Goal: Task Accomplishment & Management: Manage account settings

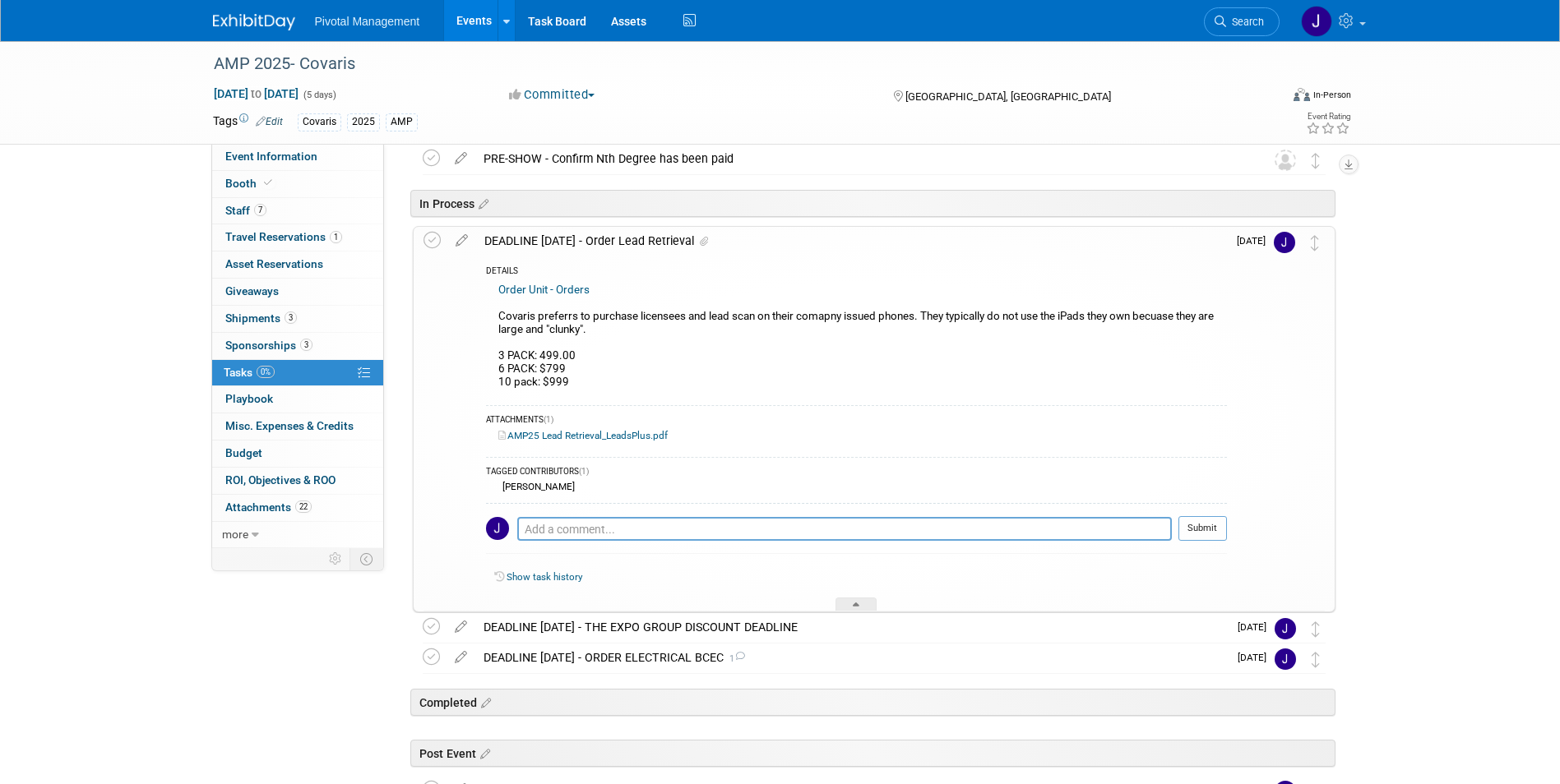
scroll to position [324, 0]
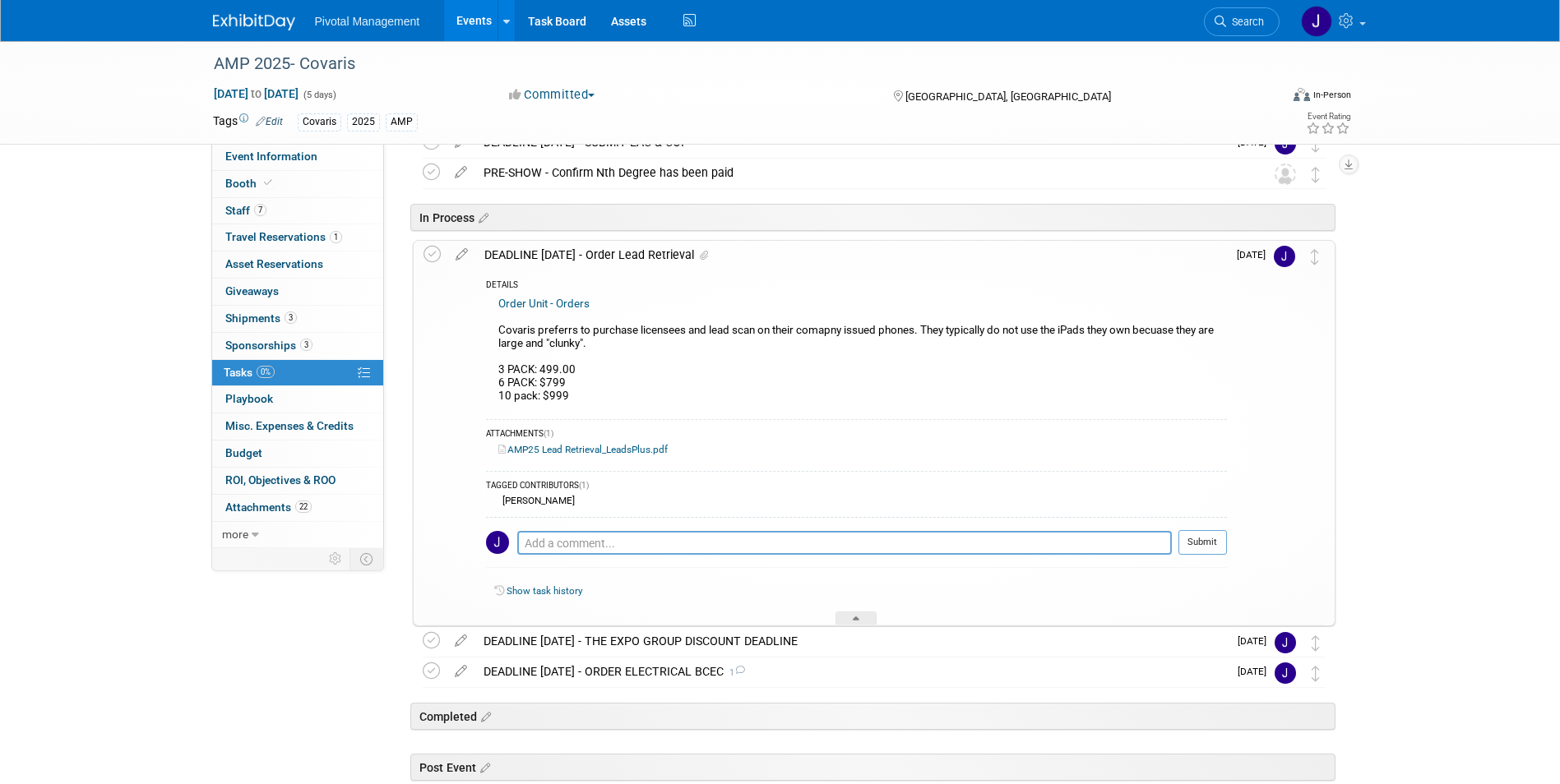
click at [672, 249] on div "DEADLINE OCT 10 - Order Lead Retrieval" at bounding box center [851, 255] width 751 height 28
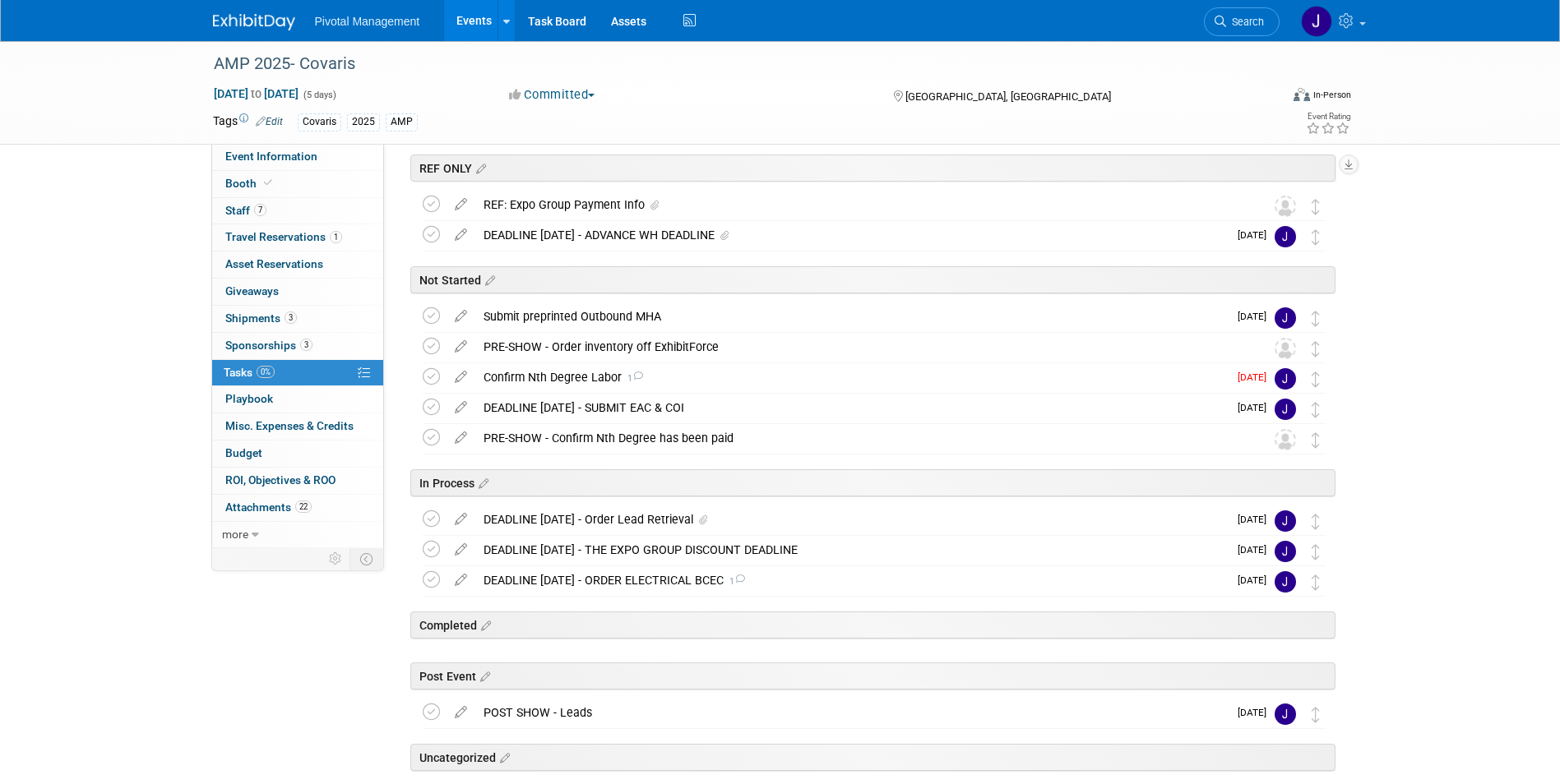
scroll to position [0, 0]
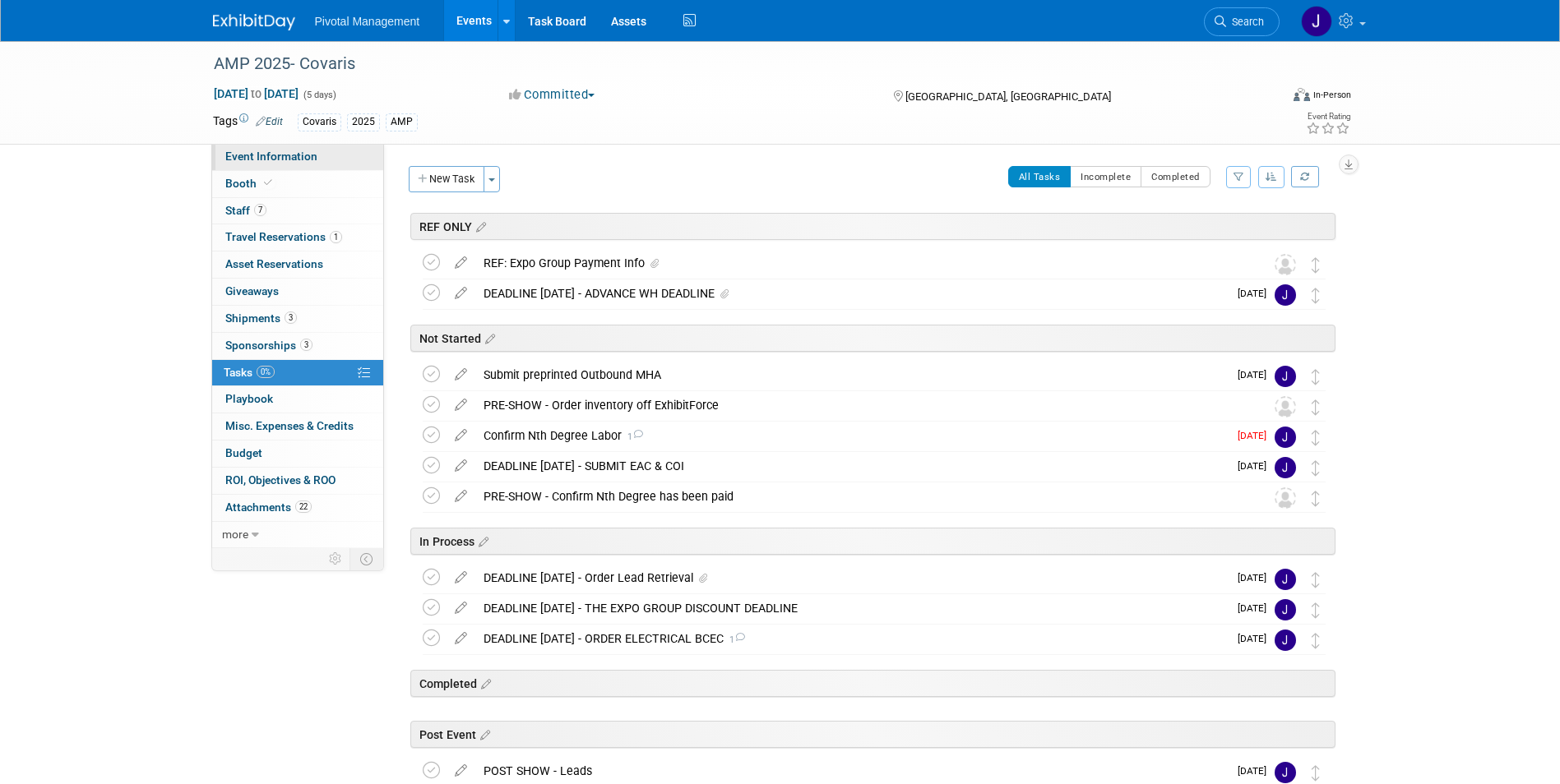
click at [318, 159] on link "Event Information" at bounding box center [297, 157] width 171 height 27
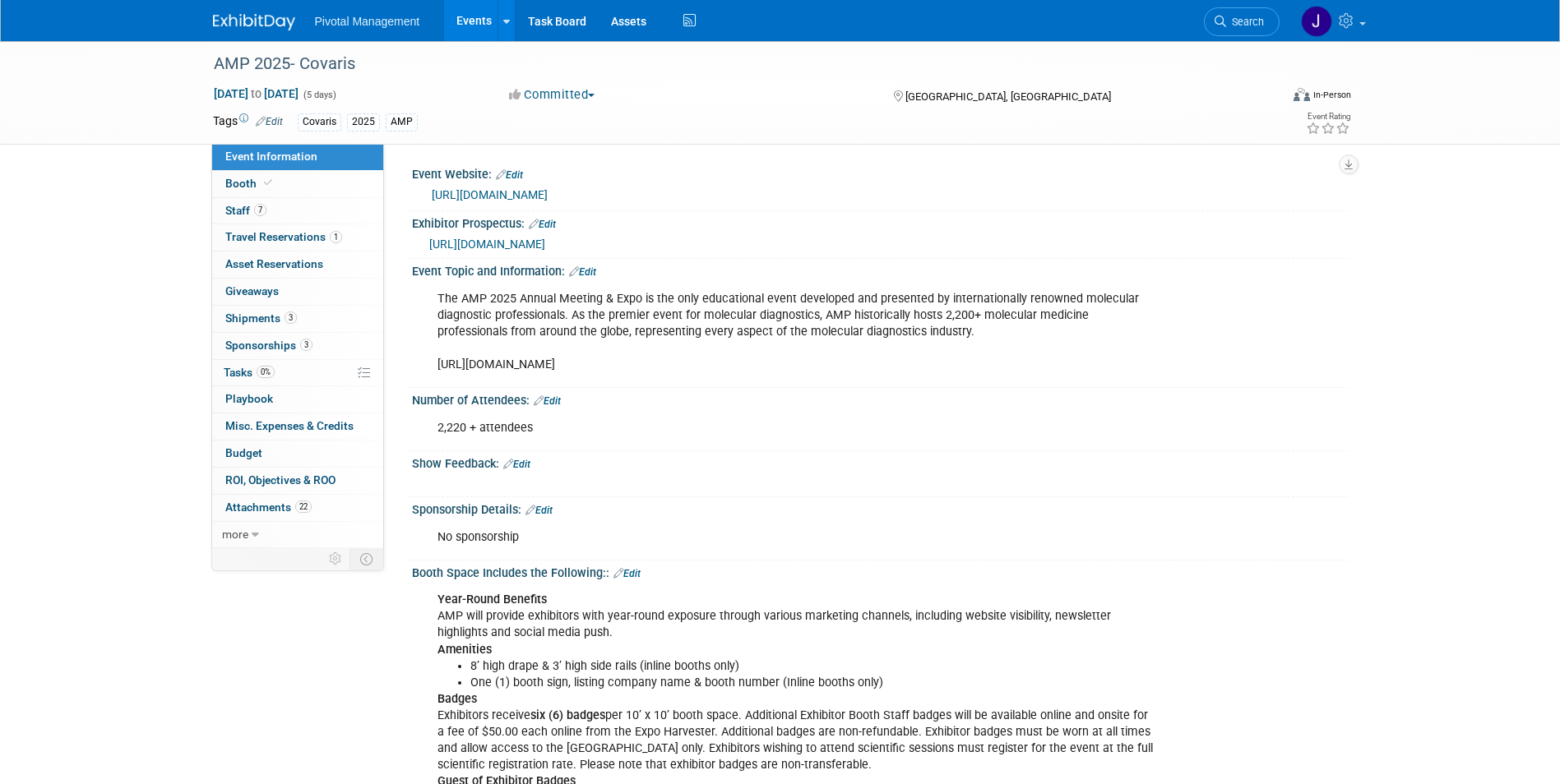
click at [461, 19] on link "Events" at bounding box center [474, 20] width 60 height 41
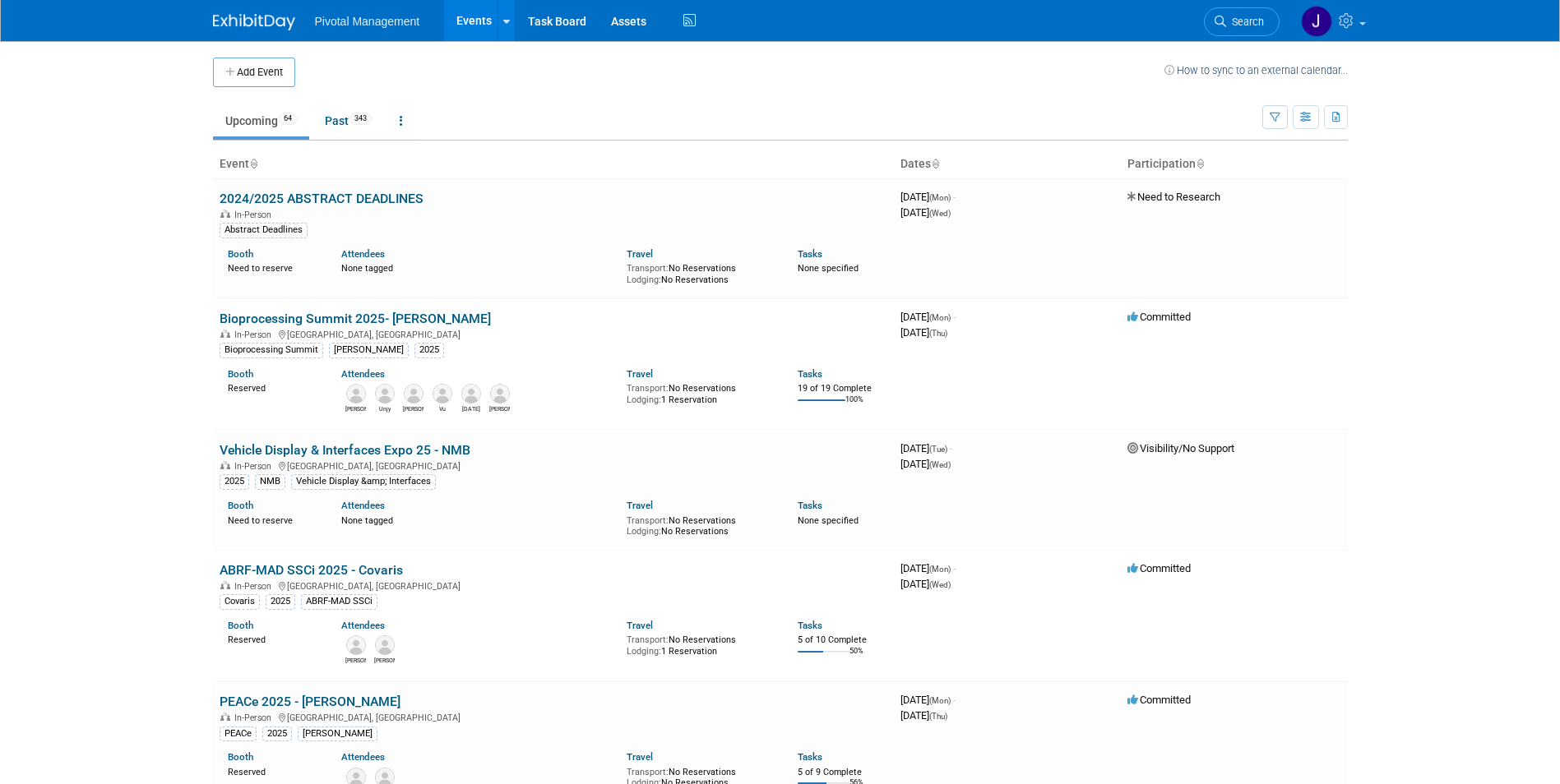
click at [269, 28] on img at bounding box center [254, 22] width 82 height 17
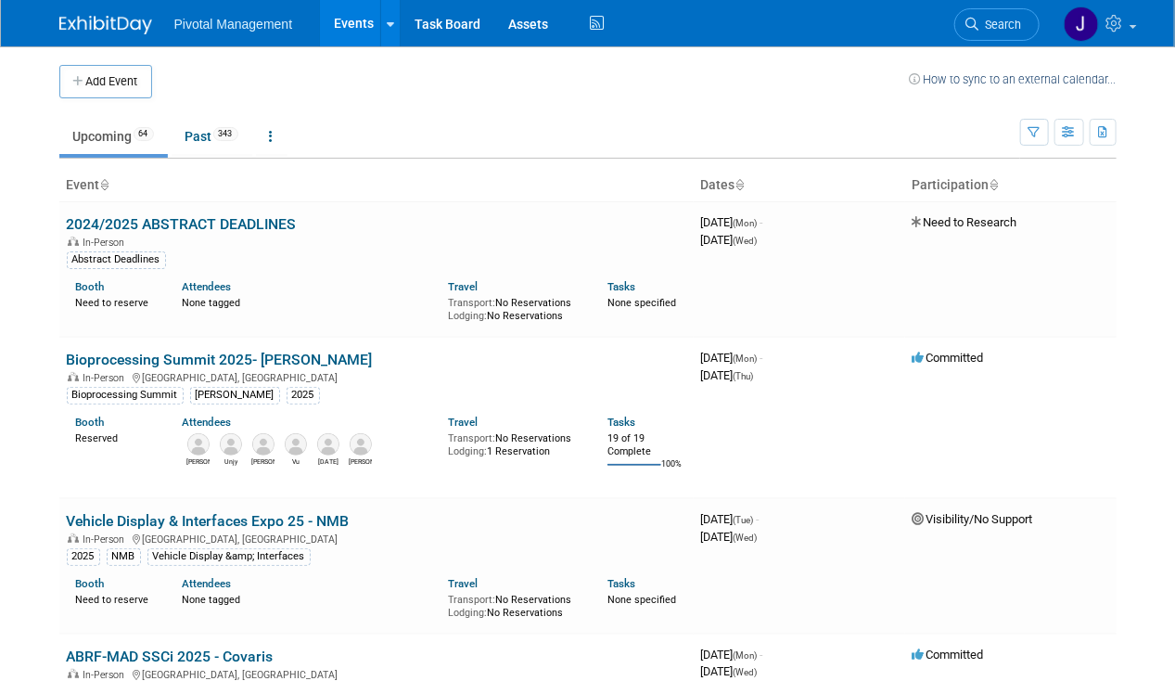
drag, startPoint x: 992, startPoint y: 28, endPoint x: 1007, endPoint y: 29, distance: 14.9
click at [992, 28] on span "Search" at bounding box center [1001, 25] width 43 height 14
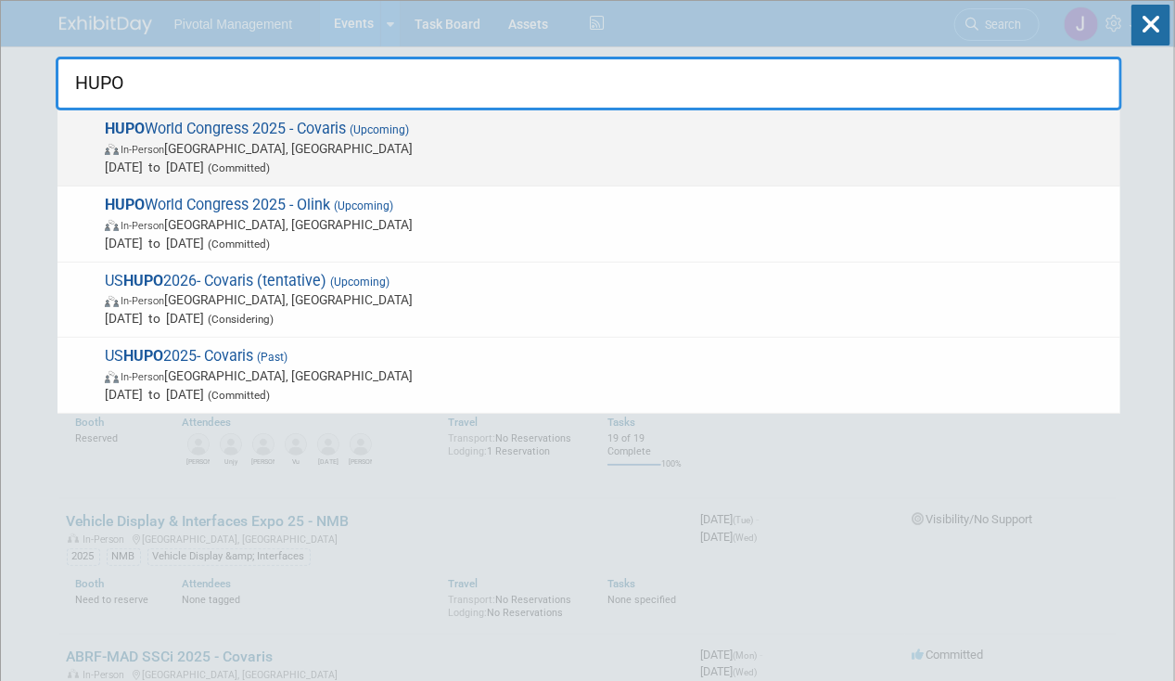
type input "HUPO"
click at [331, 132] on span "HUPO World Congress 2025 - Covaris (Upcoming) In-Person Toronto, Canada Nov 9, …" at bounding box center [605, 148] width 1012 height 57
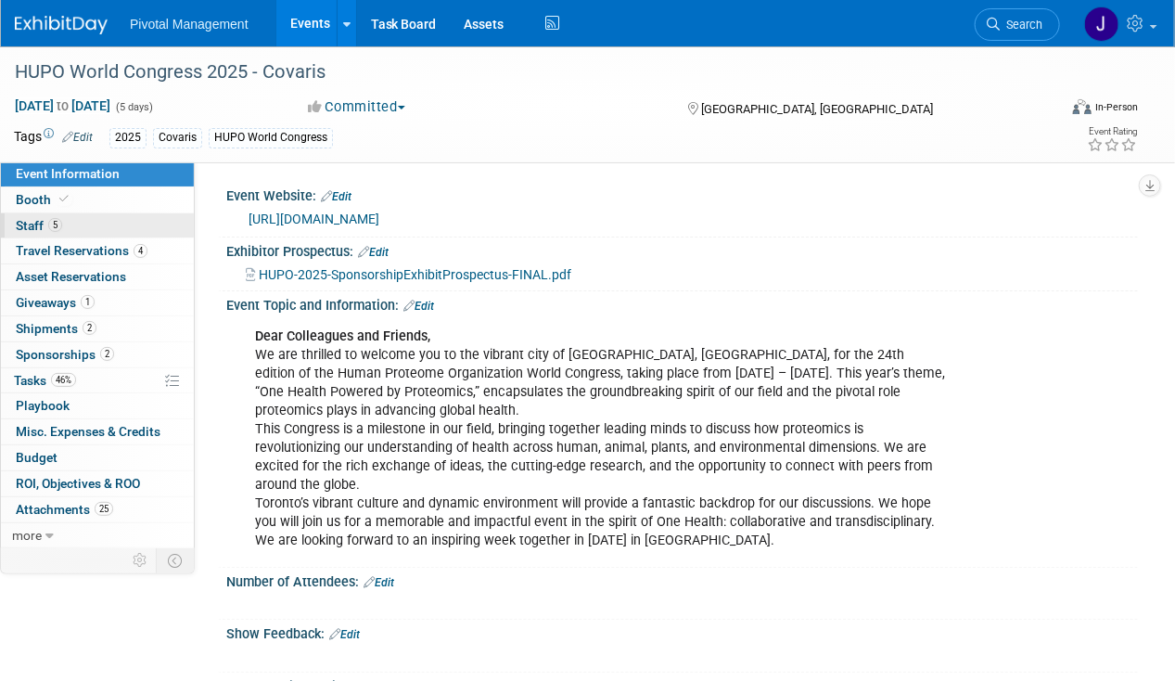
click at [45, 221] on span "Staff 5" at bounding box center [39, 225] width 46 height 15
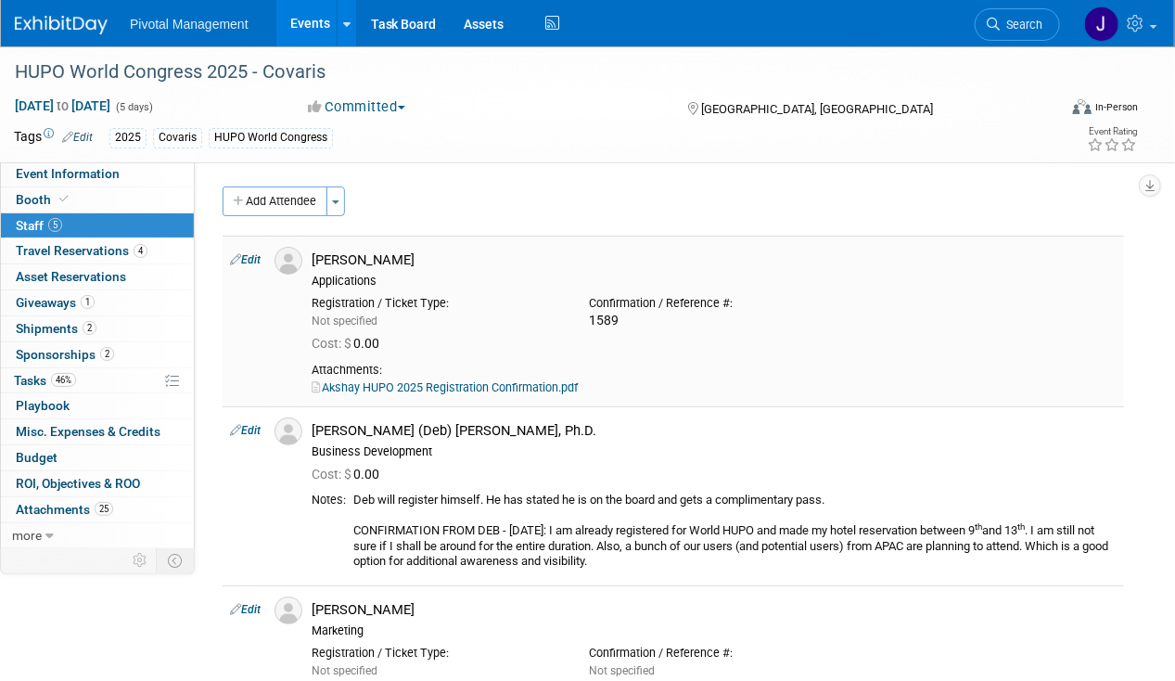
drag, startPoint x: 316, startPoint y: 263, endPoint x: 443, endPoint y: 263, distance: 126.2
click at [443, 263] on div "[PERSON_NAME]" at bounding box center [714, 260] width 805 height 18
copy div "[PERSON_NAME]"
drag, startPoint x: 310, startPoint y: 430, endPoint x: 564, endPoint y: 429, distance: 254.2
click at [564, 429] on div "[PERSON_NAME] (Deb) [PERSON_NAME], Ph.D. Business Development" at bounding box center [714, 438] width 833 height 42
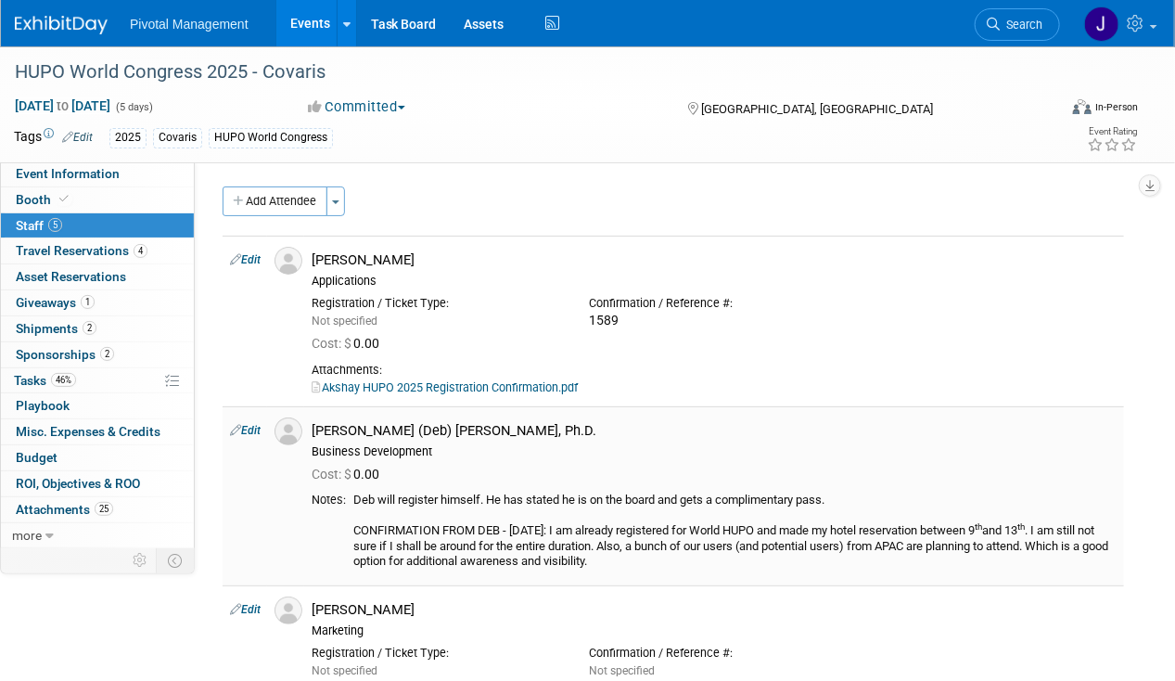
copy div "[PERSON_NAME] (Deb) [PERSON_NAME], Ph.D."
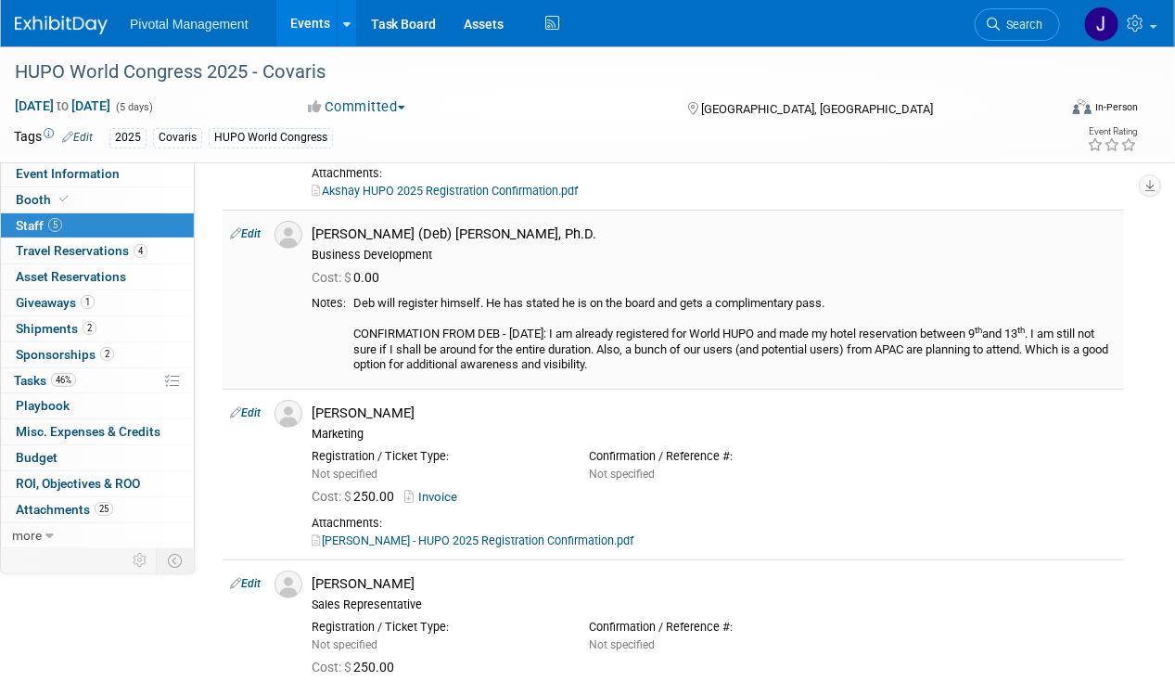
scroll to position [197, 0]
drag, startPoint x: 319, startPoint y: 414, endPoint x: 431, endPoint y: 414, distance: 112.3
click at [431, 414] on div "Patricia Daggett" at bounding box center [714, 413] width 805 height 18
drag, startPoint x: 431, startPoint y: 414, endPoint x: 376, endPoint y: 411, distance: 55.7
click at [388, 410] on div "Patricia Daggett" at bounding box center [714, 413] width 805 height 18
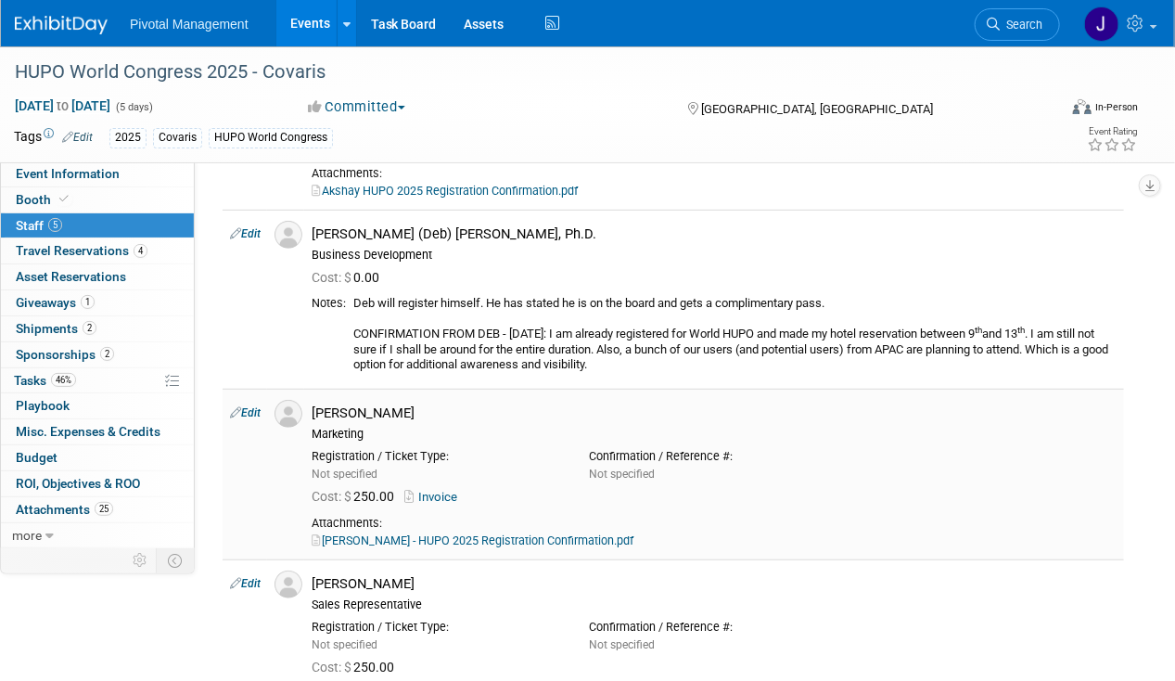
click at [309, 409] on div "Patricia Daggett Marketing" at bounding box center [714, 421] width 833 height 42
drag, startPoint x: 315, startPoint y: 409, endPoint x: 460, endPoint y: 407, distance: 144.7
click at [460, 407] on div "Patricia Daggett" at bounding box center [714, 413] width 805 height 18
copy div "Patricia Daggett"
click at [546, 541] on link "Patricia Daggett - HUPO 2025 Registration Confirmation.pdf" at bounding box center [473, 540] width 322 height 14
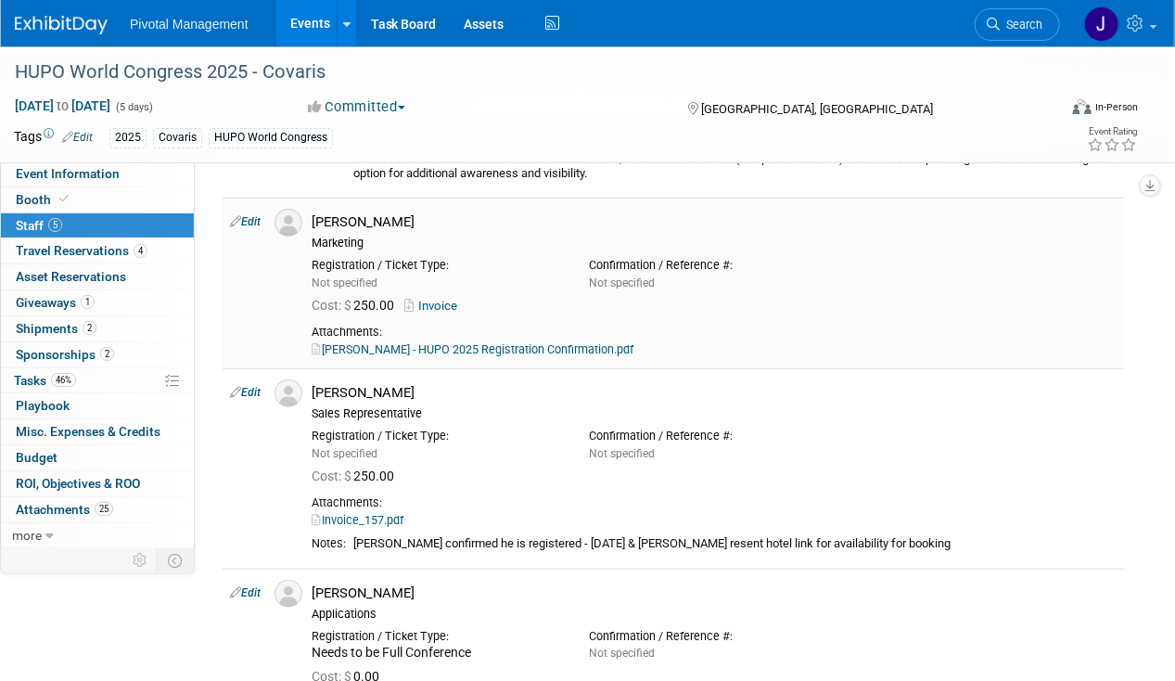
scroll to position [404, 0]
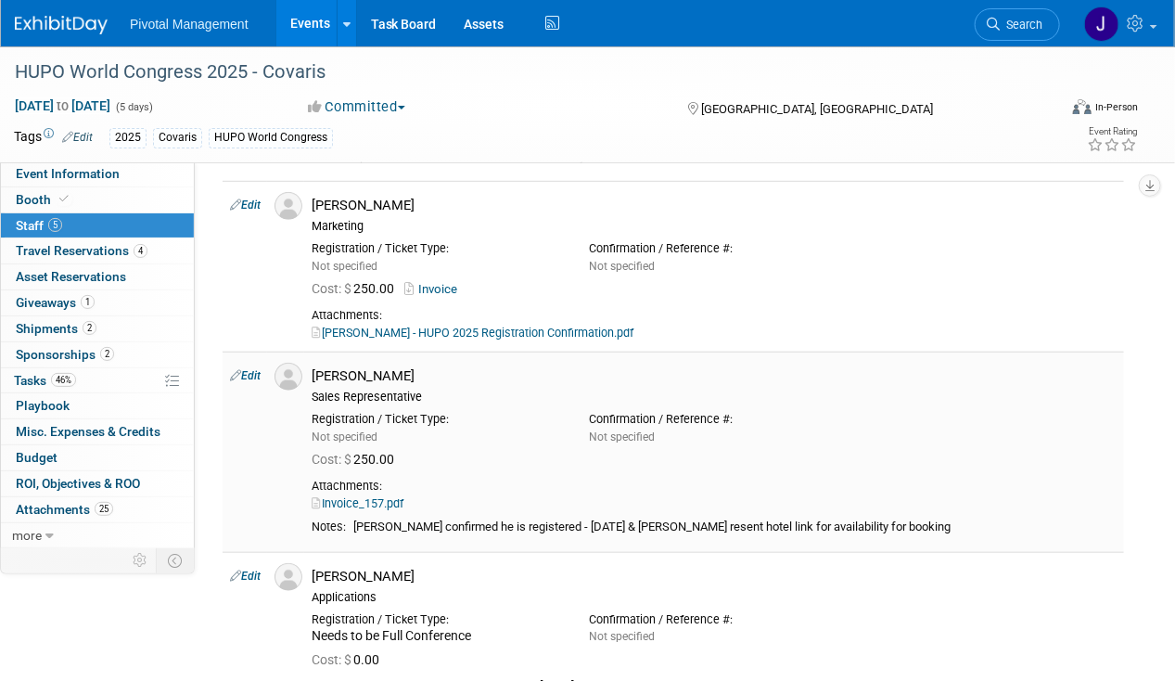
drag, startPoint x: 387, startPoint y: 370, endPoint x: 312, endPoint y: 369, distance: 75.2
click at [312, 369] on div "Rob Brown Sales Representative" at bounding box center [714, 384] width 833 height 42
copy div "Rob Brown"
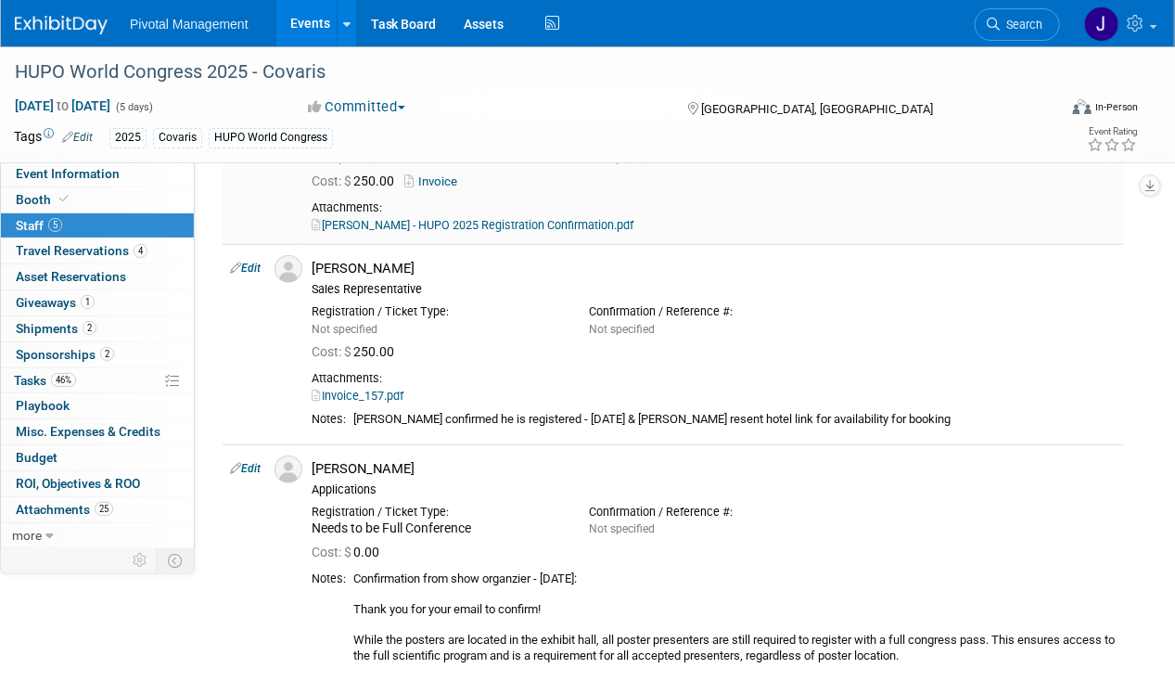
scroll to position [627, 0]
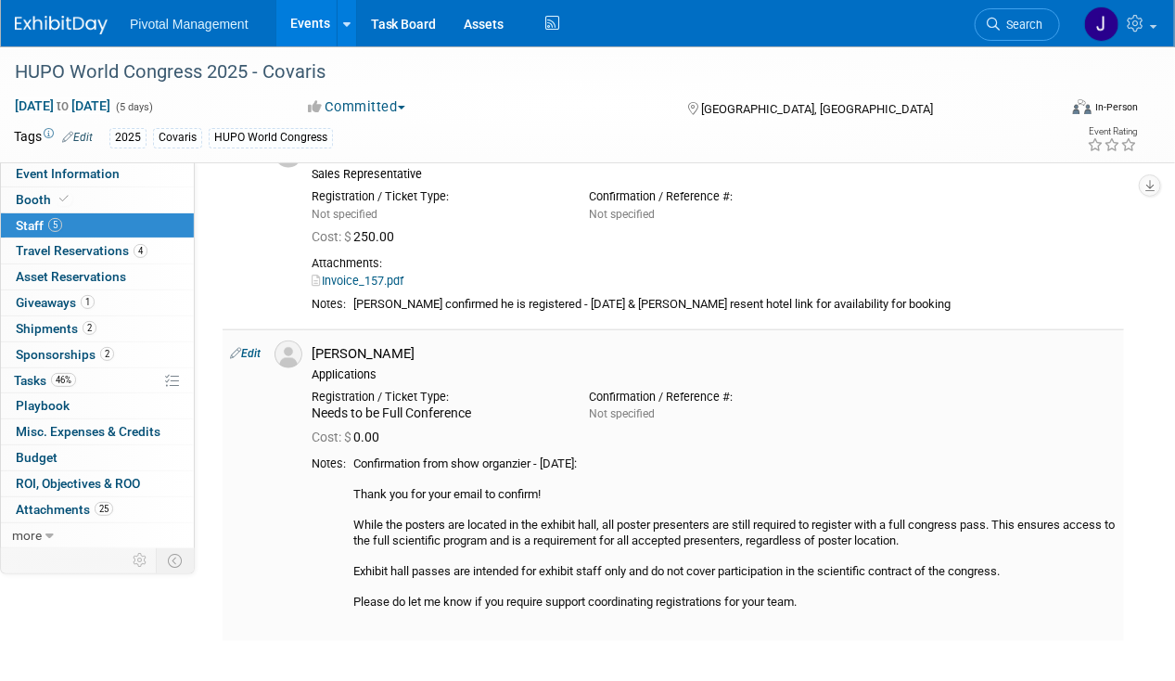
drag, startPoint x: 462, startPoint y: 348, endPoint x: 296, endPoint y: 347, distance: 166.1
click at [296, 347] on tr "Edit Sameer Vasantgadkar Applications Cost: $" at bounding box center [674, 485] width 902 height 312
copy tr "Sameer Vasantgadkar"
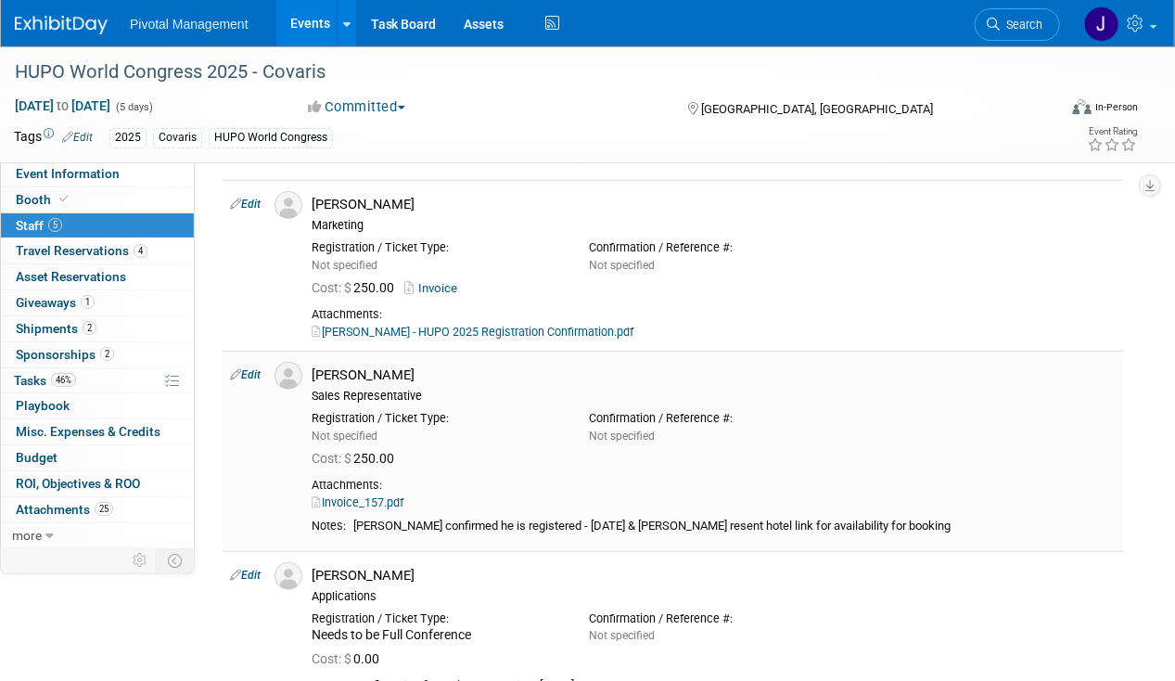
scroll to position [399, 0]
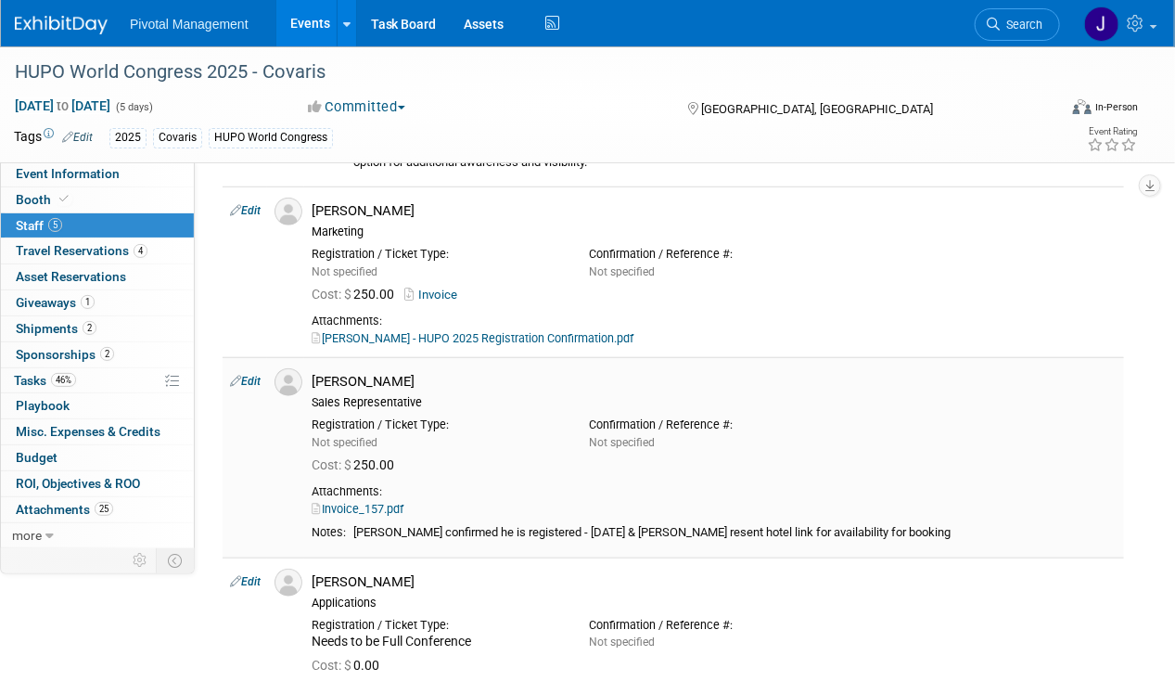
click at [404, 502] on link "Invoice_157.pdf" at bounding box center [358, 509] width 92 height 14
click at [499, 336] on link "Patricia Daggett - HUPO 2025 Registration Confirmation.pdf" at bounding box center [473, 338] width 322 height 14
click at [302, 25] on link "Events" at bounding box center [310, 23] width 68 height 46
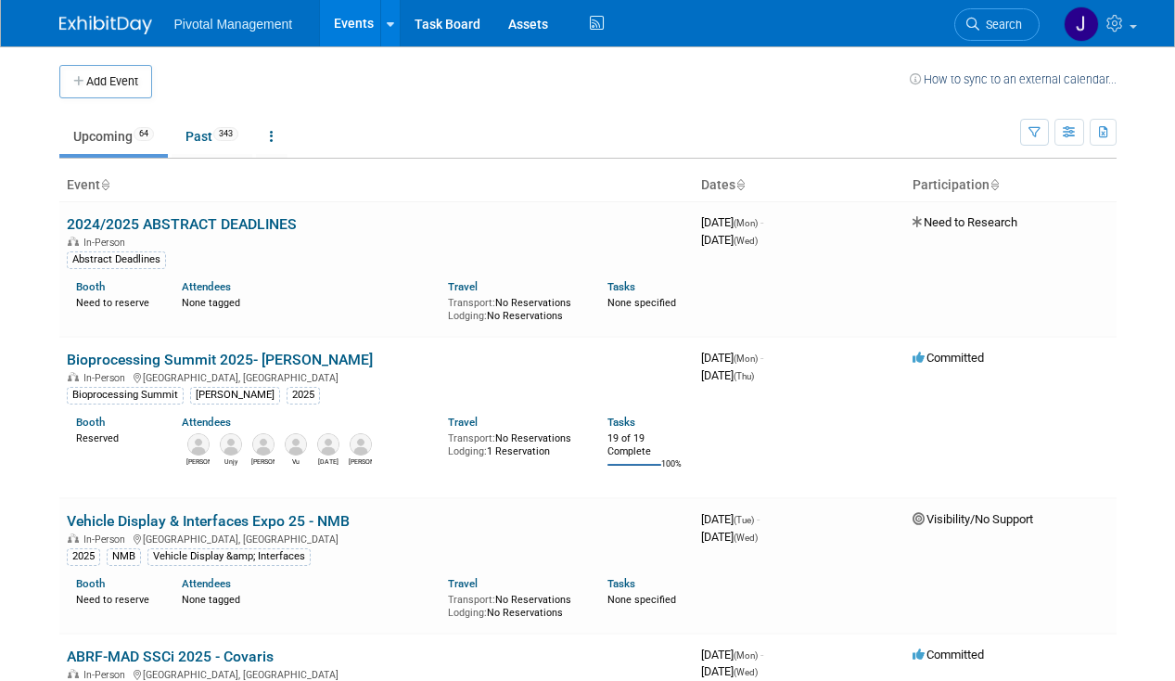
click at [996, 19] on span "Search" at bounding box center [1001, 25] width 43 height 14
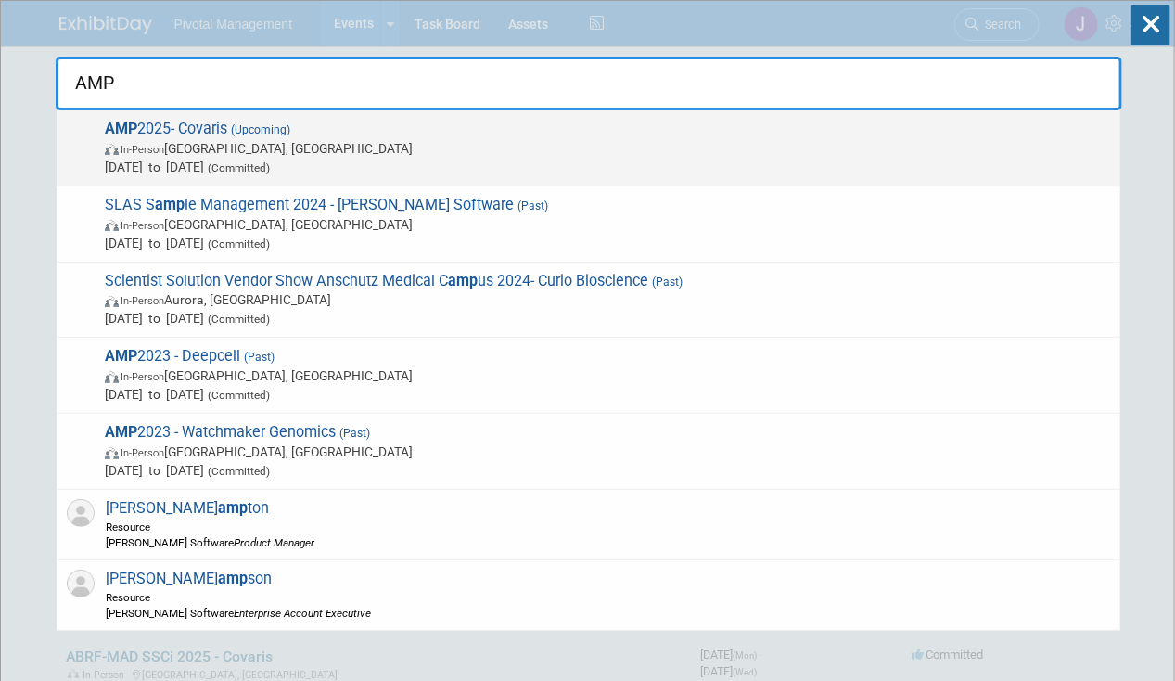
type input "AMP"
click at [377, 128] on span "AMP 2025- Covaris (Upcoming) In-Person Boston, MA Nov 11, 2025 to Nov 15, 2025 …" at bounding box center [605, 148] width 1012 height 57
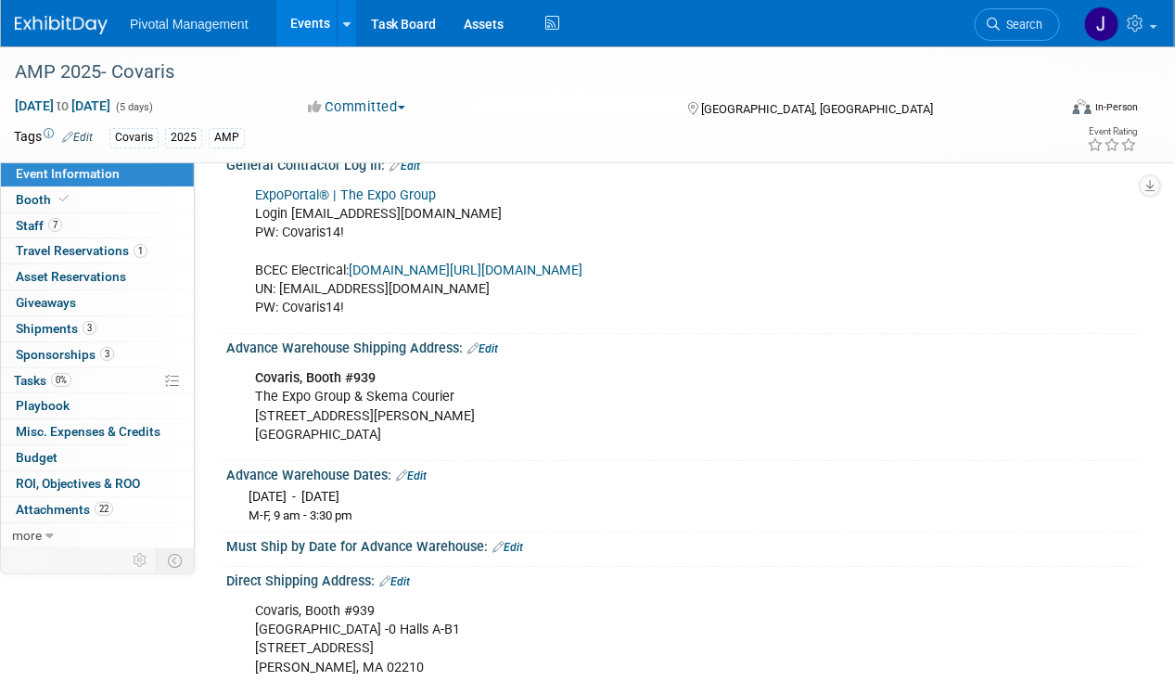
scroll to position [2365, 0]
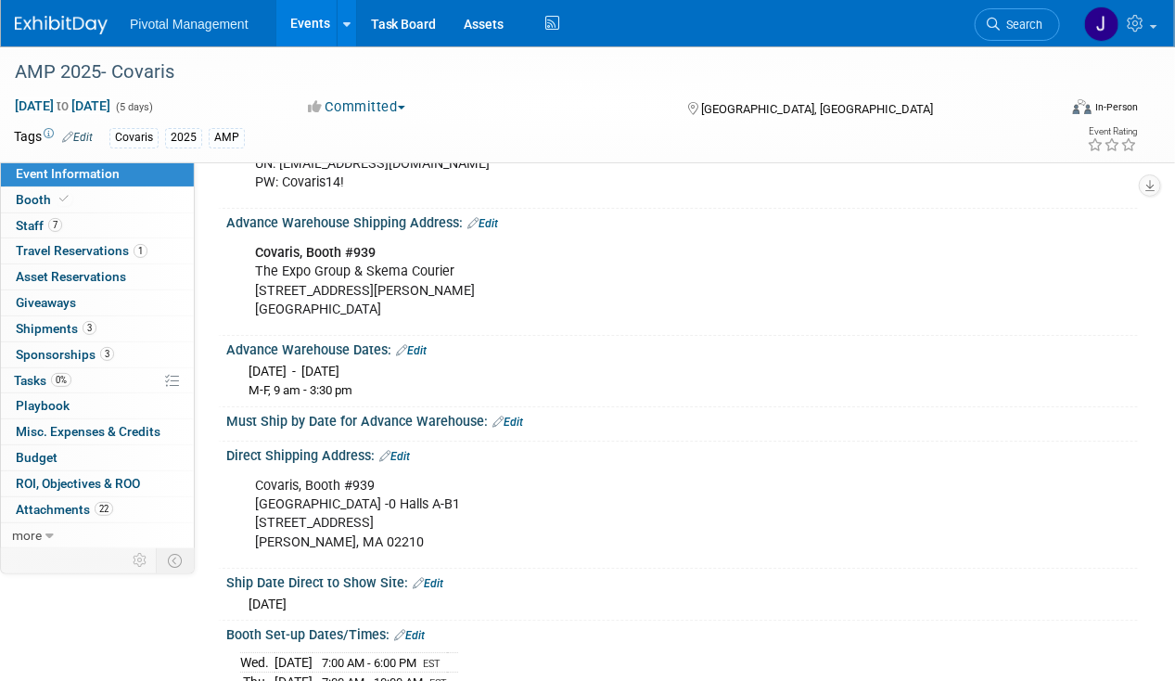
drag, startPoint x: 256, startPoint y: 215, endPoint x: 407, endPoint y: 285, distance: 166.5
click at [407, 285] on div "Covaris, Booth #939 The Expo Group & Skema Courier [STREET_ADDRESS][PERSON_NAME]" at bounding box center [600, 281] width 716 height 93
copy div "Covaris, Booth #939 The Expo Group & Skema Courier [STREET_ADDRESS][PERSON_NAME]"
drag, startPoint x: 299, startPoint y: 334, endPoint x: 282, endPoint y: 333, distance: 16.7
click at [299, 364] on span "[DATE] - [DATE]" at bounding box center [294, 371] width 91 height 15
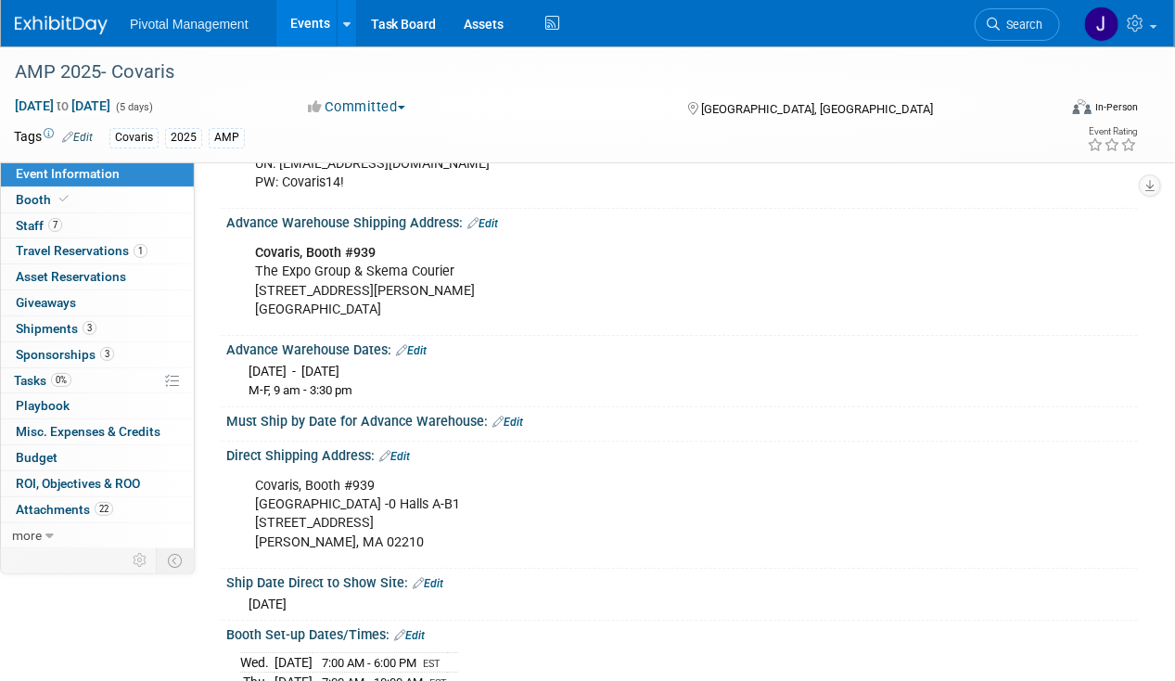
drag, startPoint x: 250, startPoint y: 334, endPoint x: 414, endPoint y: 366, distance: 166.3
click at [414, 366] on div "[DATE] - [DATE] M-F, 9 am - 3:30 pm" at bounding box center [682, 378] width 884 height 43
copy div "[DATE] - [DATE] M-F, 9 am - 3:30 pm"
click at [495, 286] on div "Covaris, Booth #939 The Expo Group & Skema Courier [STREET_ADDRESS][PERSON_NAME]" at bounding box center [600, 281] width 716 height 93
click at [65, 329] on span "Shipments 3" at bounding box center [56, 328] width 81 height 15
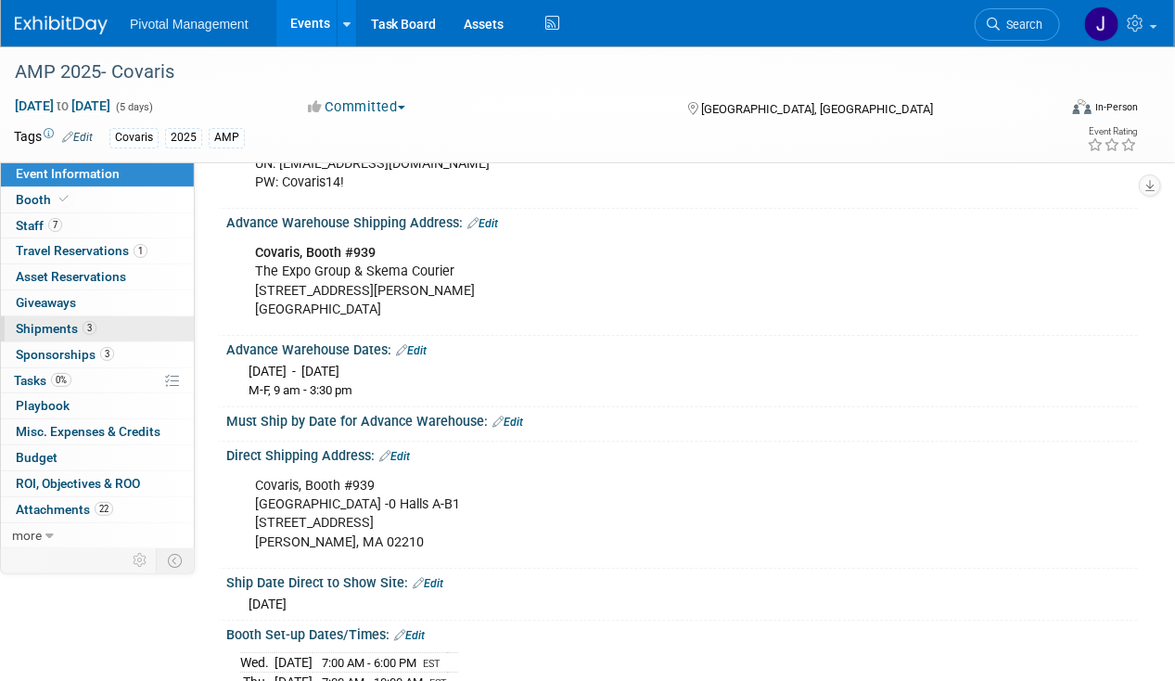
scroll to position [0, 0]
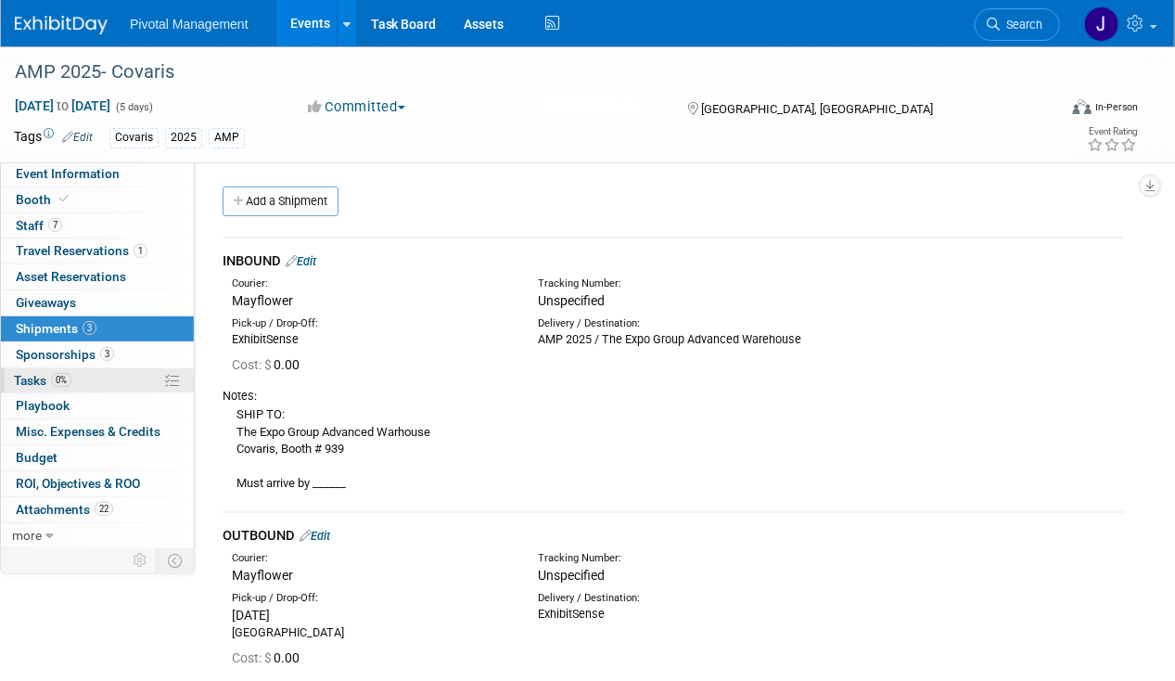
click at [54, 373] on span "0%" at bounding box center [61, 380] width 20 height 14
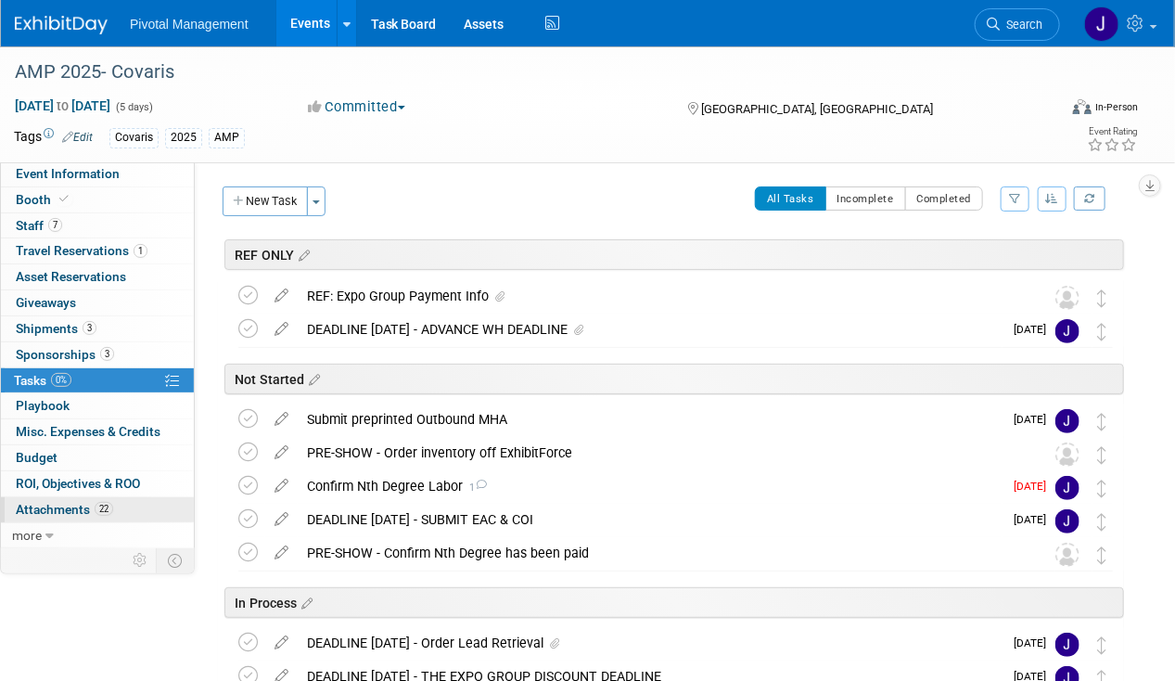
click at [61, 502] on span "Attachments 22" at bounding box center [64, 509] width 97 height 15
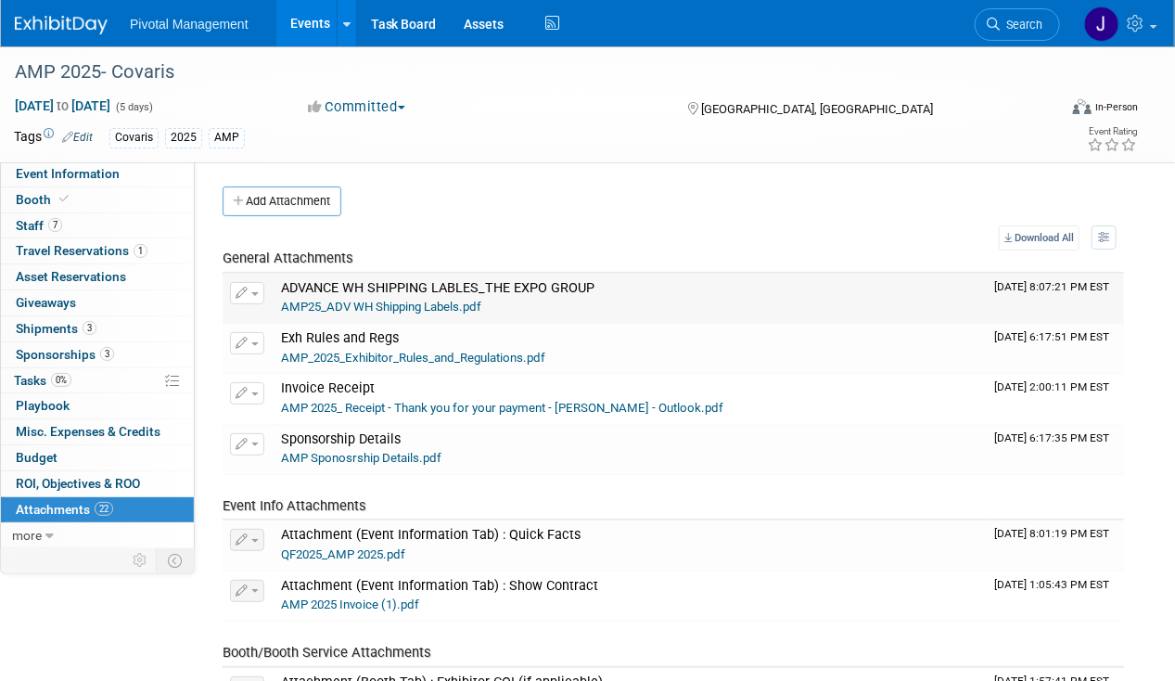
click at [405, 300] on link "AMP25_ADV WH Shipping Labels.pdf" at bounding box center [381, 307] width 200 height 14
click at [311, 17] on link "Events" at bounding box center [310, 23] width 68 height 46
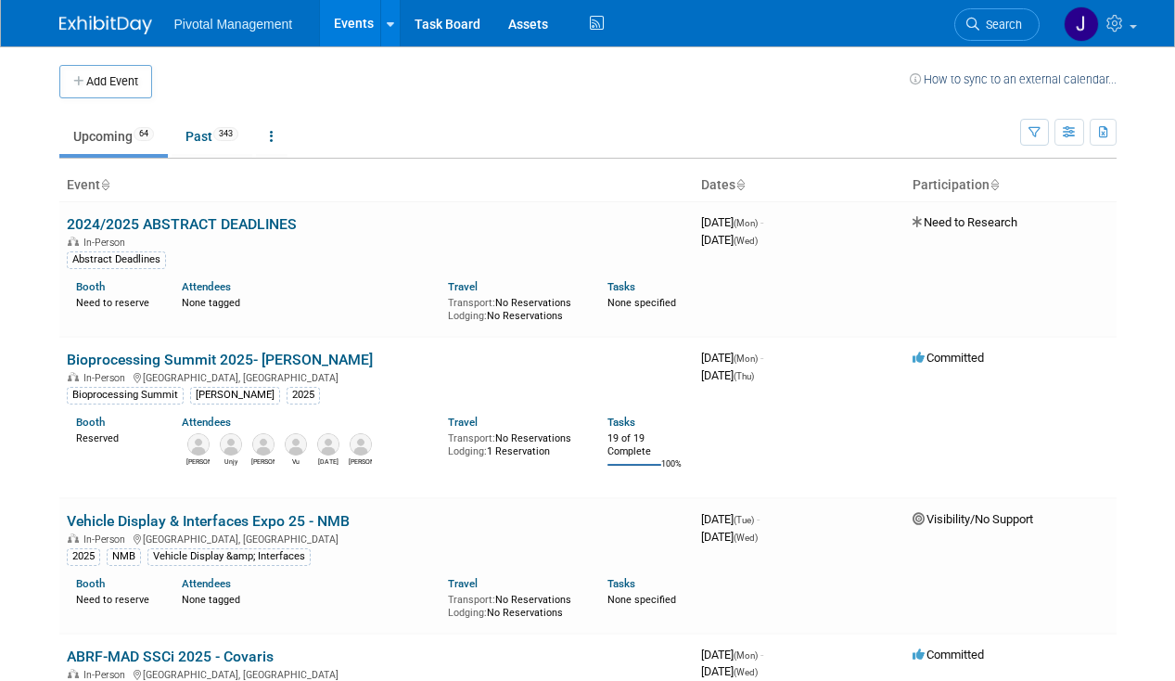
click at [998, 19] on span "Search" at bounding box center [1001, 25] width 43 height 14
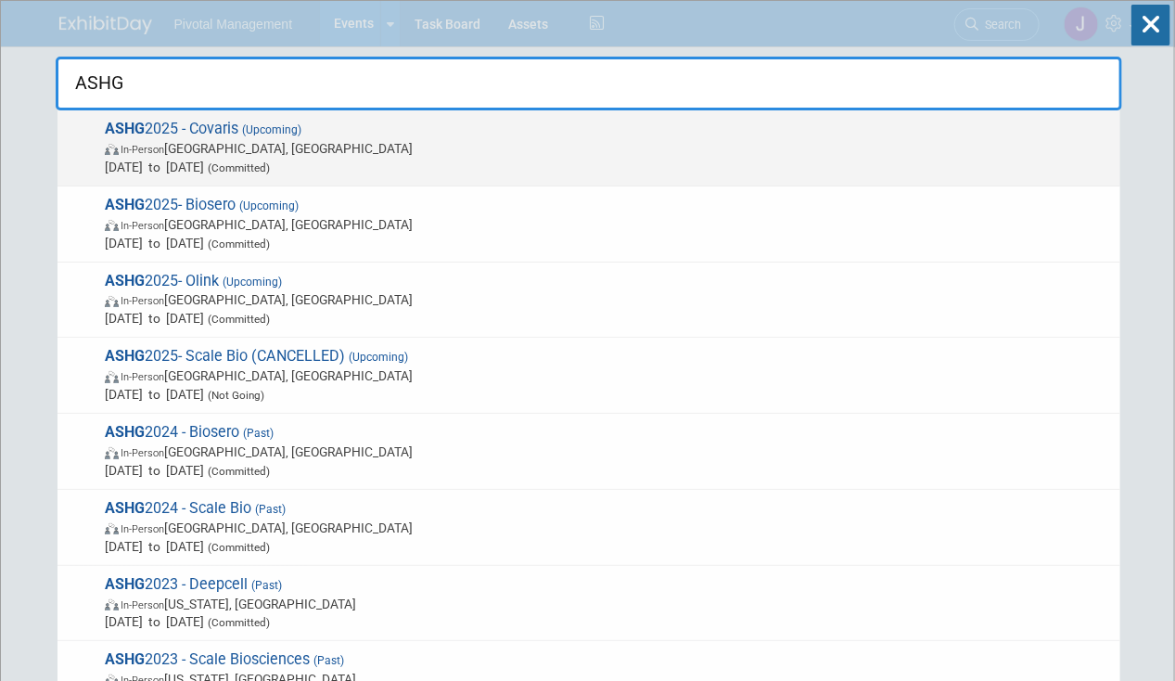
type input "ASHG"
click at [494, 164] on span "[DATE] to [DATE] (Committed)" at bounding box center [608, 167] width 1007 height 19
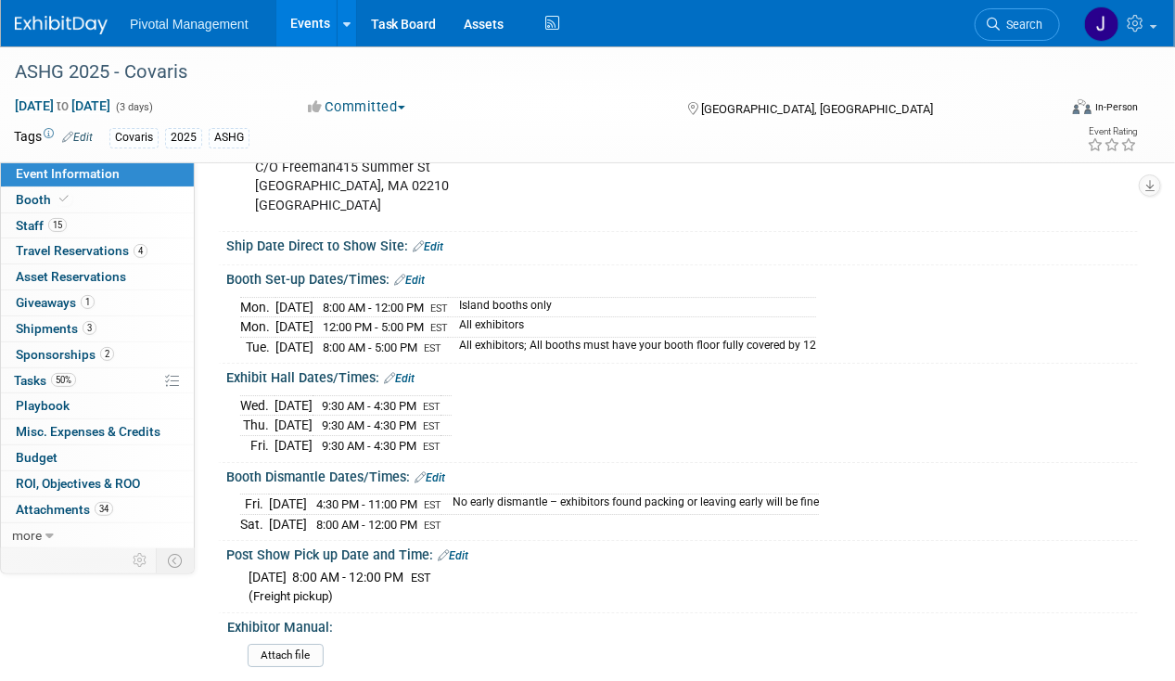
scroll to position [2239, 0]
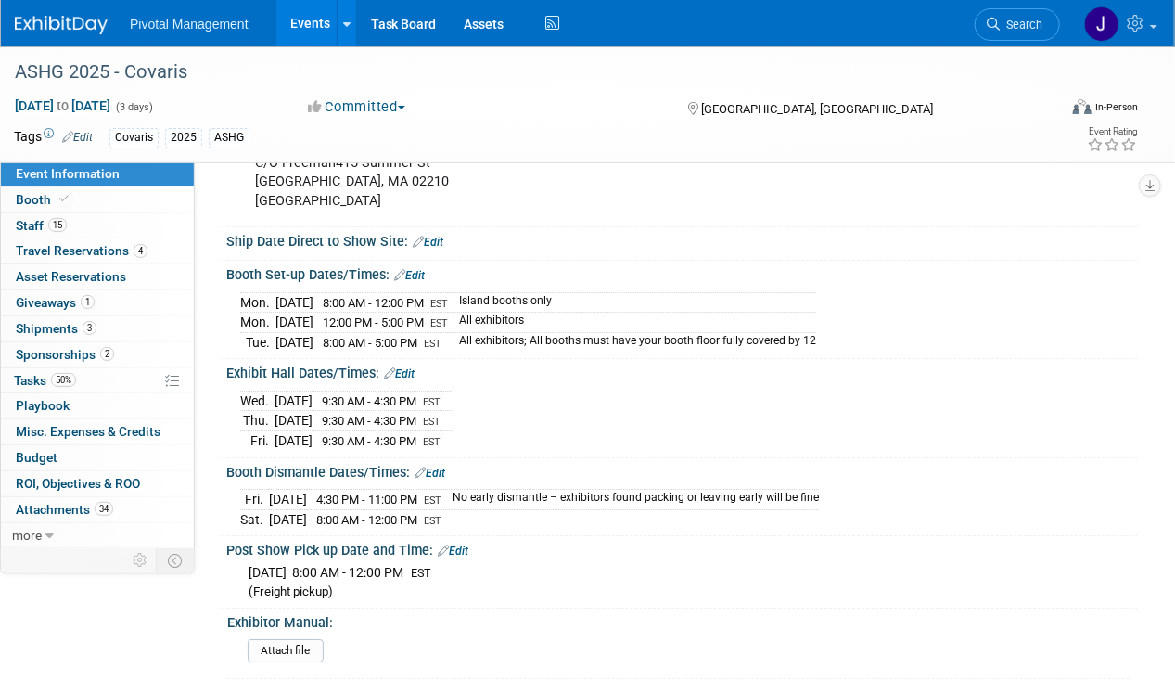
drag, startPoint x: 252, startPoint y: 417, endPoint x: 347, endPoint y: 418, distance: 94.6
click at [347, 431] on tr "Fri. Oct 17, 2025 9:30 AM - 4:30 PM EST" at bounding box center [346, 440] width 212 height 19
copy tr "Fri. Oct 17, 2025"
click at [769, 227] on div "Ship Date Direct to Show Site: Edit" at bounding box center [682, 239] width 912 height 24
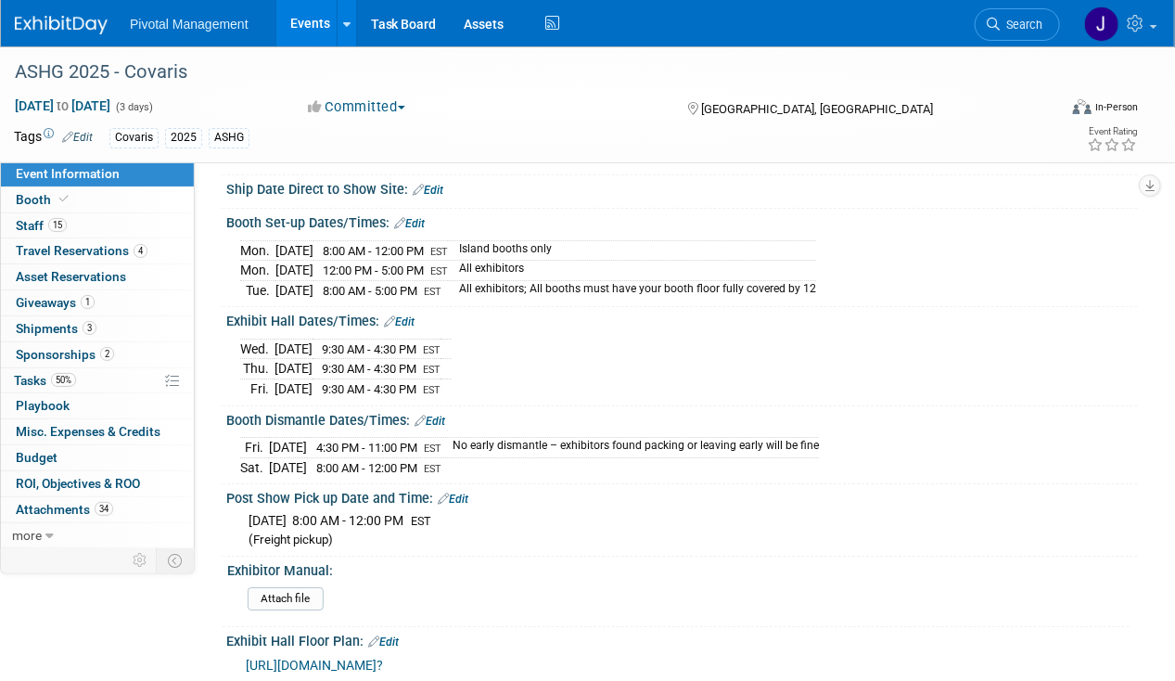
scroll to position [2370, 0]
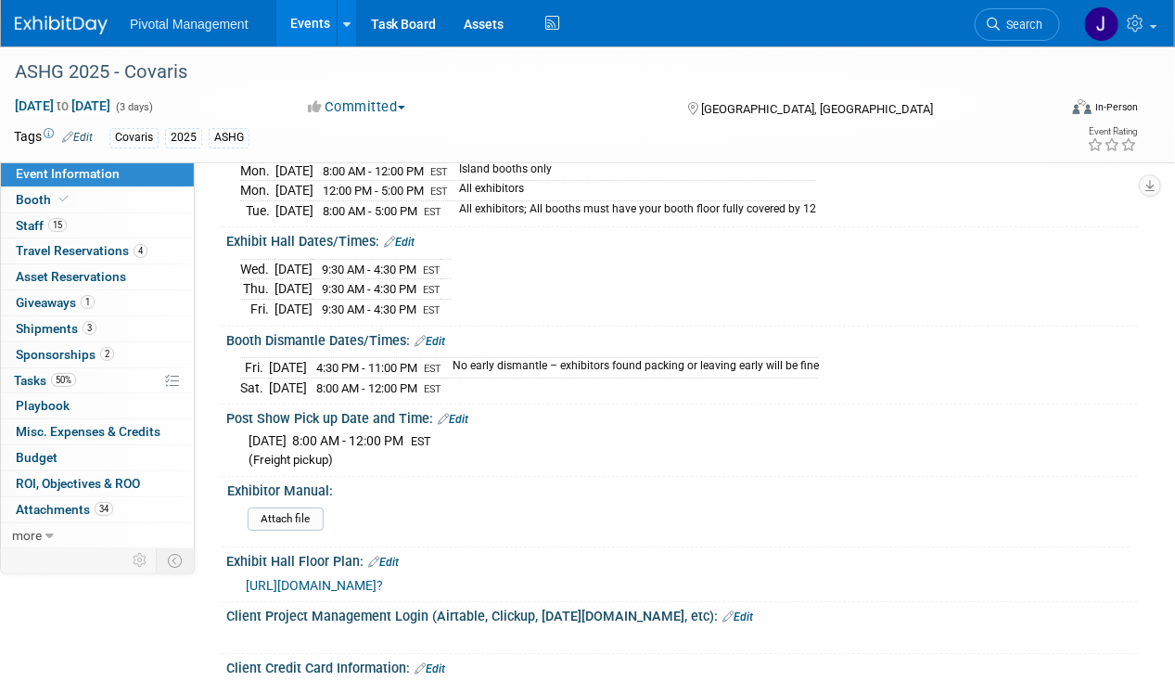
drag, startPoint x: 350, startPoint y: 343, endPoint x: 464, endPoint y: 343, distance: 114.1
click at [442, 358] on td "4:30 PM - 11:00 PM EST" at bounding box center [374, 368] width 135 height 20
copy span "4:30 PM - 11:00 PM"
click at [861, 262] on div "Wed. Oct 15, 2025 9:30 AM - 4:30 PM EST Thu. Oct 16, 2025 9:30 AM - 4:30 PM EST…" at bounding box center [682, 286] width 884 height 65
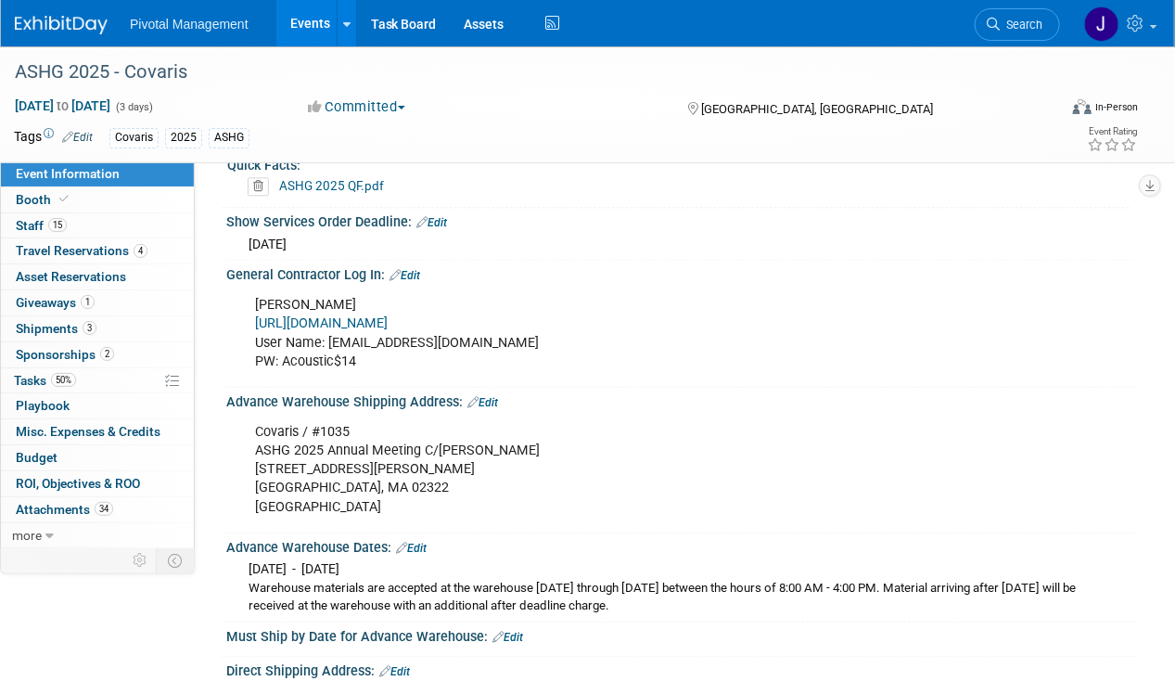
scroll to position [1506, 0]
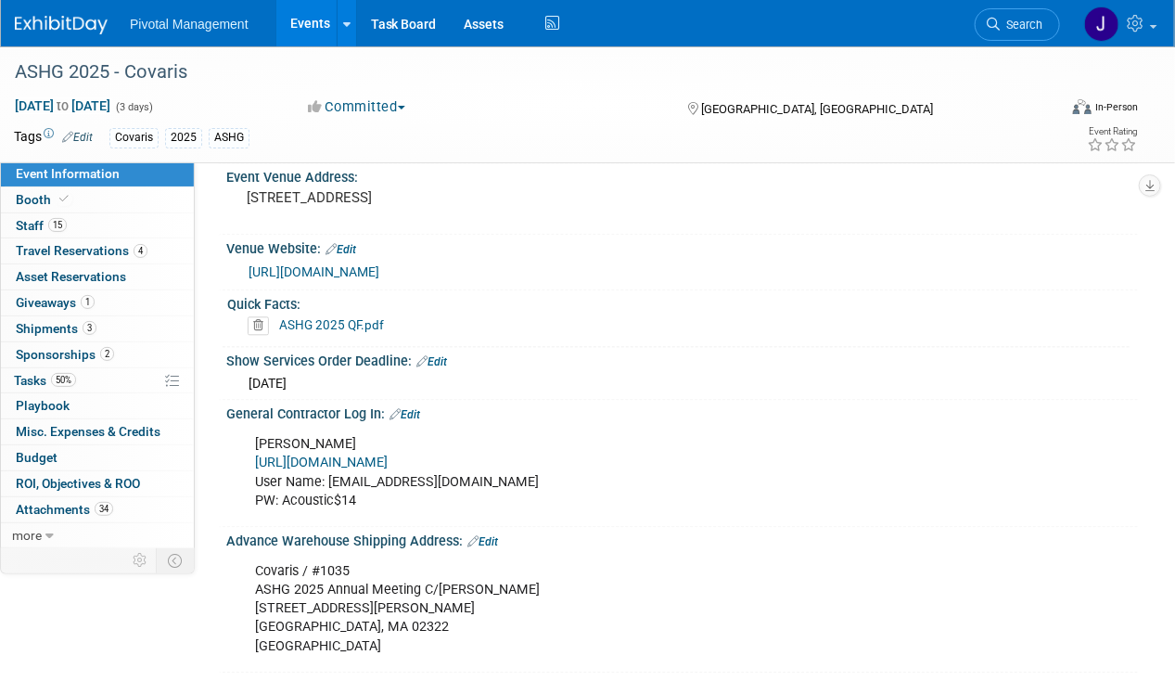
click at [382, 316] on div "ASHG 2025 QF.pdf" at bounding box center [686, 325] width 876 height 19
click at [346, 317] on link "ASHG 2025 QF.pdf" at bounding box center [331, 324] width 105 height 15
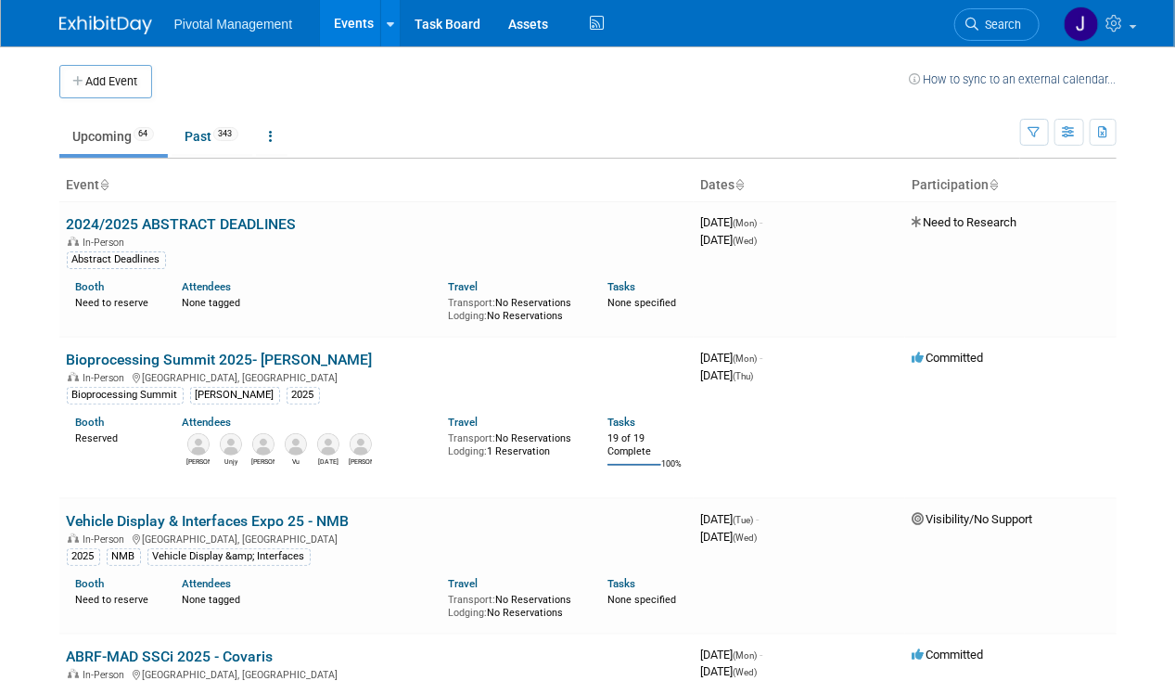
click at [993, 20] on span "Search" at bounding box center [1001, 25] width 43 height 14
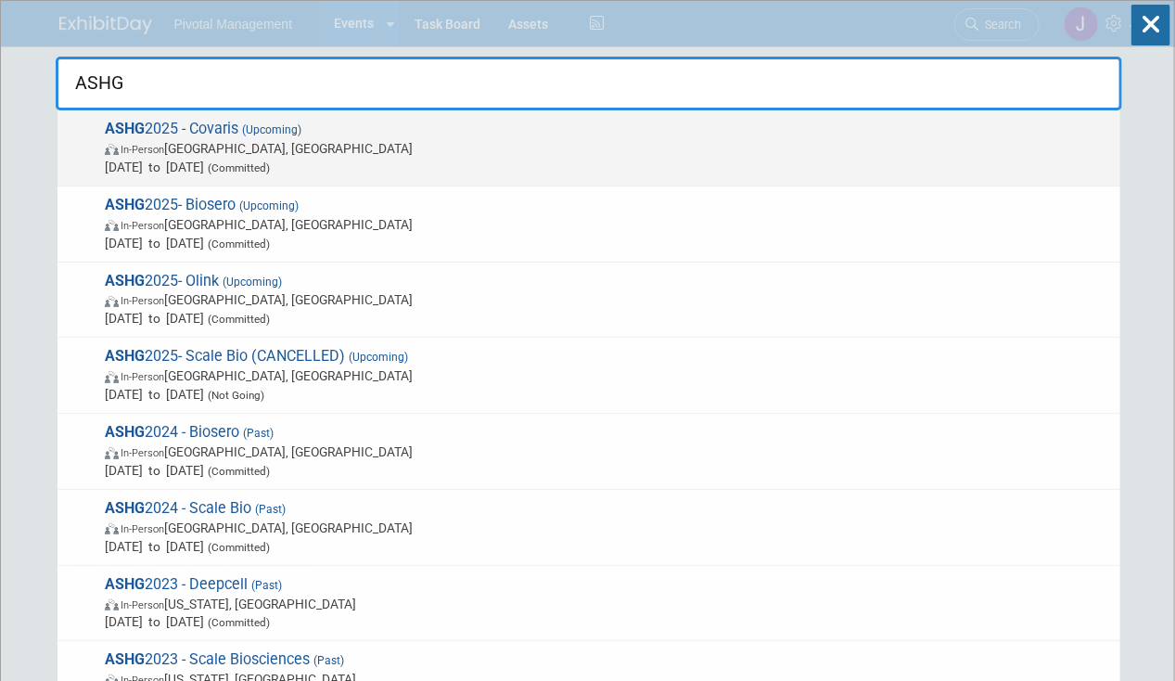
type input "ASHG"
click at [310, 143] on span "In-Person [GEOGRAPHIC_DATA], [GEOGRAPHIC_DATA]" at bounding box center [608, 148] width 1007 height 19
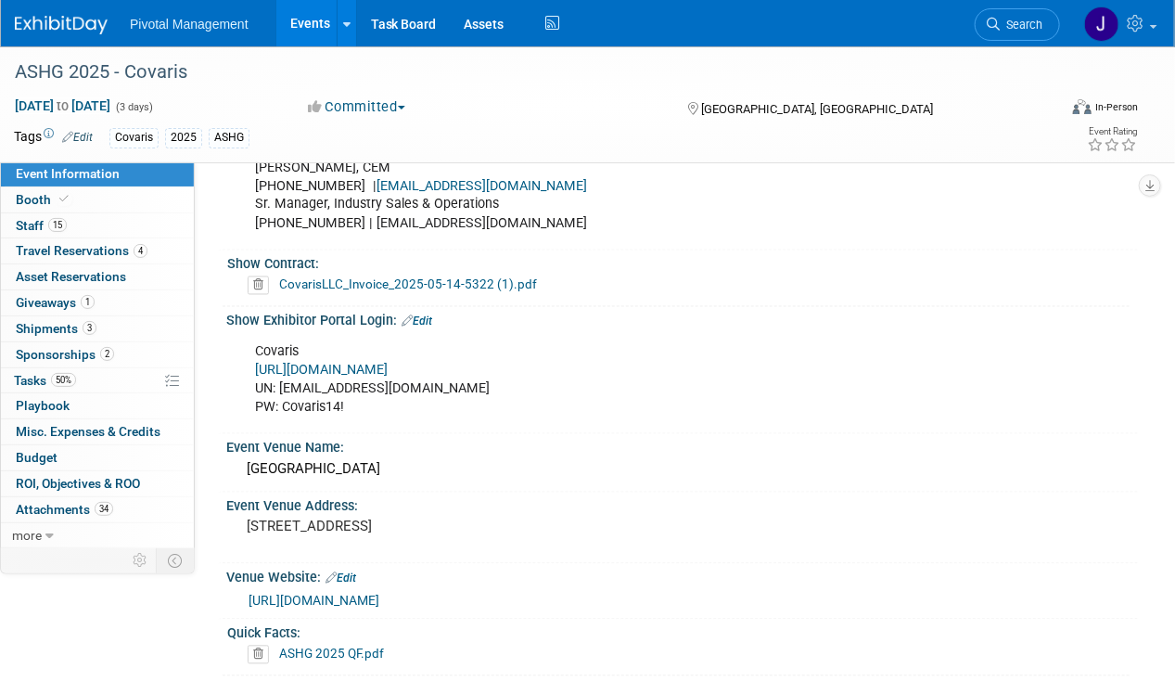
scroll to position [1290, 0]
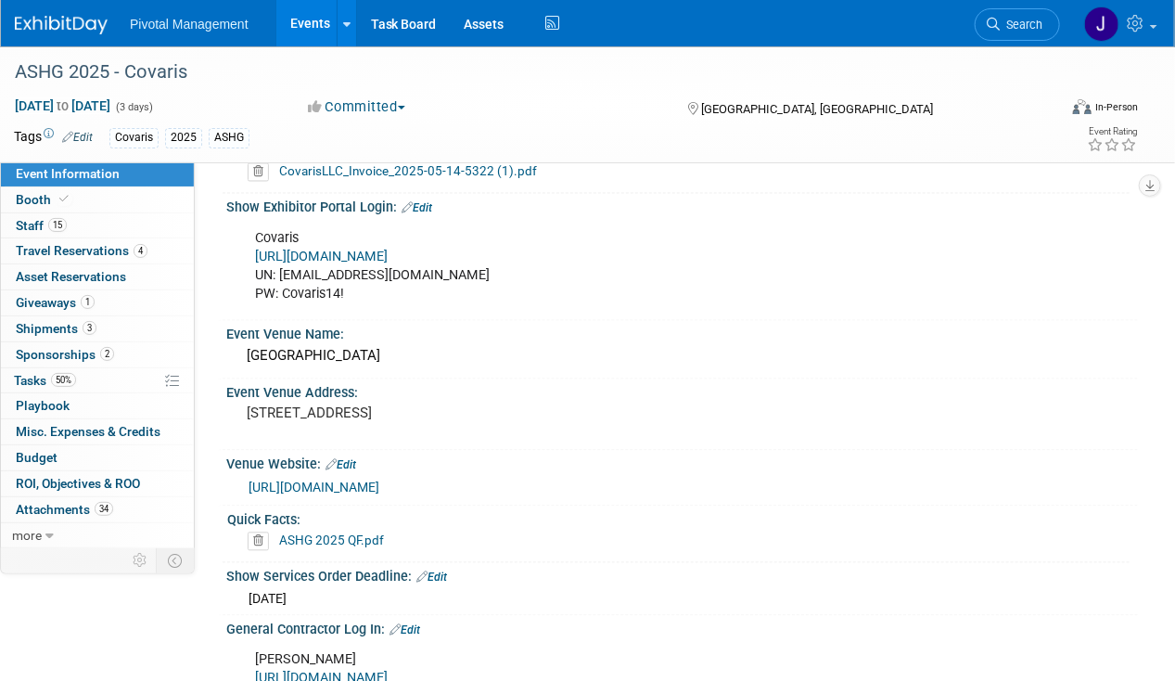
click at [377, 250] on link "[URL][DOMAIN_NAME]" at bounding box center [321, 258] width 133 height 16
drag, startPoint x: 278, startPoint y: 267, endPoint x: 429, endPoint y: 262, distance: 150.4
click at [429, 262] on div "Covaris [URL][DOMAIN_NAME] UN: [EMAIL_ADDRESS][DOMAIN_NAME] PW: Covaris14!" at bounding box center [600, 267] width 716 height 93
copy div "[EMAIL_ADDRESS][DOMAIN_NAME]"
click at [410, 289] on div "Covaris [URL][DOMAIN_NAME] UN: [EMAIL_ADDRESS][DOMAIN_NAME] PW: Covaris14!" at bounding box center [600, 267] width 716 height 93
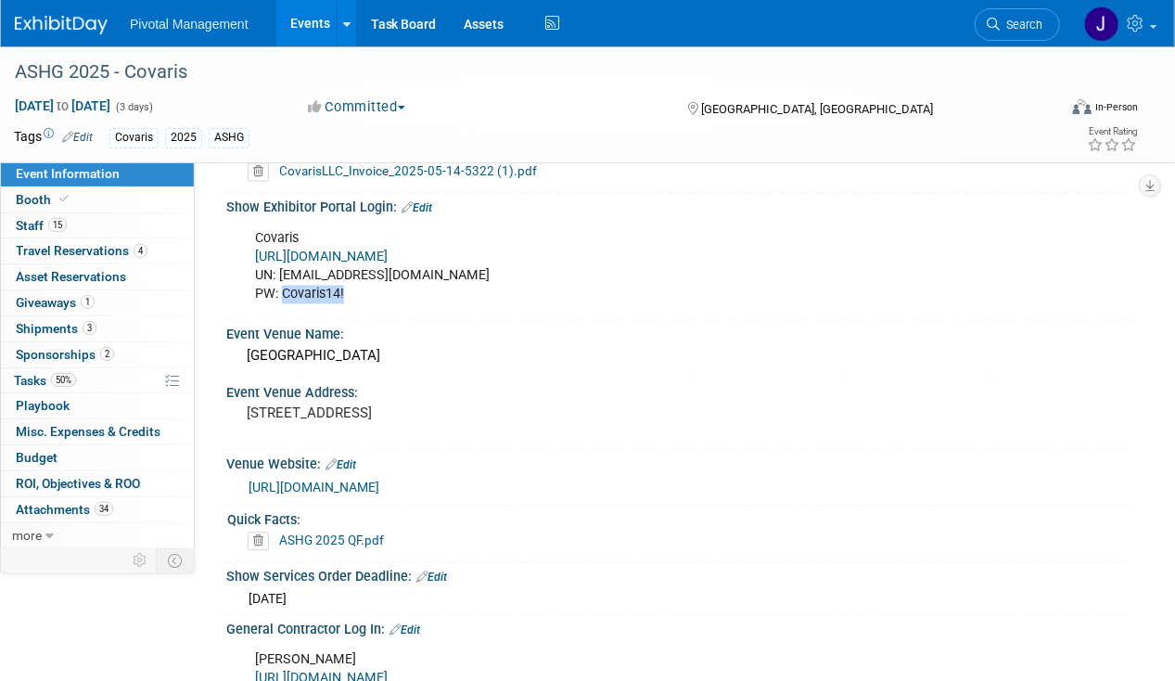
drag, startPoint x: 286, startPoint y: 282, endPoint x: 345, endPoint y: 281, distance: 59.4
click at [345, 281] on div "Covaris [URL][DOMAIN_NAME] UN: [EMAIL_ADDRESS][DOMAIN_NAME] PW: Covaris14!" at bounding box center [600, 267] width 716 height 93
copy div "Covaris14!"
click at [1036, 30] on span "Search" at bounding box center [1021, 25] width 43 height 14
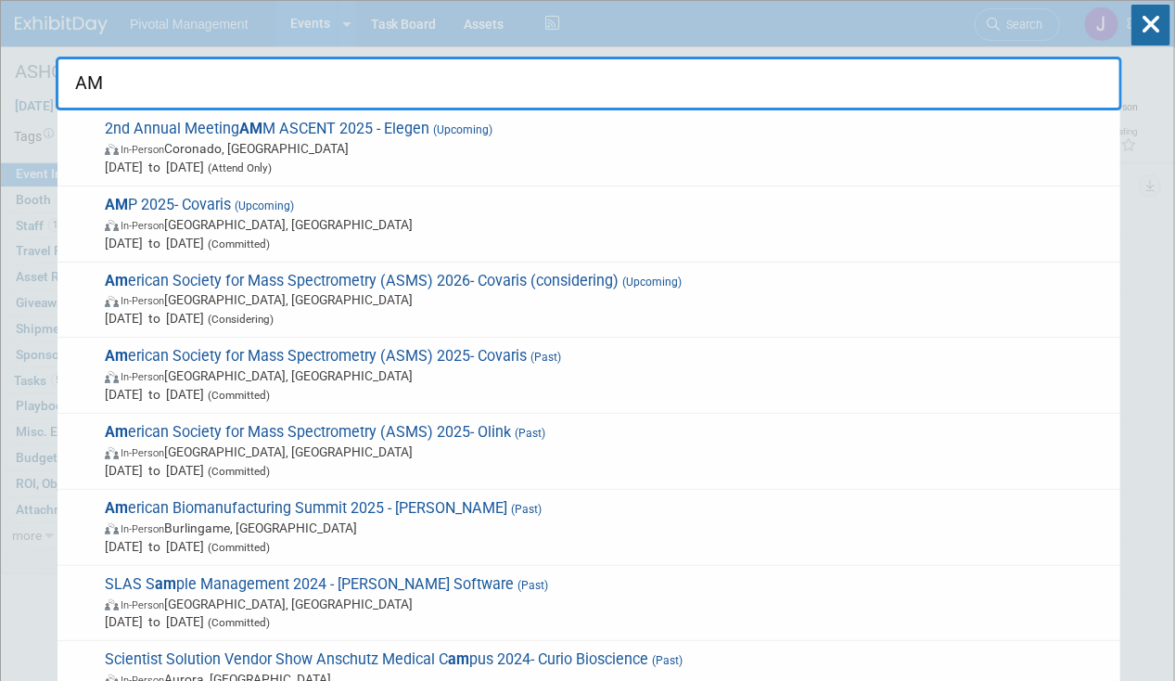
type input "AMP"
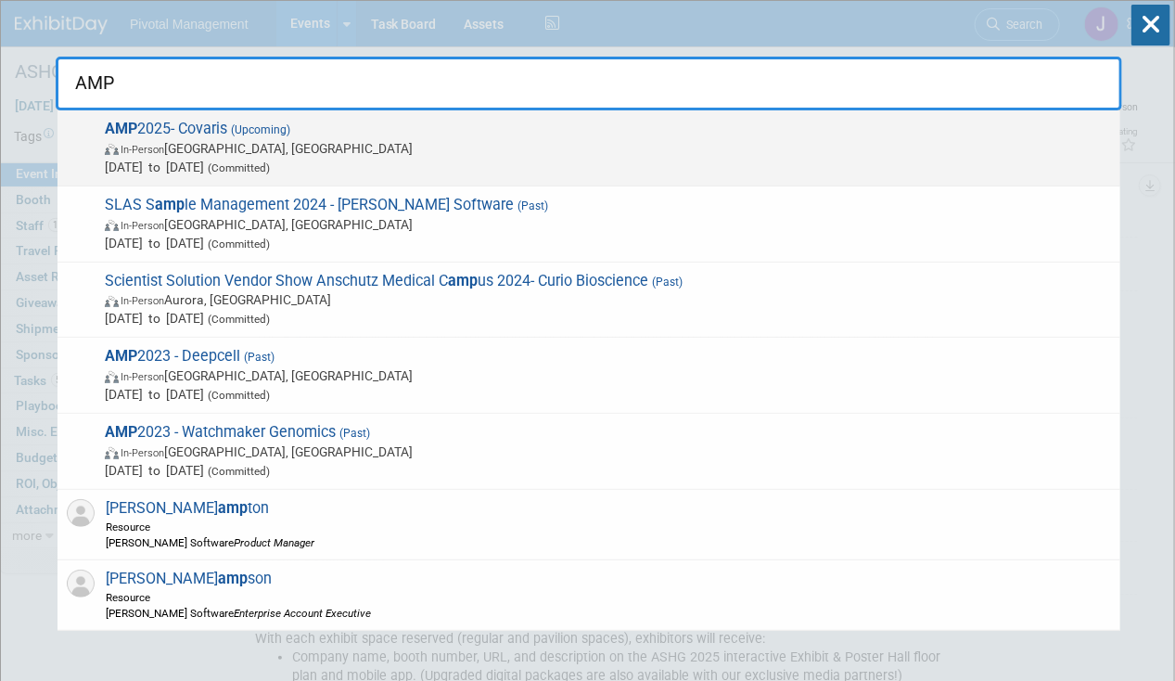
click at [484, 156] on span "In-Person Boston, MA" at bounding box center [608, 148] width 1007 height 19
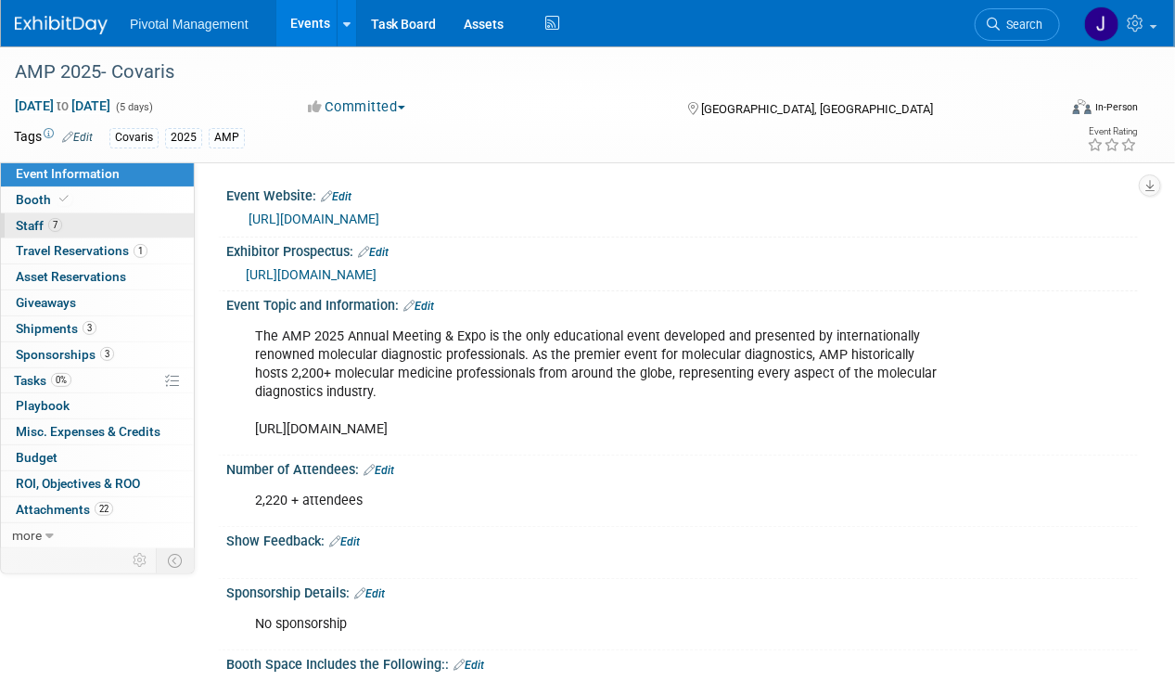
click at [56, 213] on link "7 Staff 7" at bounding box center [97, 225] width 193 height 25
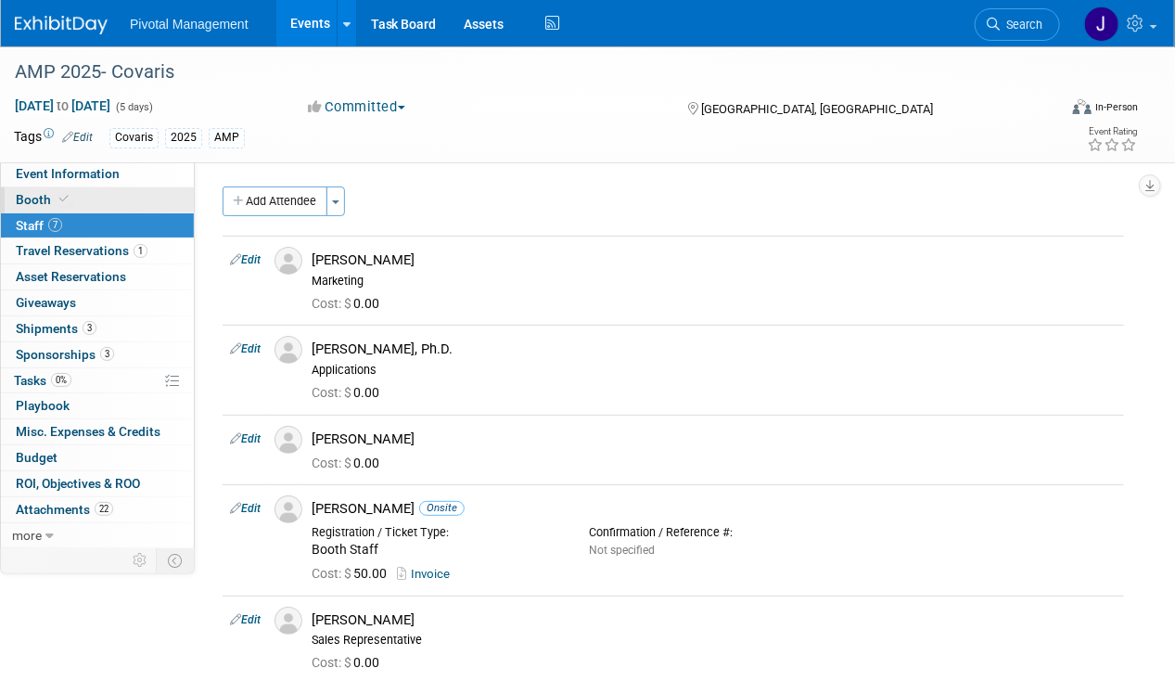
click at [75, 203] on link "Booth" at bounding box center [97, 199] width 193 height 25
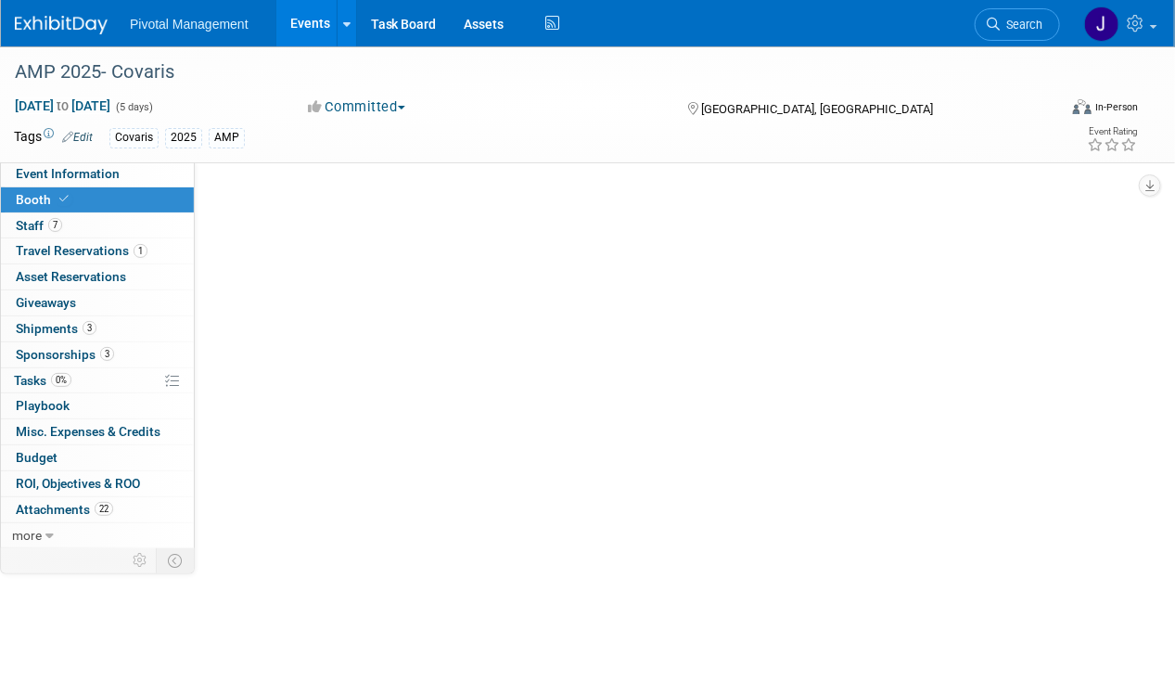
select select "Yes"
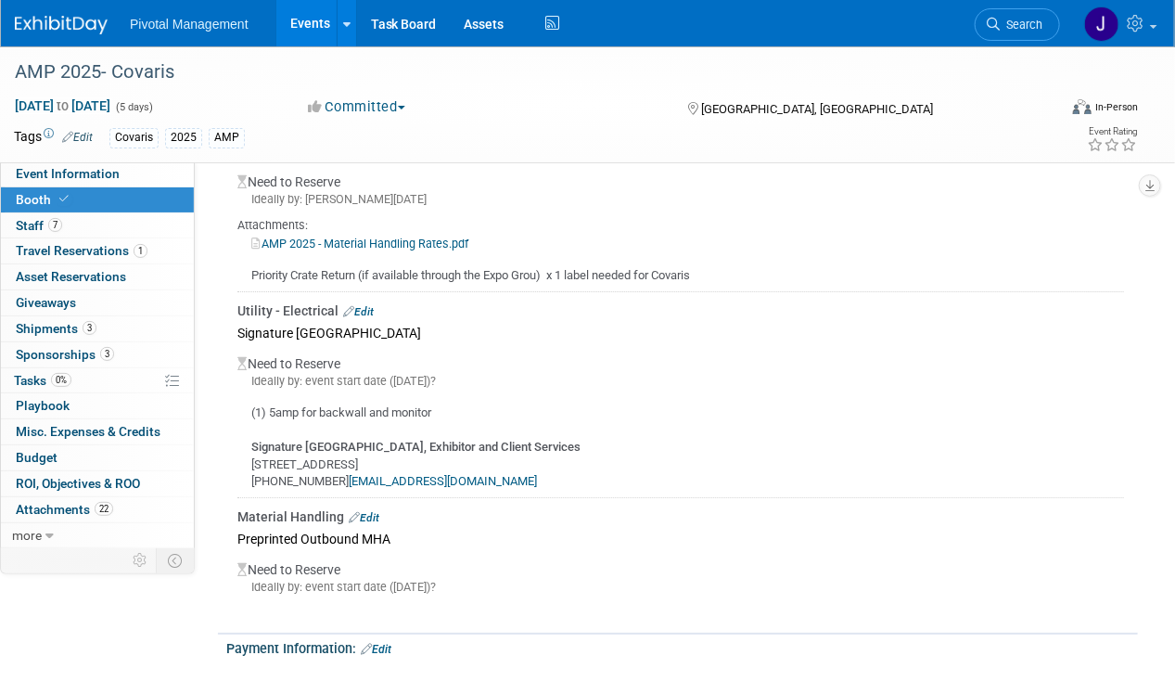
scroll to position [2555, 0]
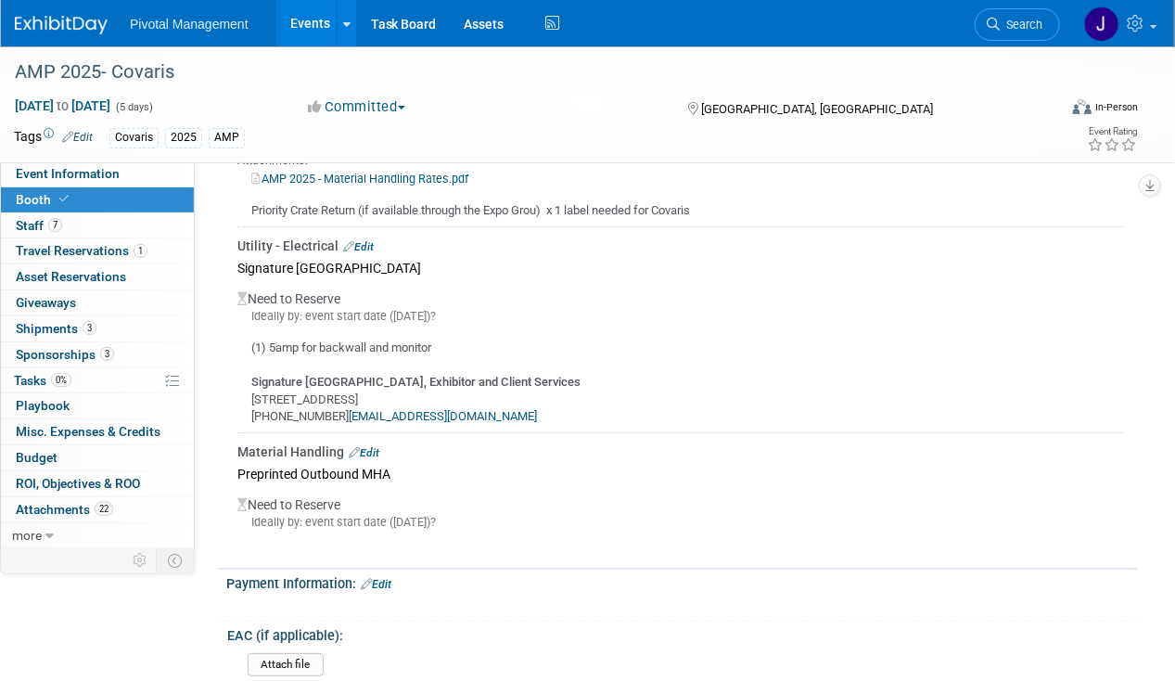
drag, startPoint x: 450, startPoint y: 331, endPoint x: 240, endPoint y: 322, distance: 209.9
click at [240, 325] on div "(1) 5amp for backwall and monitor Signature Boston, Exhibitor and Client Servic…" at bounding box center [681, 375] width 887 height 101
drag, startPoint x: 48, startPoint y: 370, endPoint x: 93, endPoint y: 369, distance: 44.5
click at [48, 373] on span "Tasks 0%" at bounding box center [43, 380] width 58 height 15
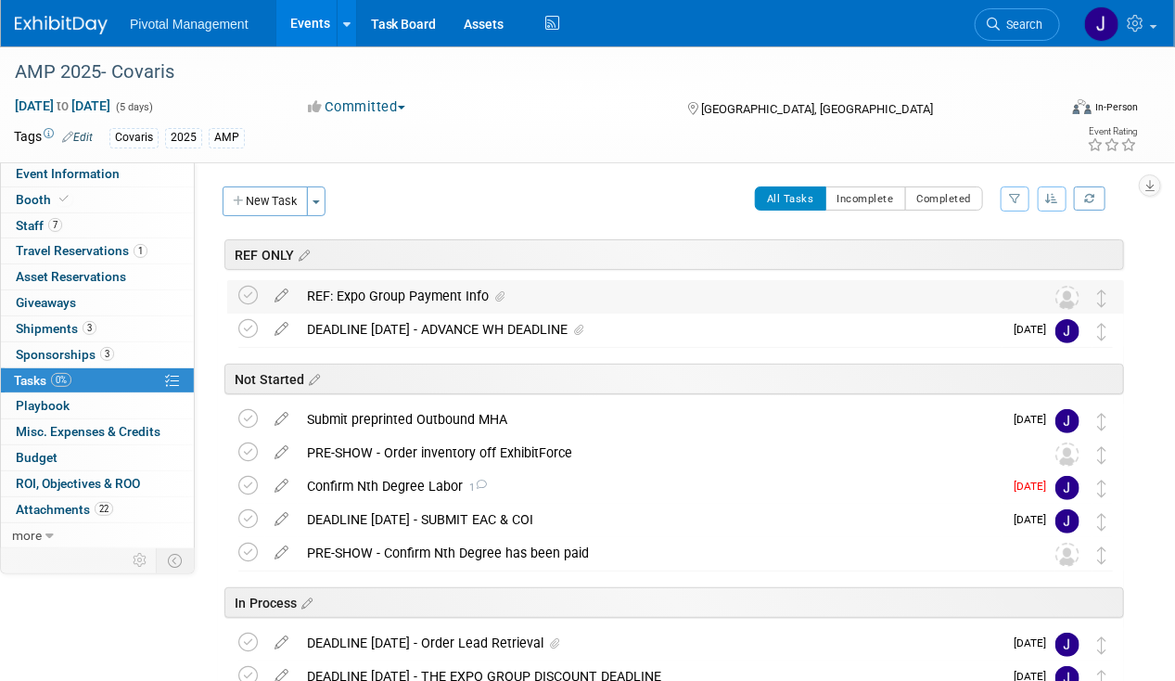
scroll to position [166, 0]
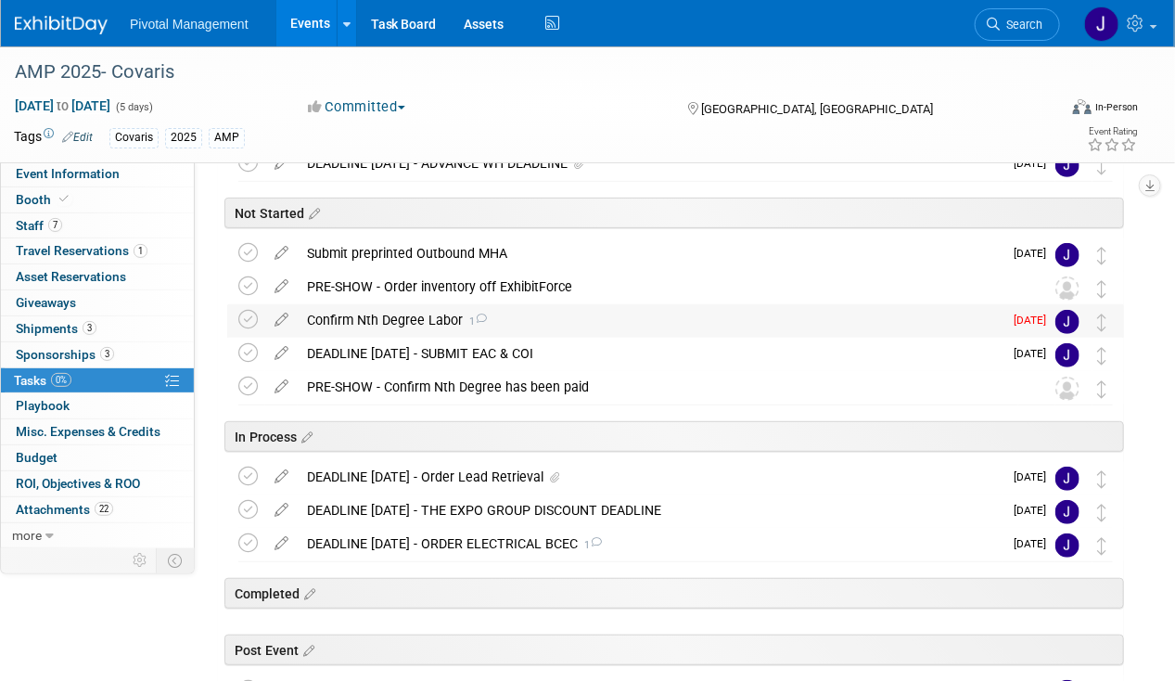
click at [423, 319] on div "Confirm Nth Degree Labor 1" at bounding box center [650, 320] width 705 height 32
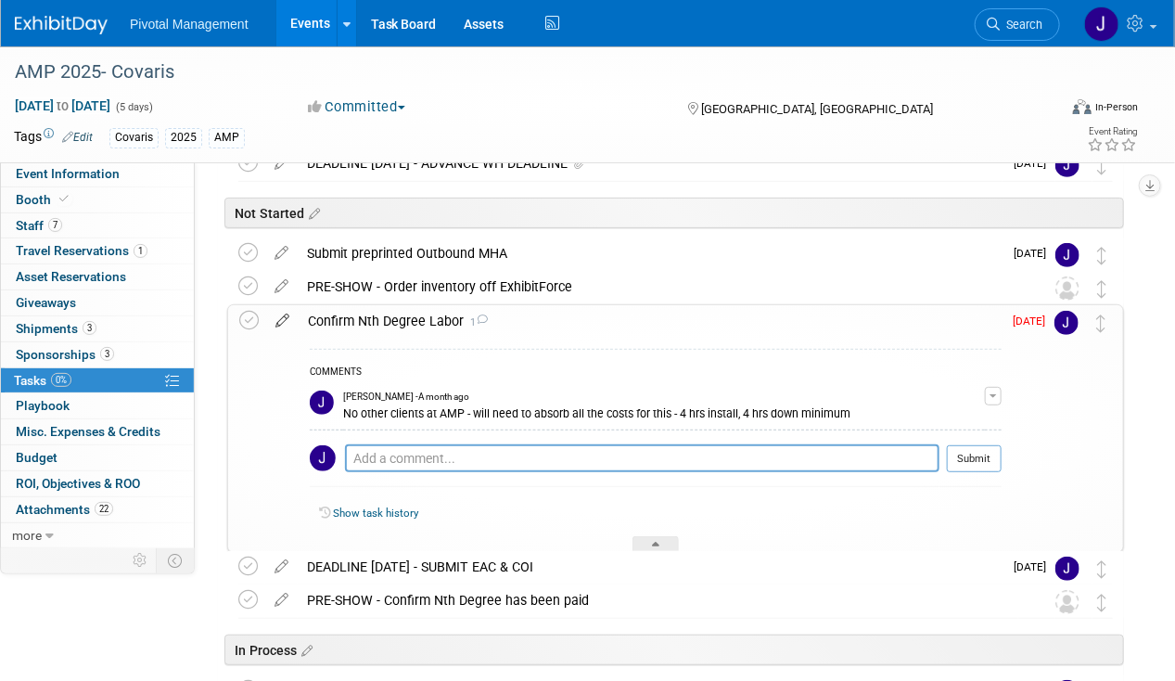
click at [282, 315] on icon at bounding box center [282, 316] width 32 height 23
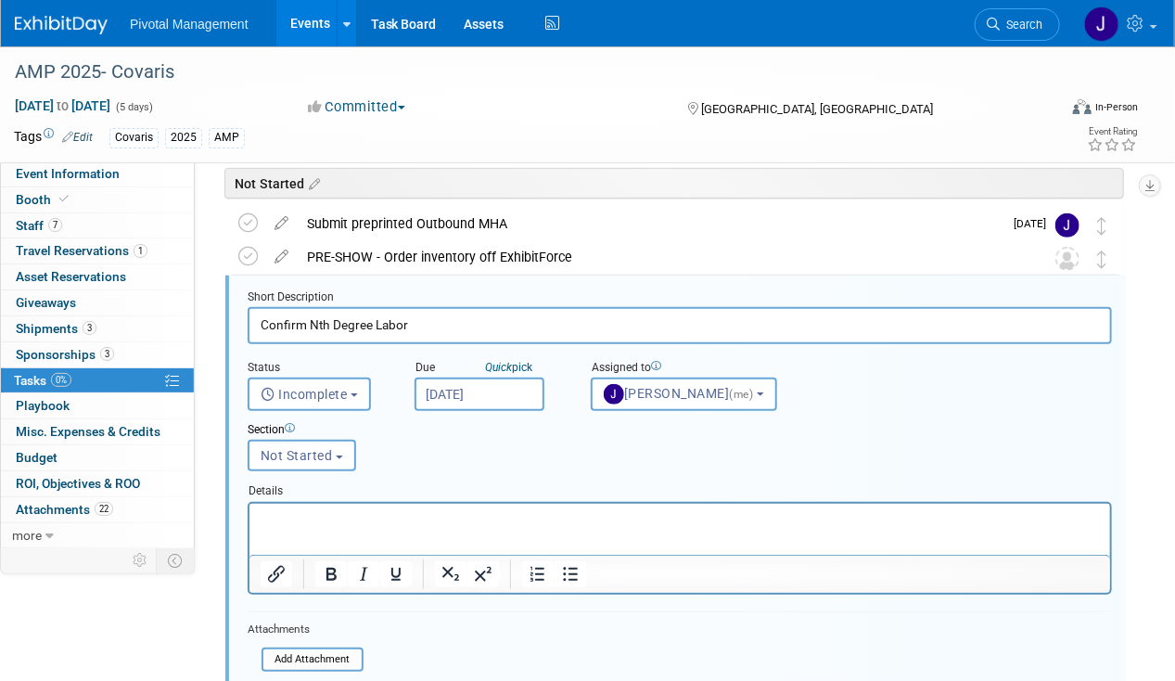
scroll to position [198, 0]
click at [665, 378] on button "[PERSON_NAME] (me)" at bounding box center [684, 392] width 186 height 33
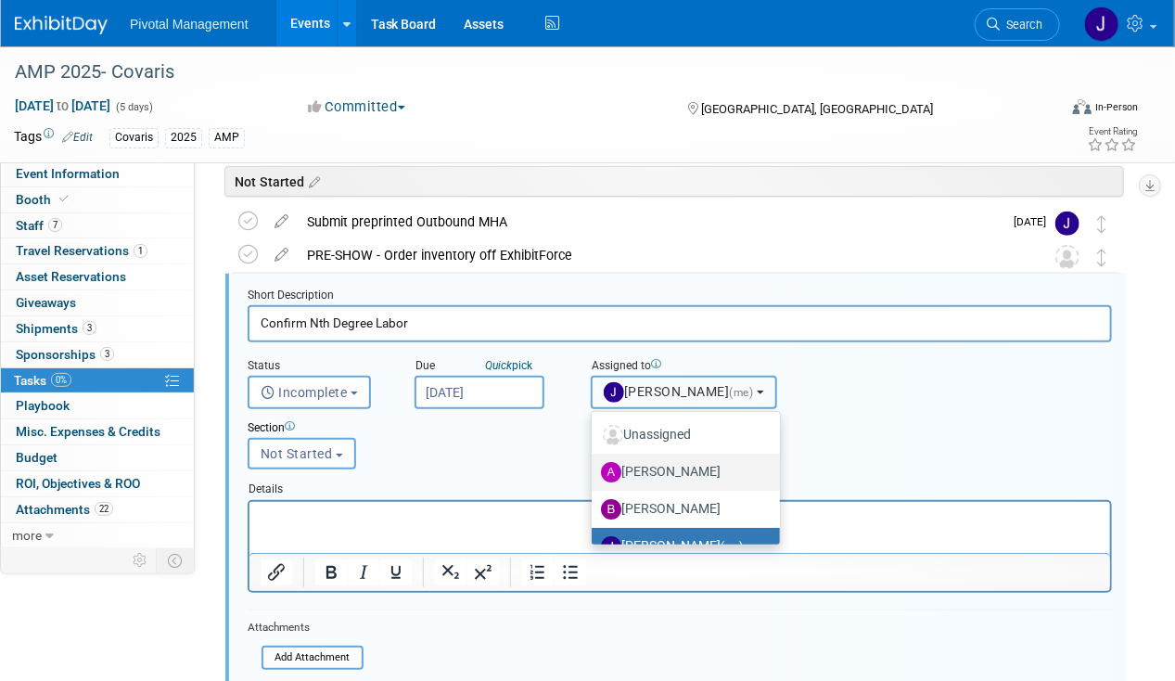
scroll to position [172, 0]
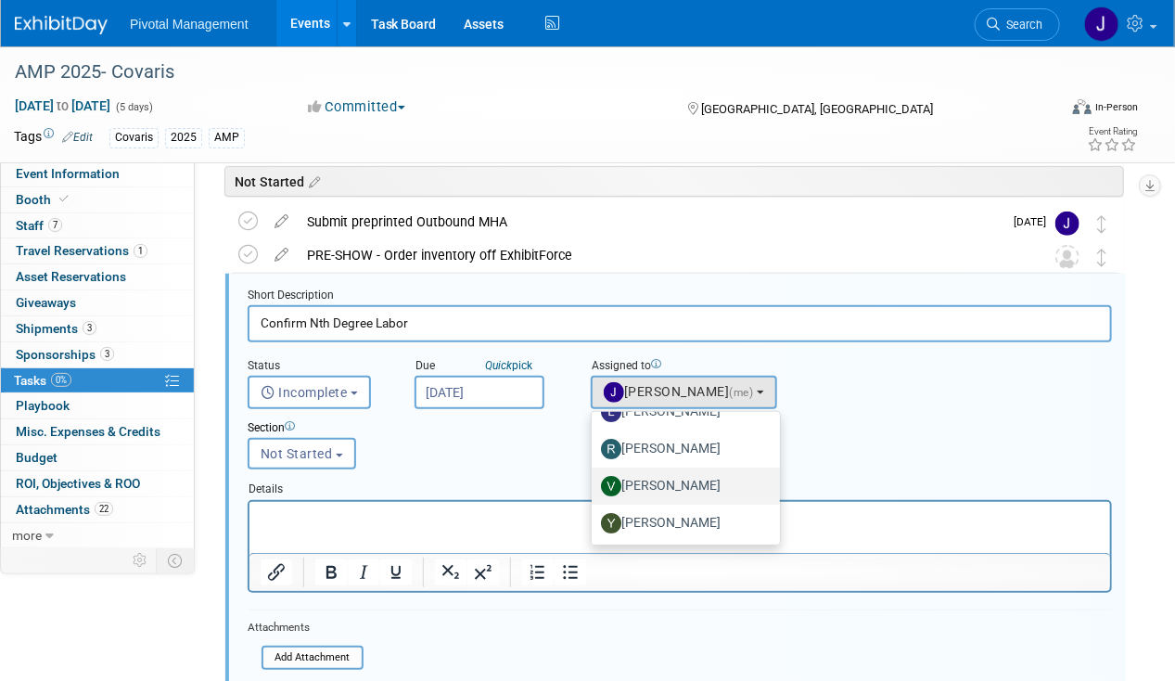
click at [655, 480] on label "Valerie Weld" at bounding box center [681, 486] width 161 height 30
click at [595, 480] on input "Valerie Weld" at bounding box center [589, 484] width 12 height 12
select select "1fc024ac-9dd8-4e91-b407-e518b2e44265"
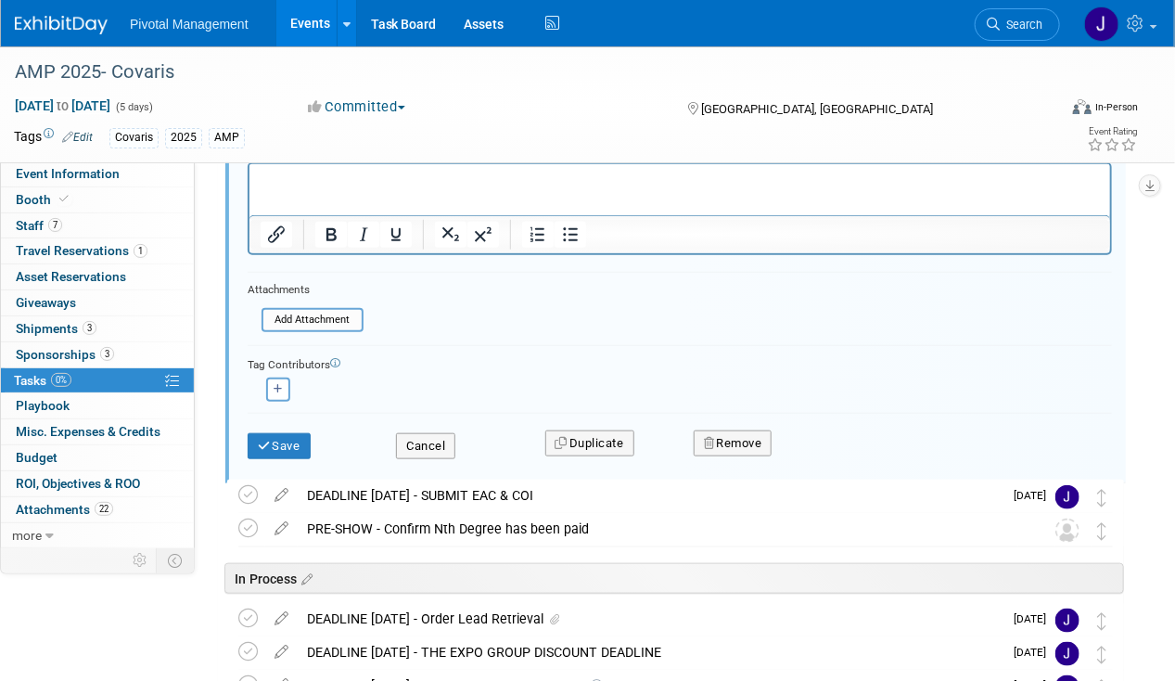
scroll to position [536, 0]
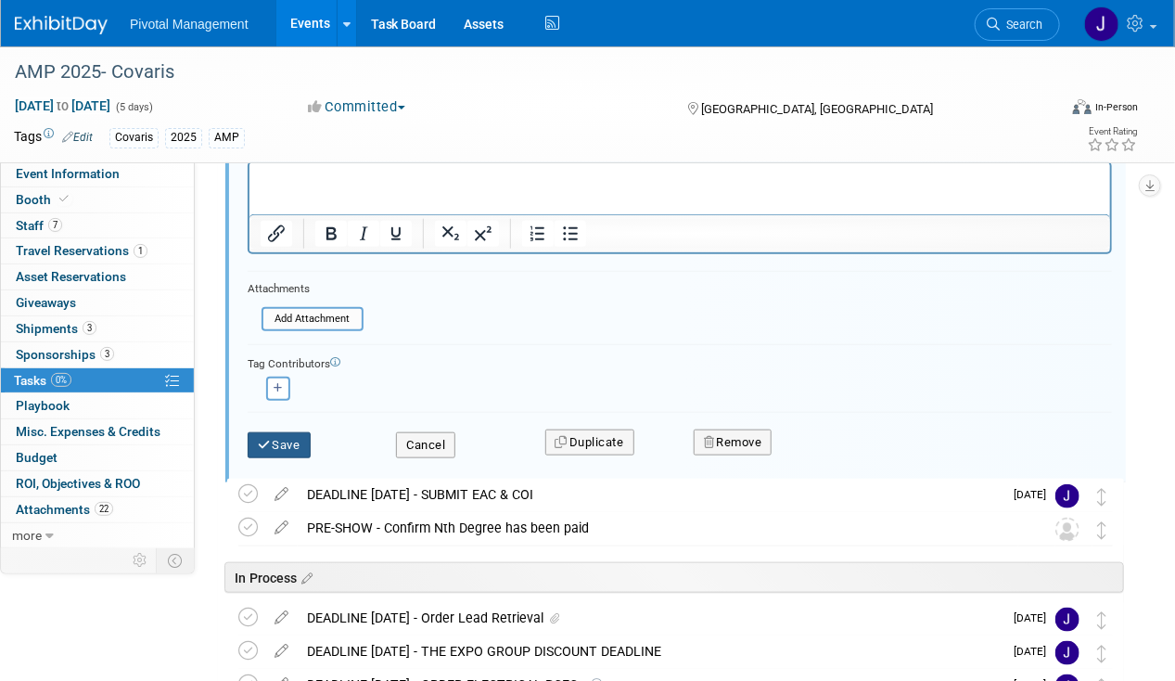
click at [283, 441] on button "Save" at bounding box center [279, 445] width 63 height 26
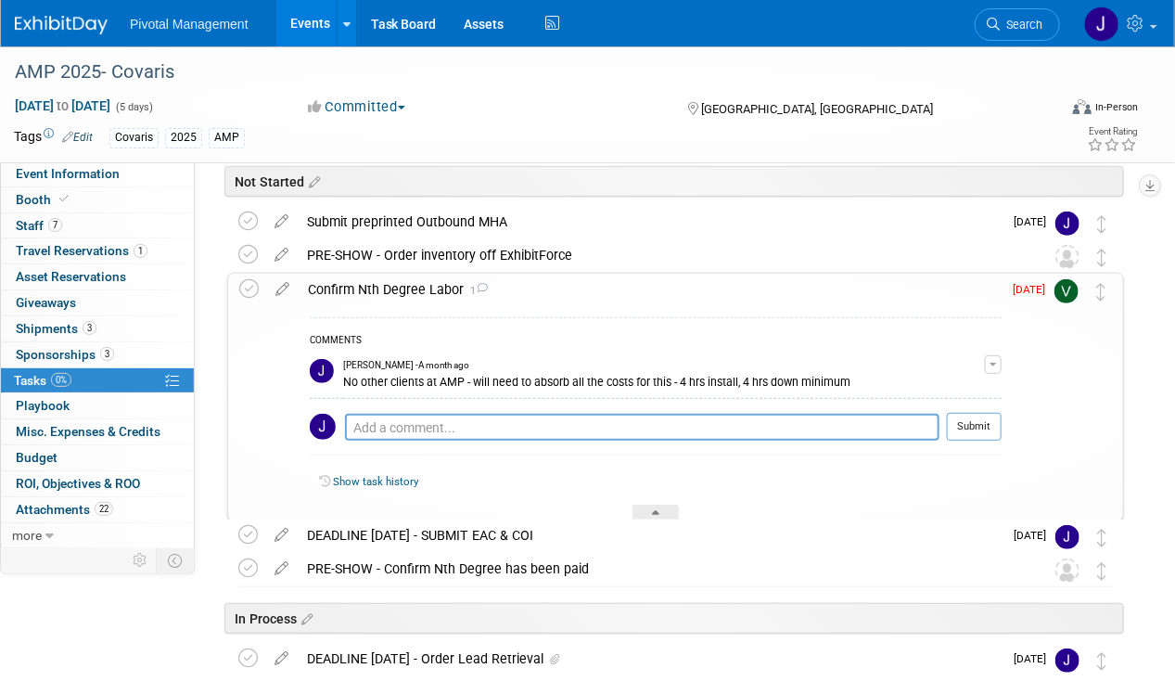
scroll to position [197, 0]
click at [443, 283] on div "Confirm Nth Degree Labor 1" at bounding box center [650, 291] width 703 height 32
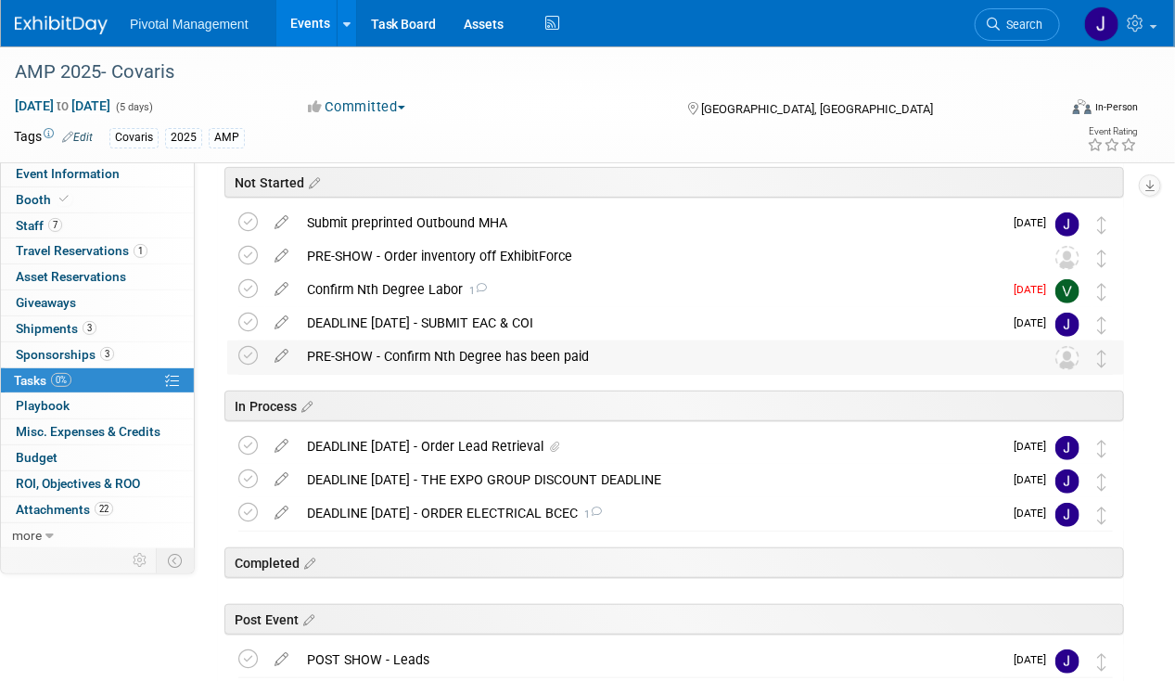
click at [428, 351] on div "PRE-SHOW - Confirm Nth Degree has been paid" at bounding box center [658, 356] width 721 height 32
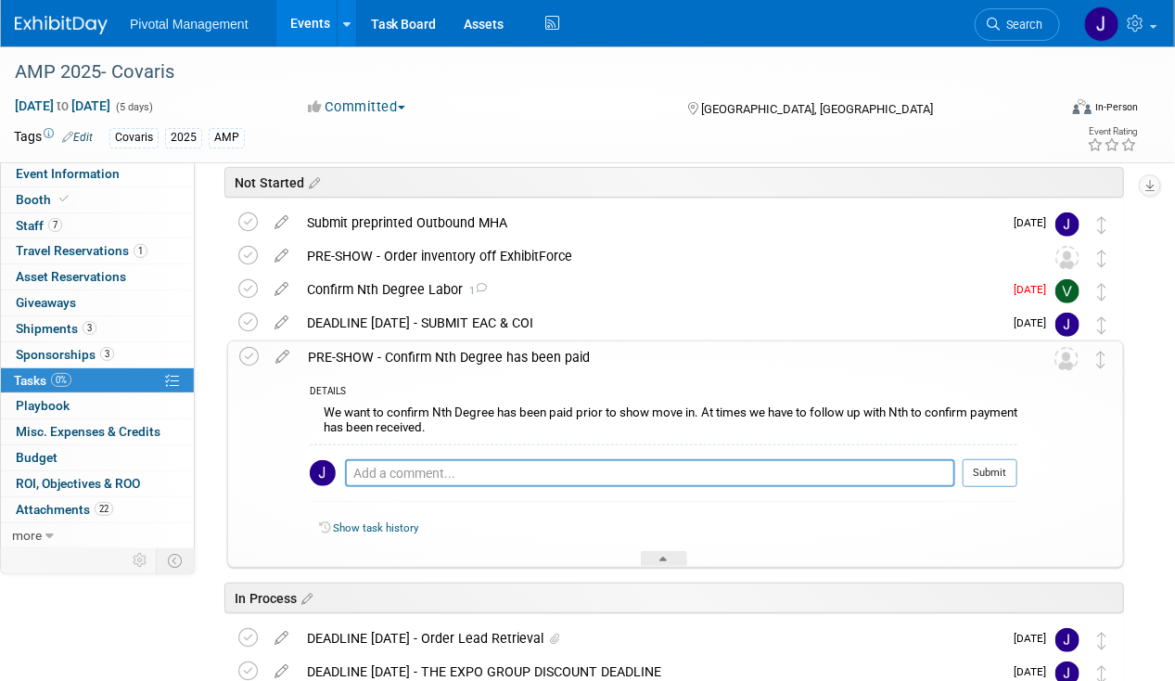
click at [464, 352] on div "PRE-SHOW - Confirm Nth Degree has been paid" at bounding box center [658, 357] width 719 height 32
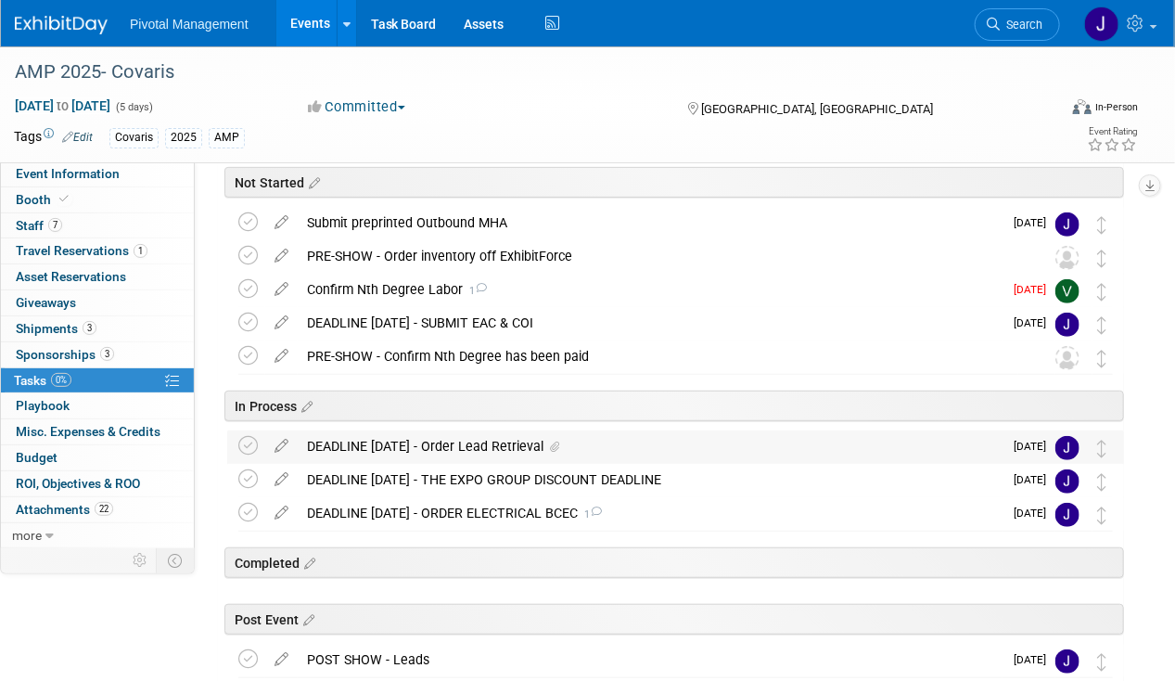
click at [373, 446] on div "DEADLINE OCT 10 - Order Lead Retrieval" at bounding box center [650, 446] width 705 height 32
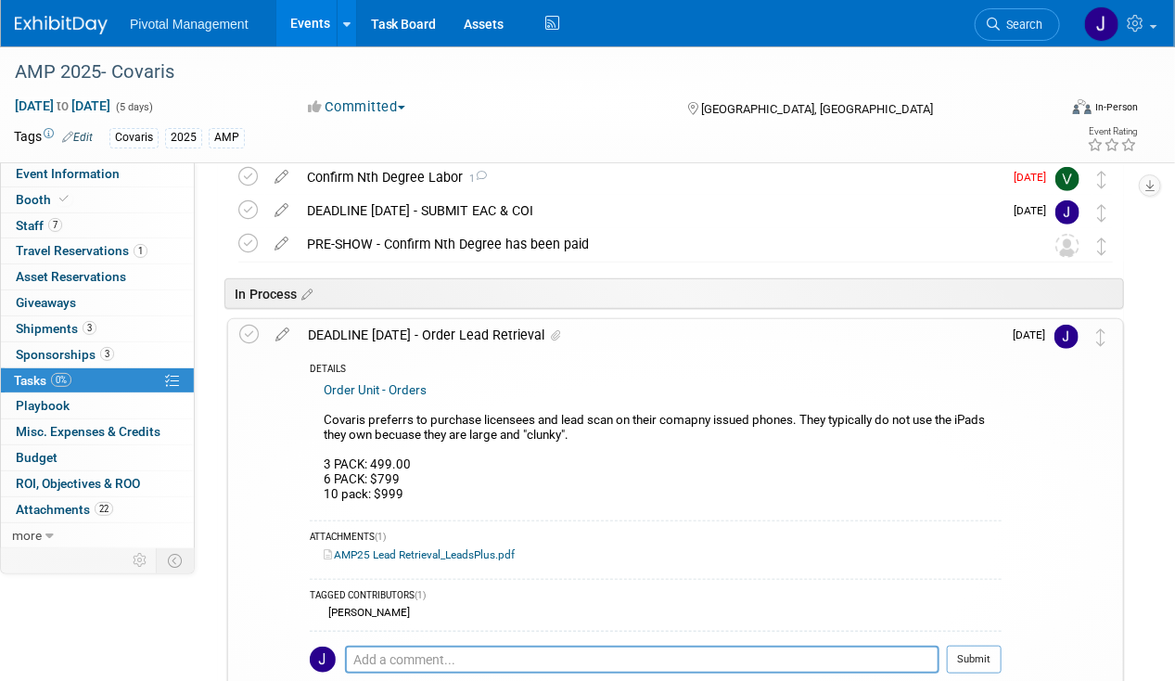
scroll to position [394, 0]
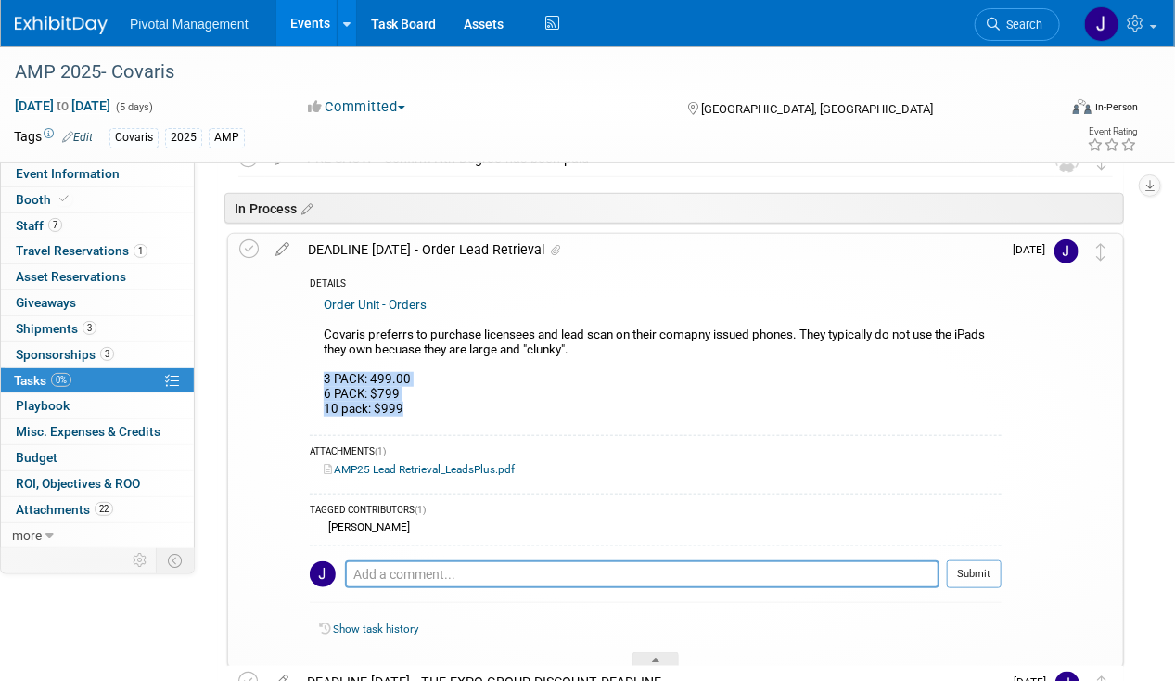
drag, startPoint x: 323, startPoint y: 376, endPoint x: 397, endPoint y: 408, distance: 81.0
click at [397, 408] on div "Order Unit - Orders Covaris preferrs to purchase licensees and lead scan on the…" at bounding box center [656, 360] width 692 height 134
drag, startPoint x: 397, startPoint y: 408, endPoint x: 496, endPoint y: 472, distance: 118.1
click at [496, 472] on link "AMP25 Lead Retrieval_LeadsPlus.pdf" at bounding box center [419, 469] width 191 height 13
drag, startPoint x: 321, startPoint y: 374, endPoint x: 412, endPoint y: 408, distance: 97.2
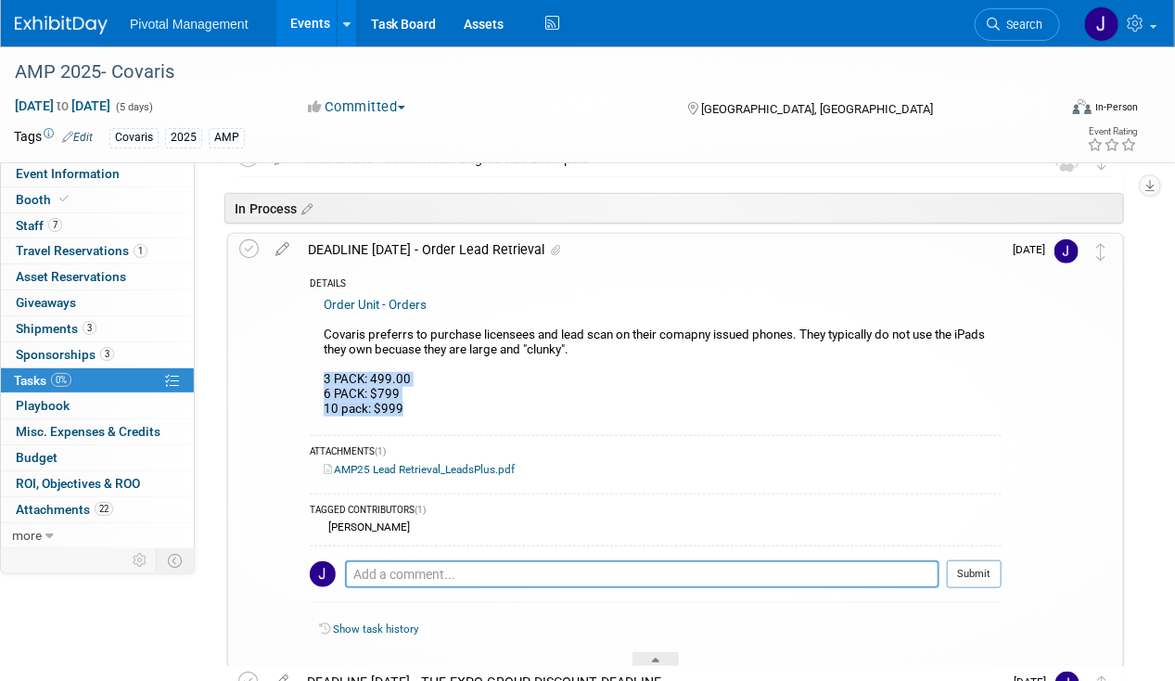
click at [412, 408] on div "Order Unit - Orders Covaris preferrs to purchase licensees and lead scan on the…" at bounding box center [656, 360] width 692 height 134
copy div "3 PACK: 499.00 6 PACK: $799 10 pack: $999"
click at [87, 349] on span "Sponsorships 3" at bounding box center [65, 354] width 98 height 15
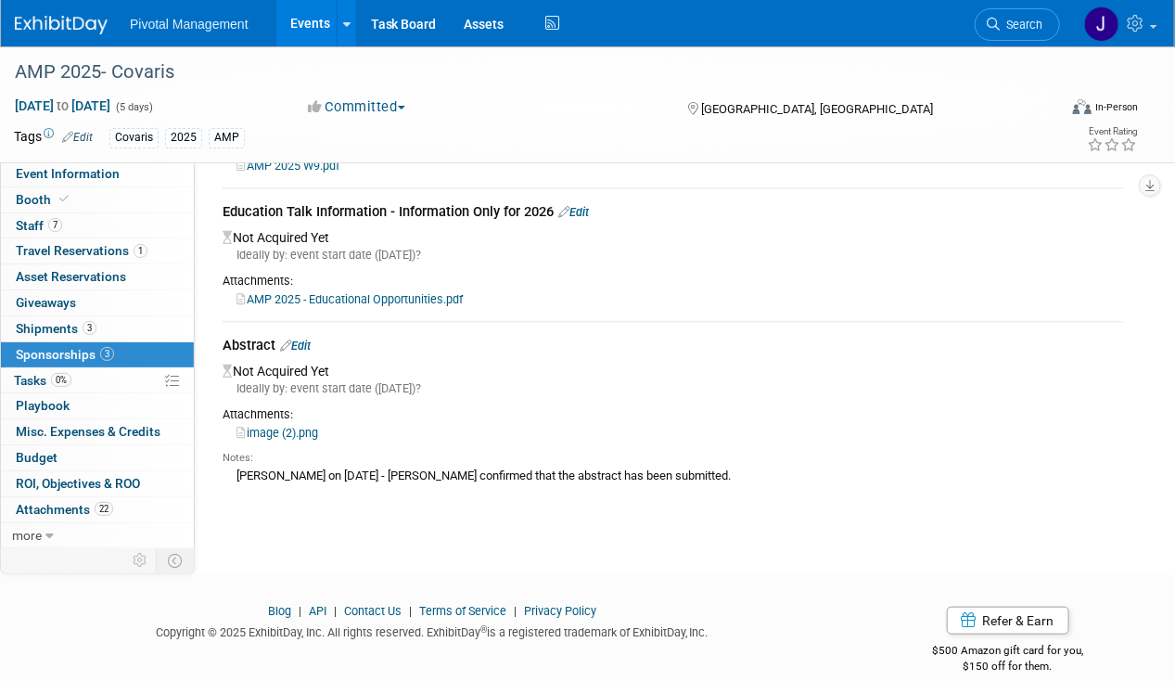
scroll to position [267, 0]
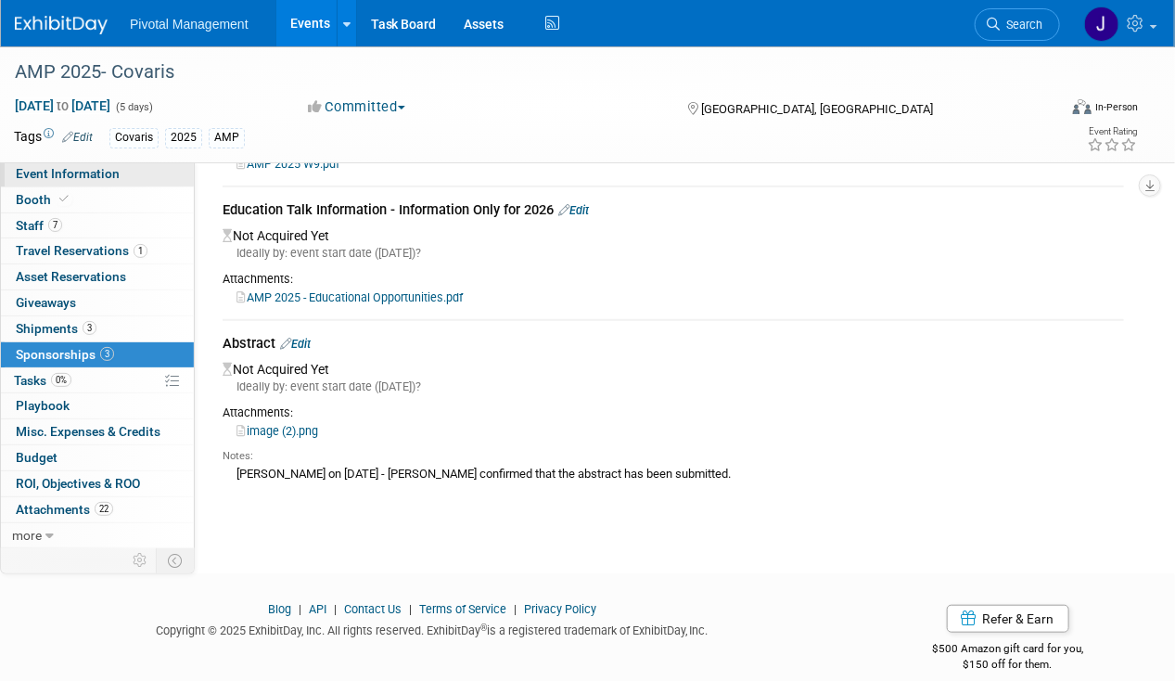
click at [100, 169] on span "Event Information" at bounding box center [68, 173] width 104 height 15
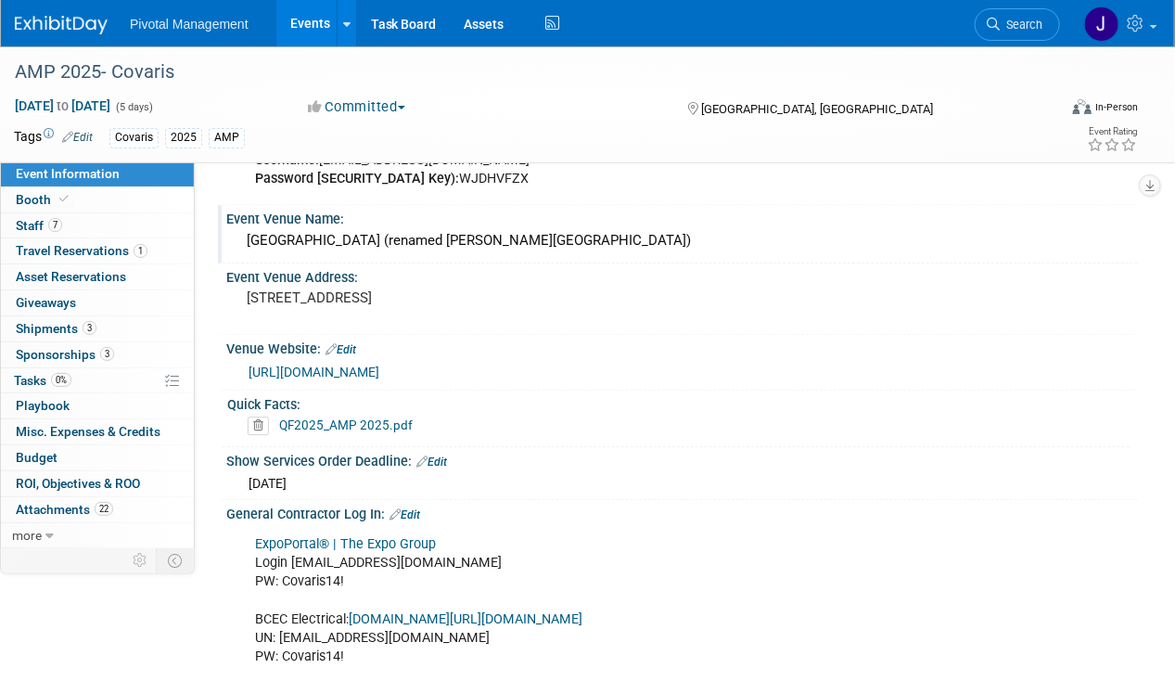
scroll to position [2155, 0]
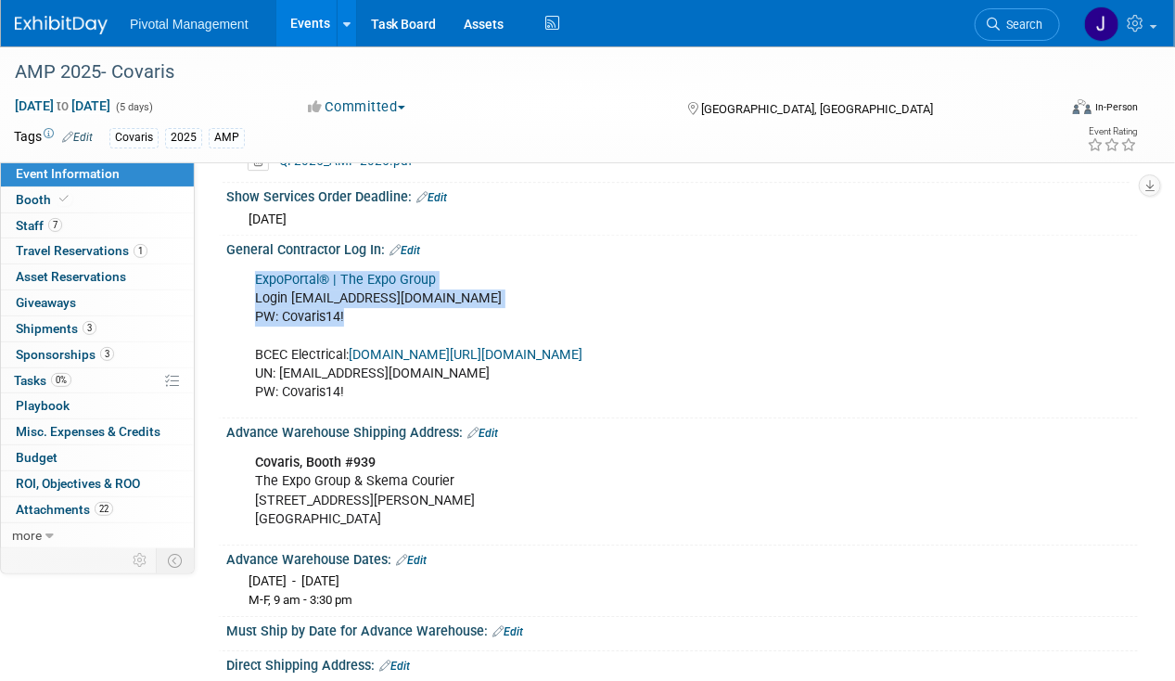
drag, startPoint x: 250, startPoint y: 245, endPoint x: 382, endPoint y: 281, distance: 137.5
click at [382, 281] on div "ExpoPortal® | The Expo Group Login jgatton@pivotalmgt.com PW: Covaris14! BCEC E…" at bounding box center [600, 336] width 716 height 149
click at [280, 269] on div "ExpoPortal® | The Expo Group Login jgatton@pivotalmgt.com PW: Covaris14! BCEC E…" at bounding box center [600, 336] width 716 height 149
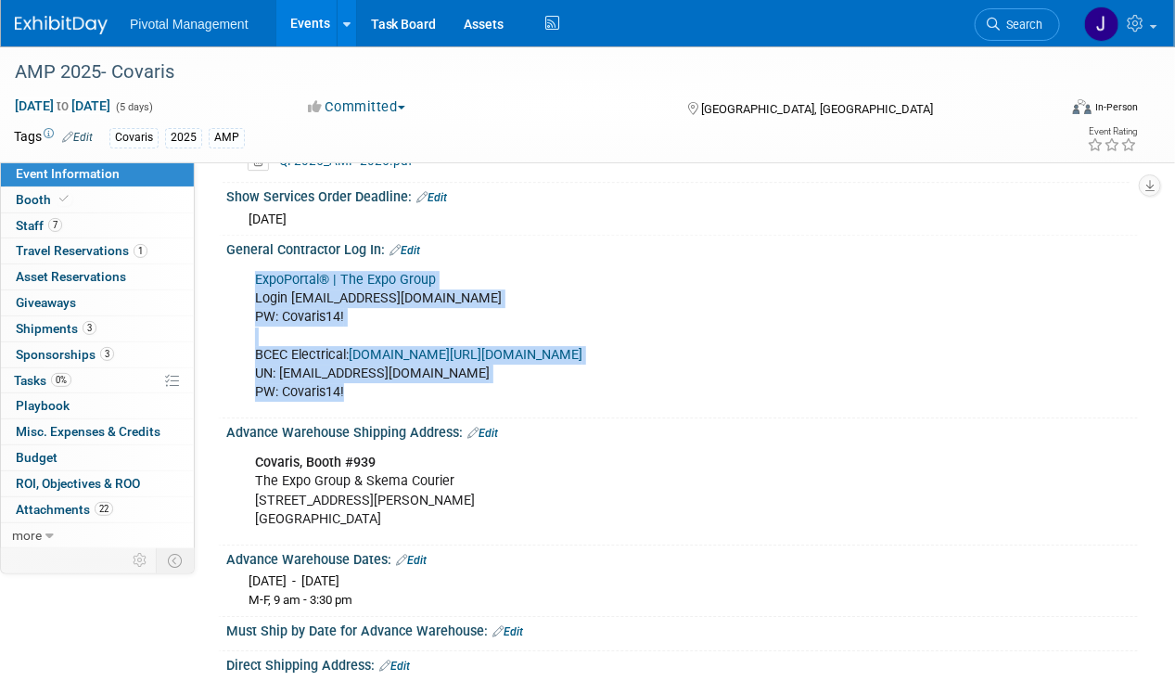
drag, startPoint x: 252, startPoint y: 244, endPoint x: 412, endPoint y: 357, distance: 195.6
click at [412, 357] on div "ExpoPortal® | The Expo Group Login jgatton@pivotalmgt.com PW: Covaris14! BCEC E…" at bounding box center [600, 336] width 716 height 149
copy div "ExpoPortal® | The Expo Group Login jgatton@pivotalmgt.com PW: Covaris14! BCEC E…"
click at [597, 359] on div "ExpoPortal® | The Expo Group Login jgatton@pivotalmgt.com PW: Covaris14! BCEC E…" at bounding box center [600, 336] width 716 height 149
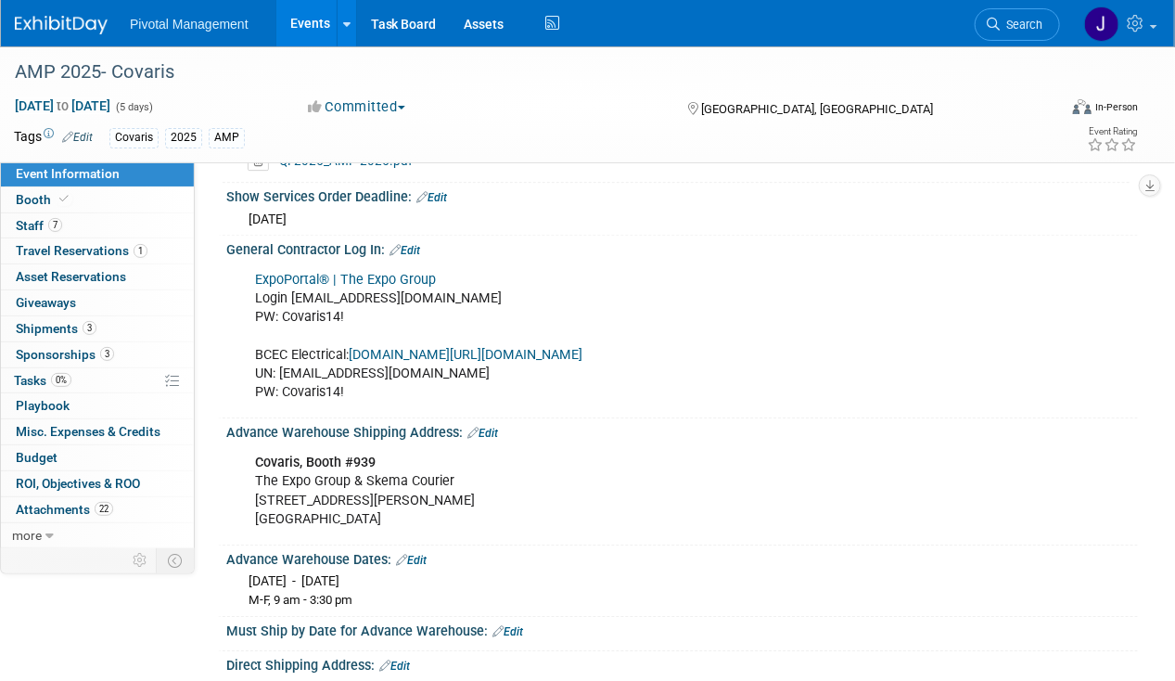
click at [356, 272] on link "ExpoPortal® | The Expo Group" at bounding box center [345, 280] width 181 height 16
click at [462, 332] on div "ExpoPortal® | The Expo Group Login jgatton@pivotalmgt.com PW: Covaris14! BCEC E…" at bounding box center [600, 336] width 716 height 149
click at [487, 347] on link "mcca.ungerboeck.com/prod/app85.cshtml?AppCode=COE&CC=1&OrgCode=10" at bounding box center [466, 355] width 234 height 16
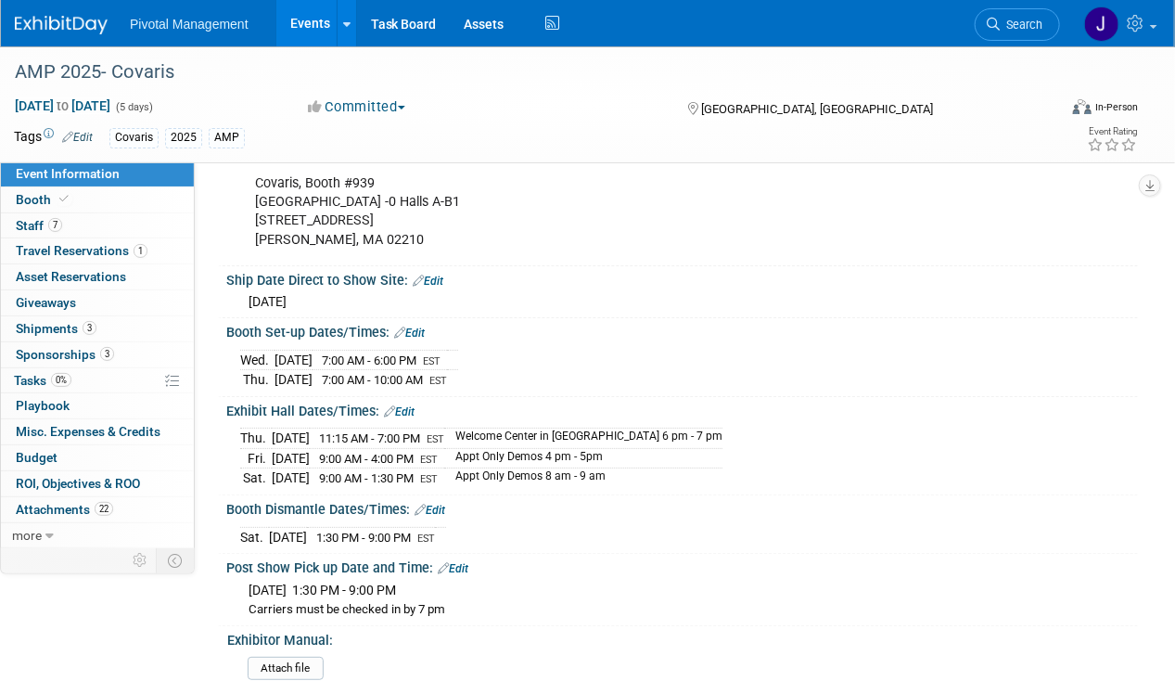
scroll to position [2717, 0]
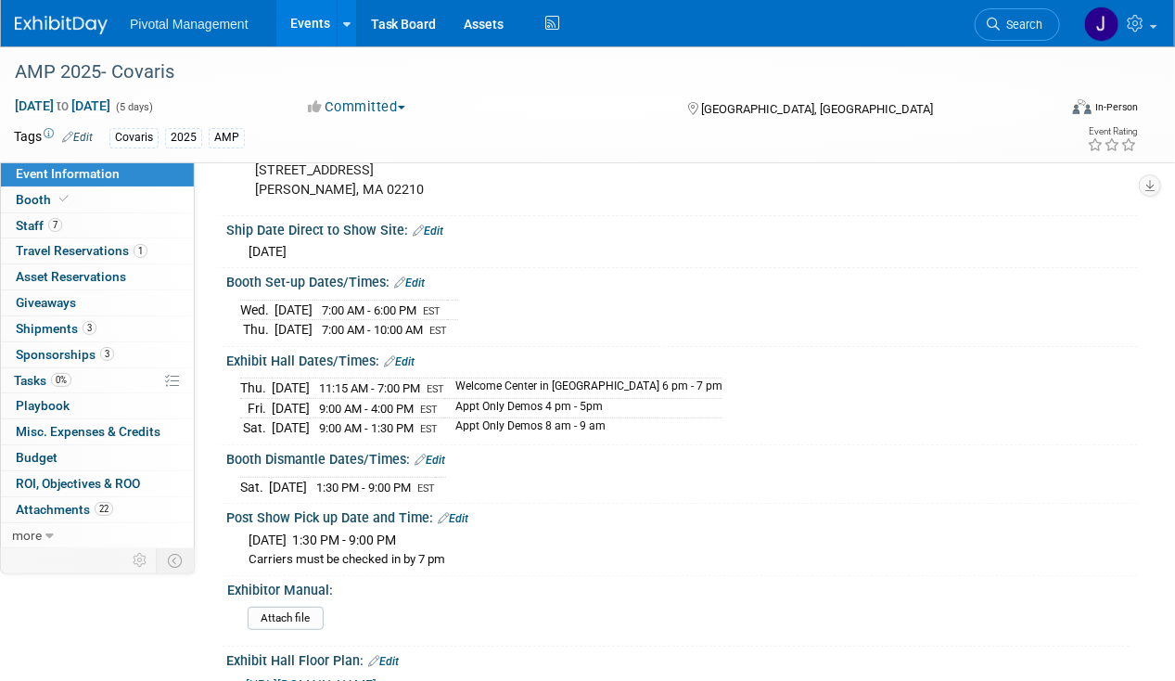
drag, startPoint x: 240, startPoint y: 274, endPoint x: 516, endPoint y: 300, distance: 276.8
click at [516, 300] on div "Wed. Nov 12, 2025 7:00 AM - 6:00 PM EST Thu. Nov 13, 2025 7:00 AM - 10:00 AM EST" at bounding box center [682, 317] width 884 height 45
copy table
click at [379, 373] on div "Thu. Nov 13, 2025 11:15 AM - 7:00 PM EST Welcome Center in Expo Hall 6 pm - 7 p…" at bounding box center [682, 405] width 884 height 65
drag, startPoint x: 238, startPoint y: 275, endPoint x: 276, endPoint y: 274, distance: 37.1
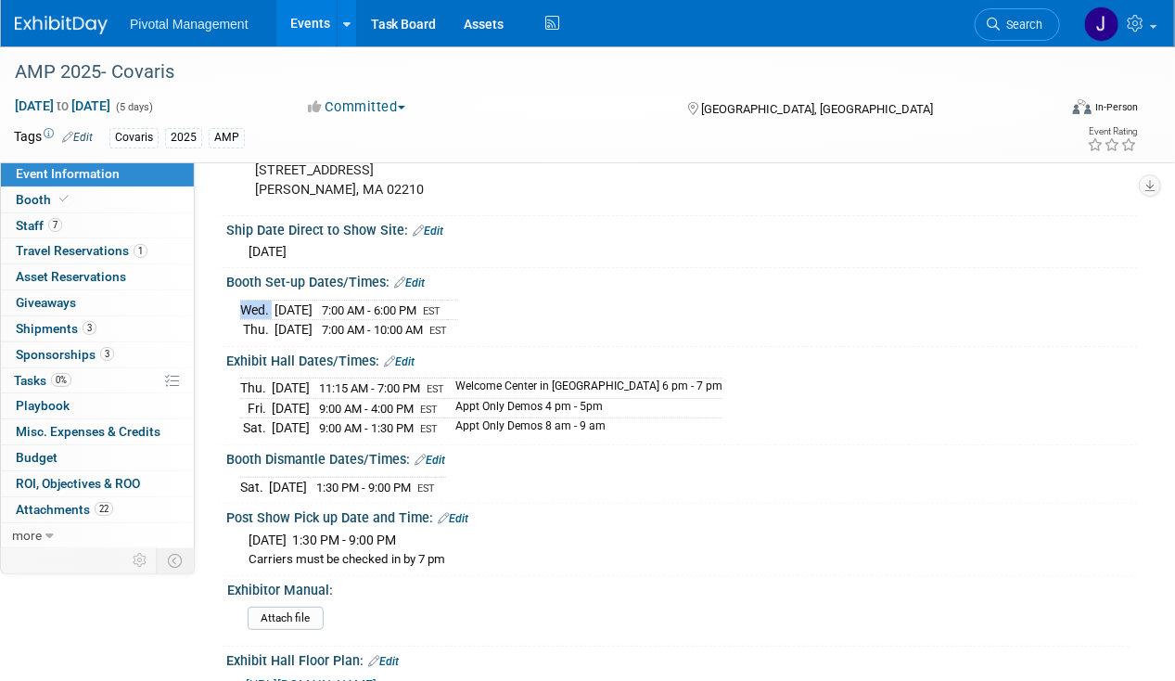
click at [276, 290] on div "Wed. Nov 12, 2025 7:00 AM - 6:00 PM EST Thu. Nov 13, 2025 7:00 AM - 10:00 AM EST" at bounding box center [682, 315] width 912 height 51
click at [282, 300] on td "Nov 12, 2025" at bounding box center [294, 310] width 38 height 20
drag, startPoint x: 272, startPoint y: 276, endPoint x: 350, endPoint y: 275, distance: 77.9
click at [350, 300] on tr "Wed. Nov 12, 2025 7:00 AM - 6:00 PM EST" at bounding box center [349, 310] width 218 height 20
copy tr "Nov 12, 2025"
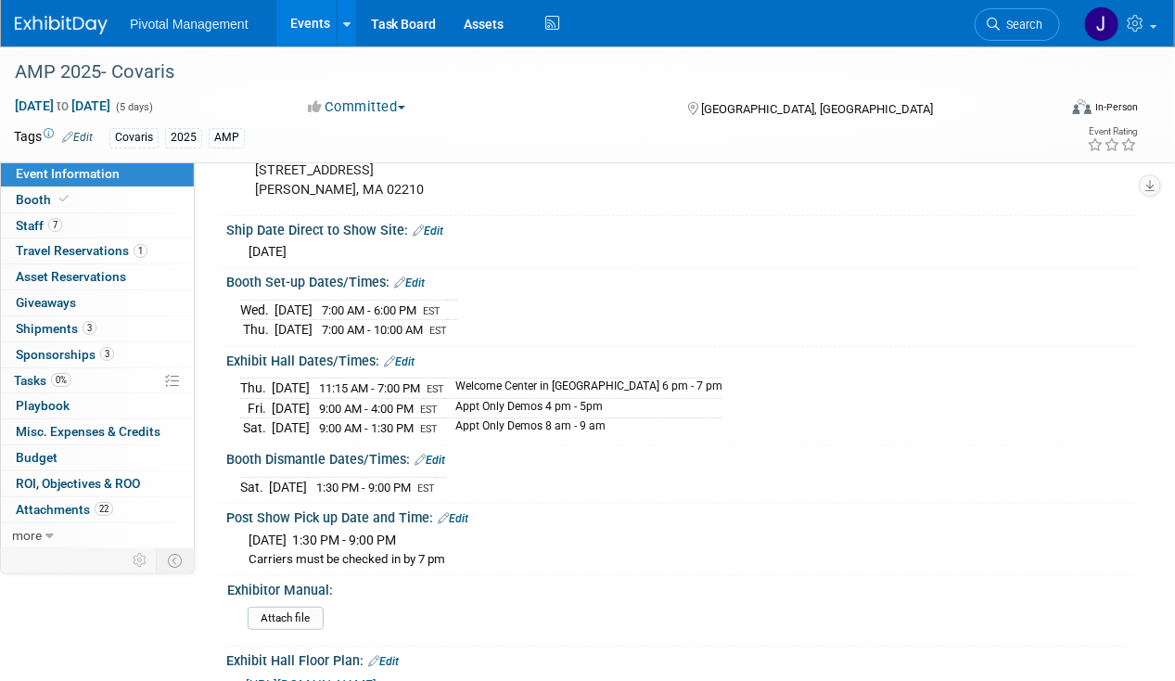
click at [633, 398] on td "Appt Only Demos 4 pm - 5pm" at bounding box center [583, 408] width 278 height 20
drag, startPoint x: 358, startPoint y: 370, endPoint x: 454, endPoint y: 369, distance: 95.6
click at [414, 402] on span "9:00 AM - 4:00 PM" at bounding box center [366, 409] width 95 height 14
copy span "9:00 AM - 4:00 PM"
click at [343, 527] on div "Sat. Nov 15, 2025 1:30 PM - 9:00 PM Carriers must be checked in by 7 pm" at bounding box center [682, 548] width 912 height 45
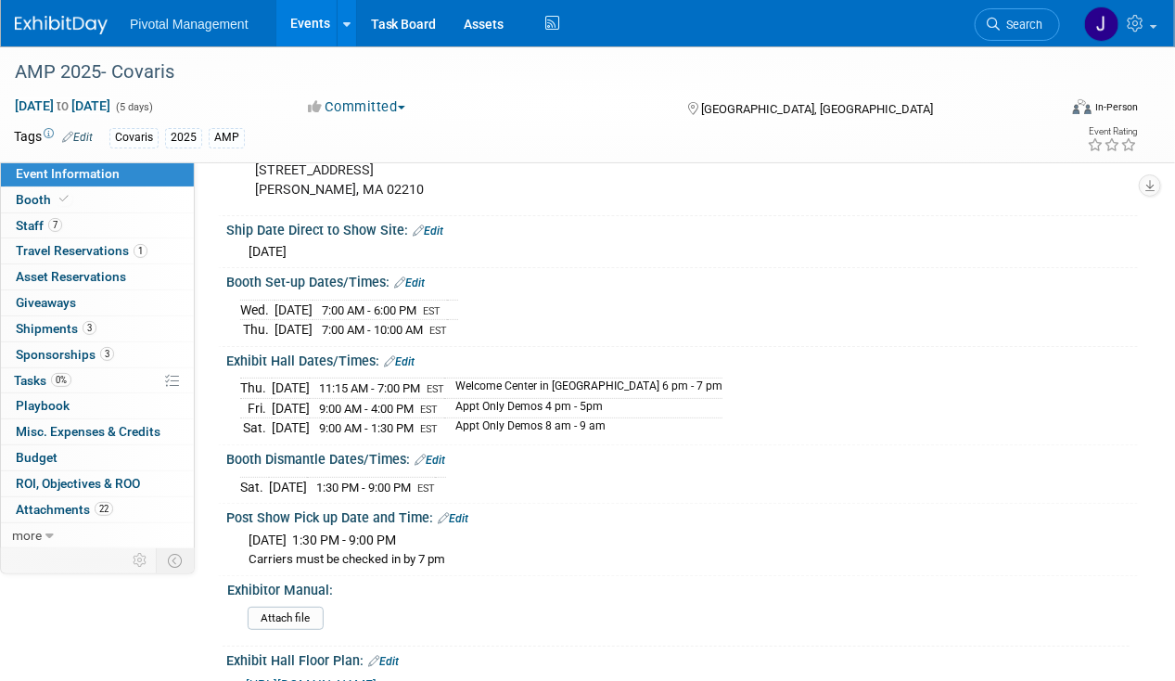
drag, startPoint x: 479, startPoint y: 512, endPoint x: 238, endPoint y: 512, distance: 240.3
click at [238, 526] on div "Sat. Nov 15, 2025 1:30 PM - 9:00 PM Carriers must be checked in by 7 pm" at bounding box center [682, 548] width 912 height 45
copy div "Carriers must be checked in by 7 pm"
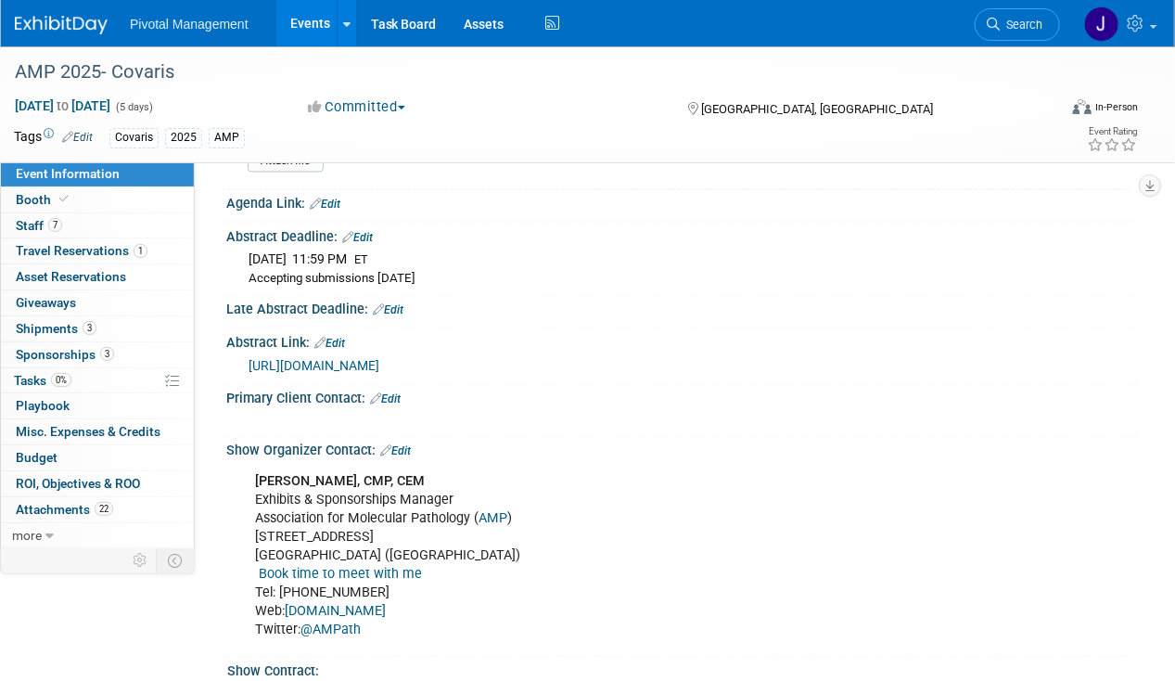
scroll to position [1344, 0]
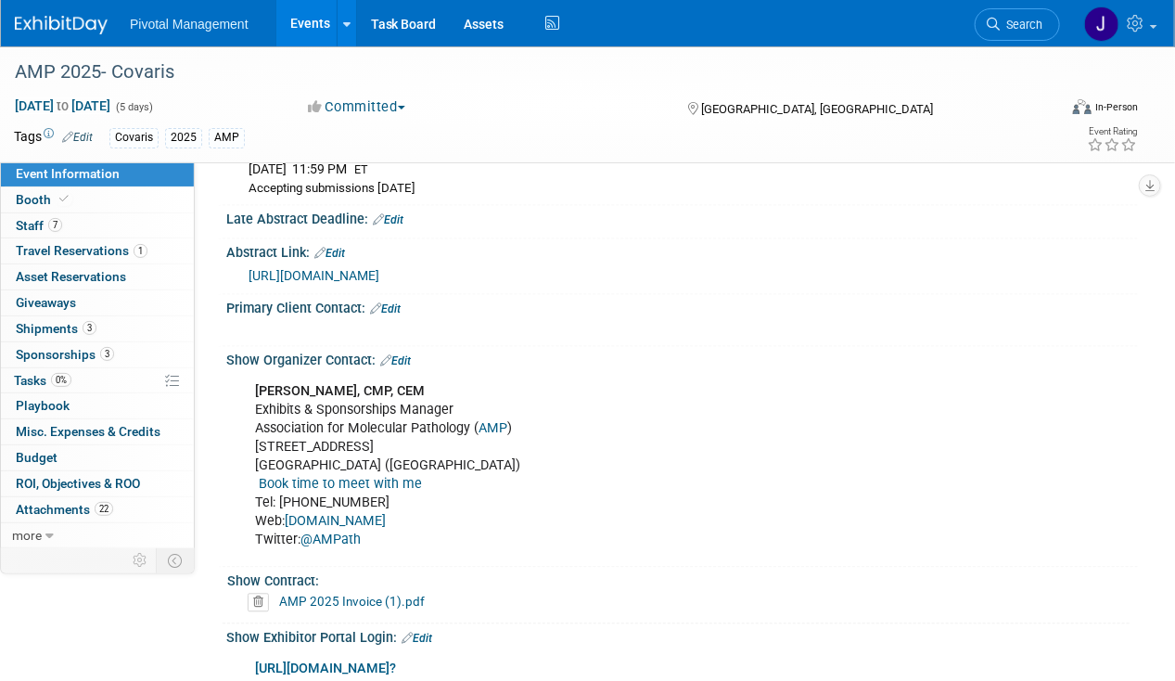
click at [720, 347] on div "Show Organizer Contact: Edit" at bounding box center [682, 359] width 912 height 24
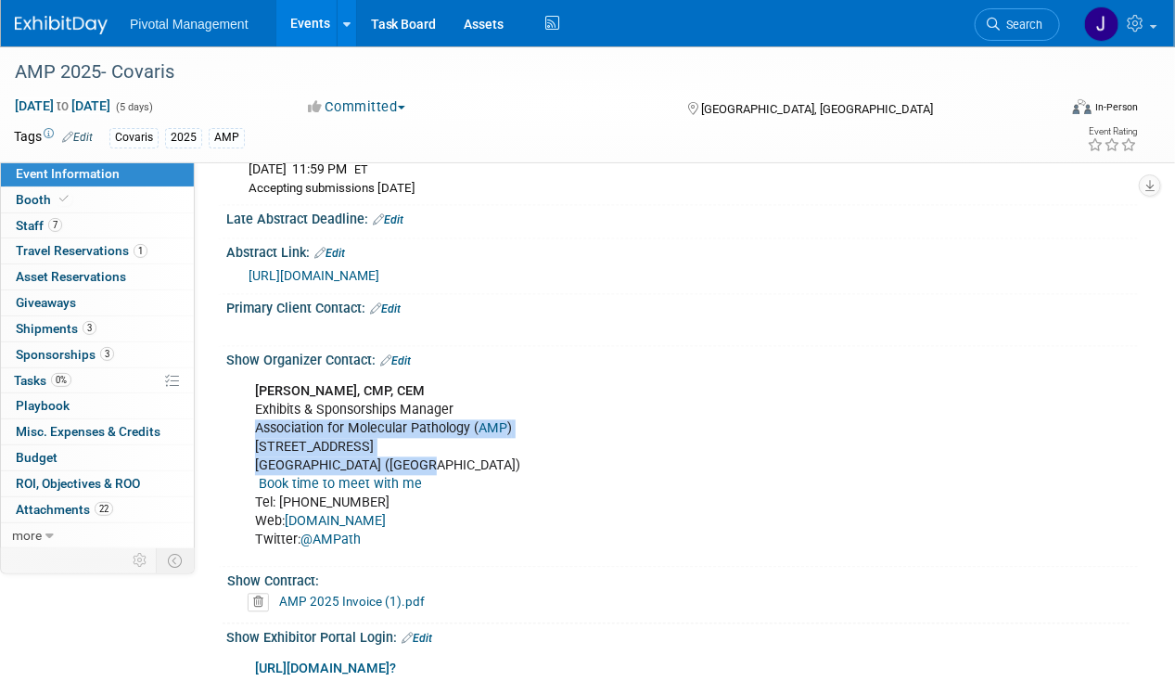
drag, startPoint x: 256, startPoint y: 404, endPoint x: 425, endPoint y: 445, distance: 173.7
click at [425, 445] on div "Crystal Oliveto, CMP, CEM Exhibits & Sponsorships Manager Association for Molec…" at bounding box center [600, 467] width 716 height 186
copy div "Association for Molecular Pathology ( AMP ) 6120 Executive Blvd, Suite 700 Rock…"
click at [434, 422] on div "Crystal Oliveto, CMP, CEM Exhibits & Sponsorships Manager Association for Molec…" at bounding box center [600, 467] width 716 height 186
click at [429, 430] on div "Crystal Oliveto, CMP, CEM Exhibits & Sponsorships Manager Association for Molec…" at bounding box center [600, 467] width 716 height 186
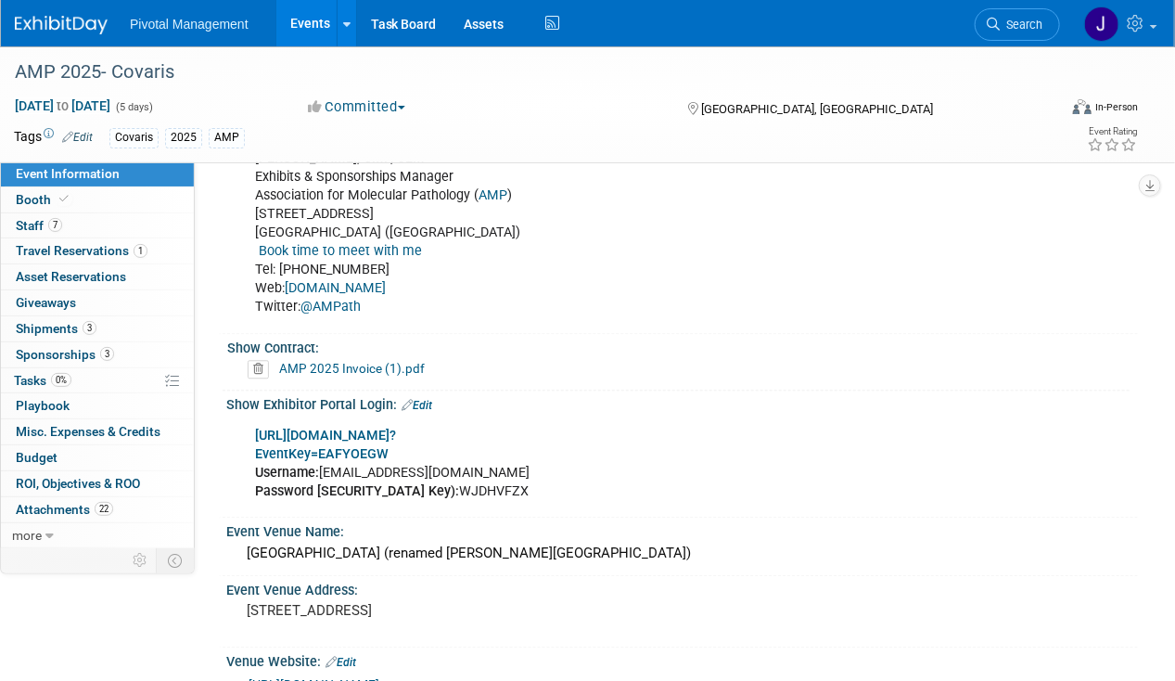
scroll to position [1582, 0]
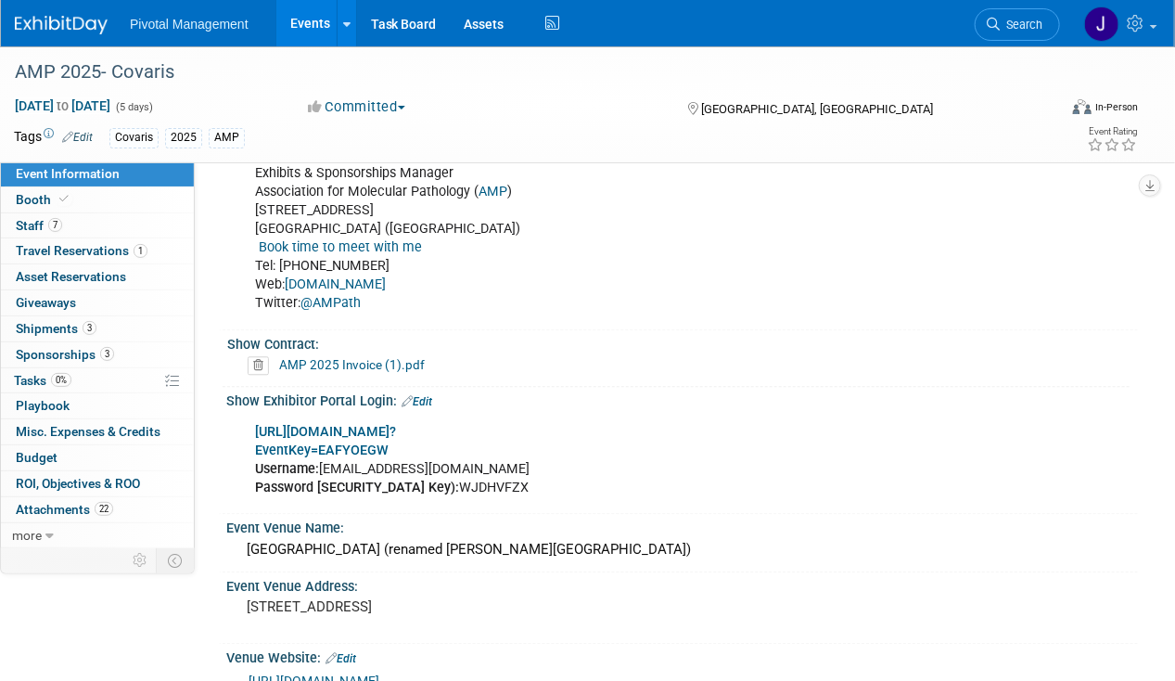
drag, startPoint x: 238, startPoint y: 396, endPoint x: 482, endPoint y: 462, distance: 252.7
click at [482, 462] on div "https://www.conferenceharvester.com/harvester2expw/login.asp? EventKey=EAFYOEGW…" at bounding box center [682, 458] width 912 height 99
copy div "https://www.conferenceharvester.com/harvester2expw/login.asp? EventKey=EAFYOEGW…"
click at [523, 419] on div "https://www.conferenceharvester.com/harvester2expw/login.asp? EventKey=EAFYOEGW…" at bounding box center [600, 460] width 716 height 93
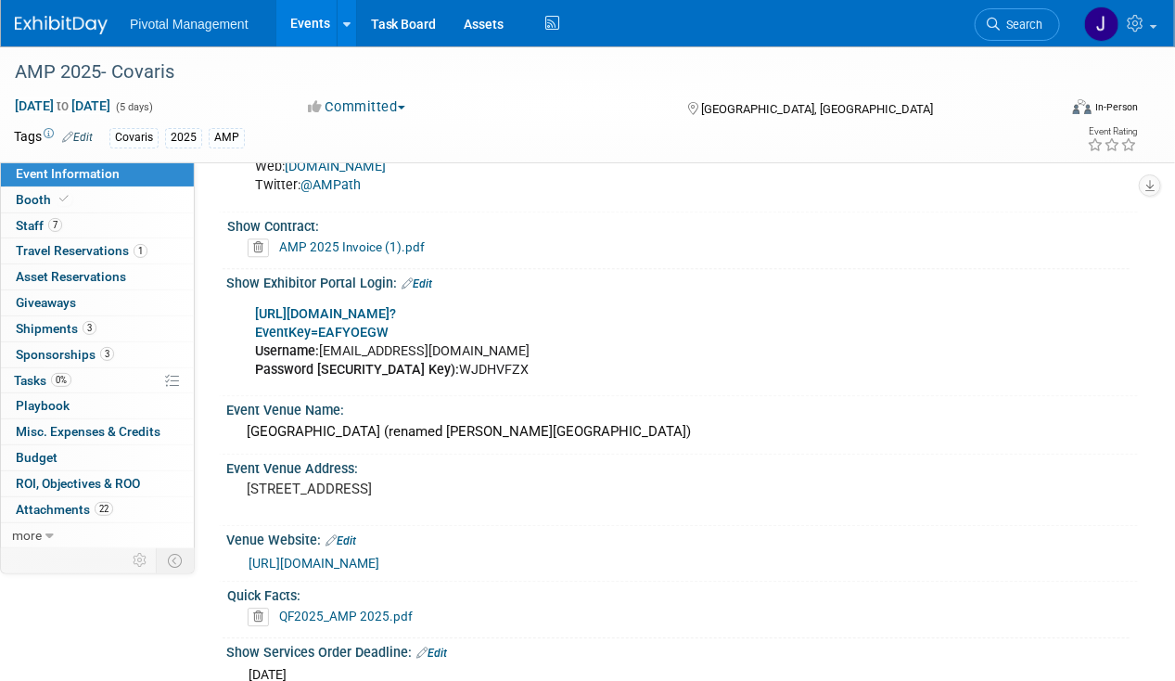
scroll to position [1707, 0]
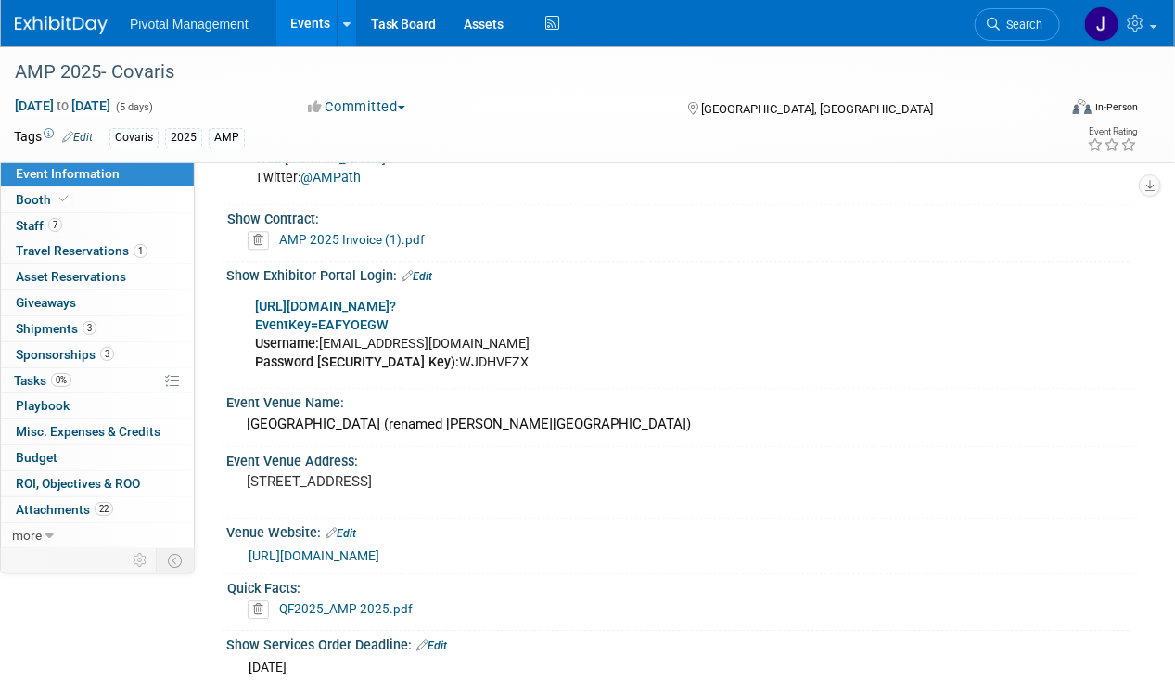
click at [396, 299] on b "https://www.conferenceharvester.com/harvester2expw/login.asp?" at bounding box center [325, 307] width 141 height 16
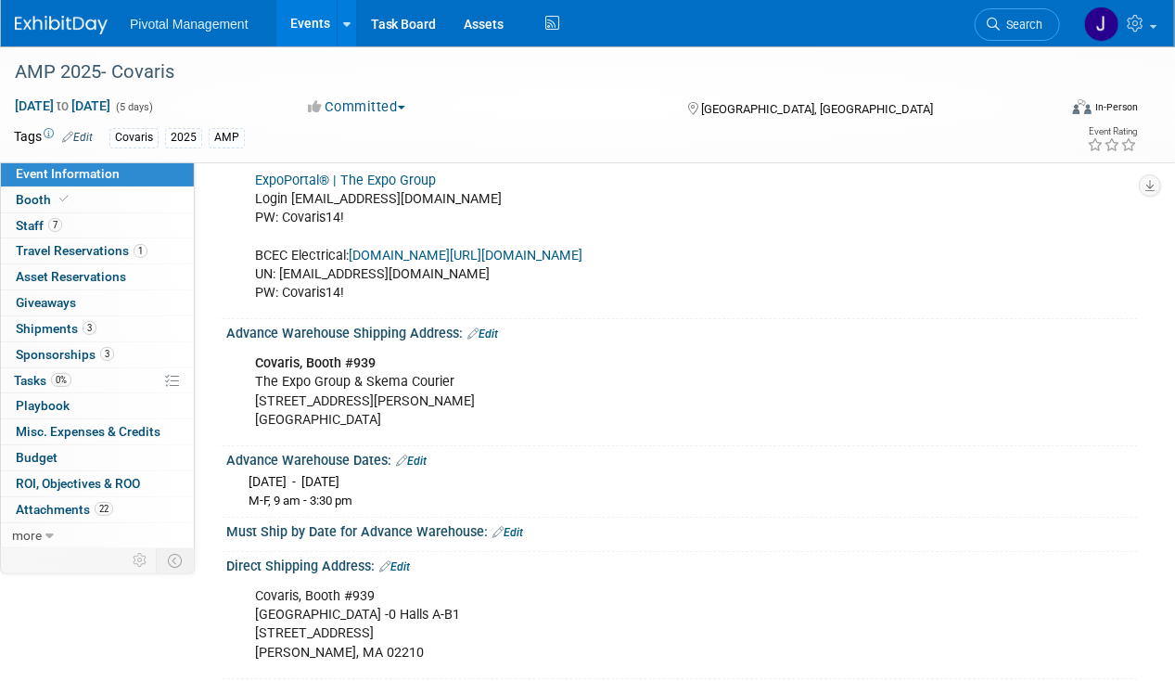
scroll to position [2263, 0]
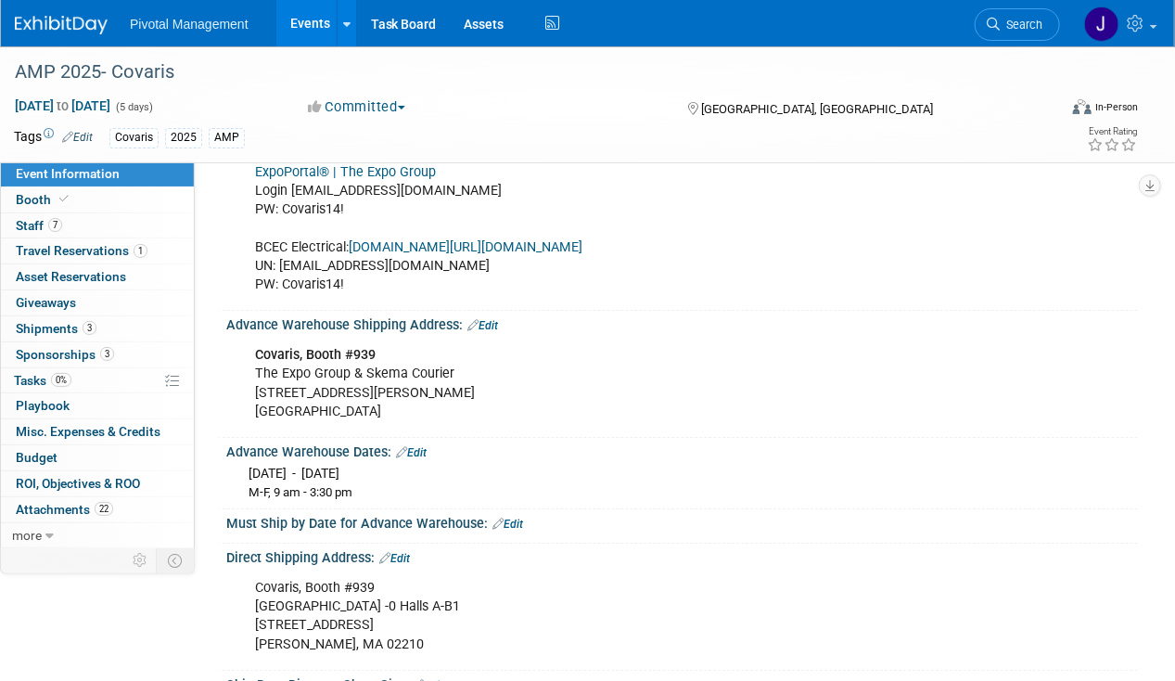
click at [267, 347] on b "Covaris, Booth #939" at bounding box center [315, 355] width 121 height 16
click at [260, 347] on b "Covaris, Booth #939" at bounding box center [315, 355] width 121 height 16
drag, startPoint x: 255, startPoint y: 318, endPoint x: 438, endPoint y: 386, distance: 194.9
click at [438, 386] on div "Covaris, Booth #939 The Expo Group & Skema Courier 240 William F McClellan Hwy …" at bounding box center [600, 383] width 716 height 93
copy div "Covaris, Booth #939 The Expo Group & Skema Courier 240 William F McClellan Hwy …"
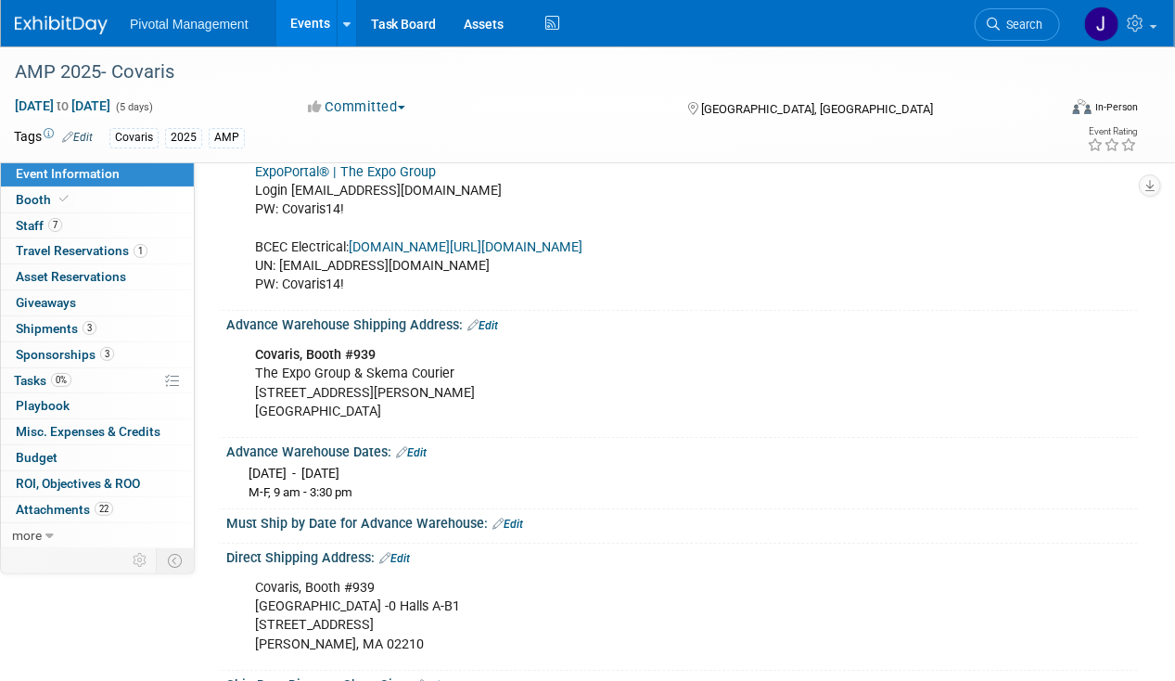
click at [244, 311] on div "Advance Warehouse Shipping Address: Edit" at bounding box center [682, 323] width 912 height 24
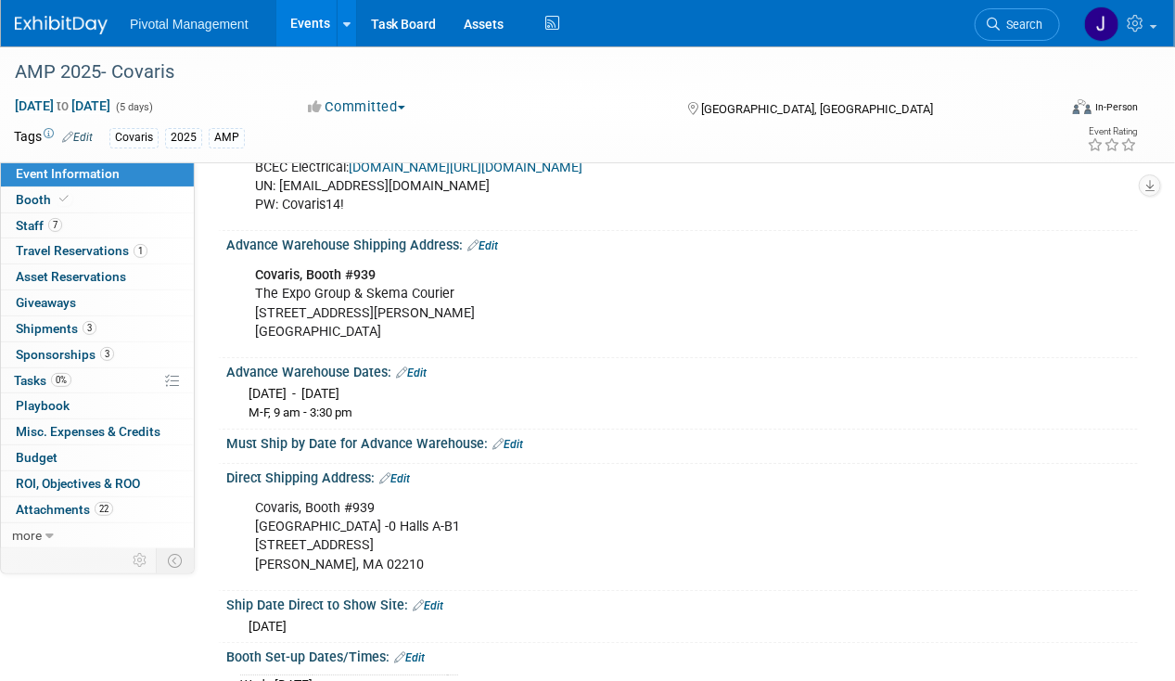
scroll to position [2524, 0]
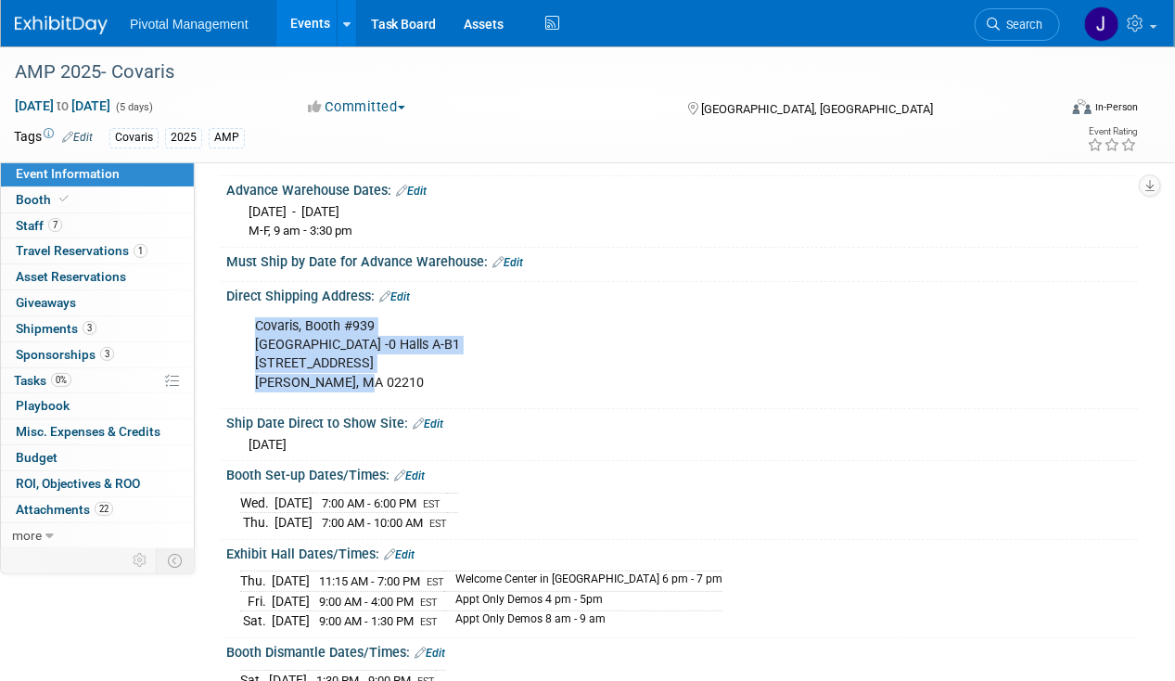
drag, startPoint x: 253, startPoint y: 291, endPoint x: 385, endPoint y: 348, distance: 143.4
click at [385, 348] on div "Covaris, Booth #939 Boston Convention Center -0 Halls A-B1 415 Summer St, Costo…" at bounding box center [600, 354] width 716 height 93
copy div "Covaris, Booth #939 Boston Convention Center -0 Halls A-B1 415 Summer St, Costo…"
click at [302, 24] on link "Events" at bounding box center [310, 23] width 68 height 46
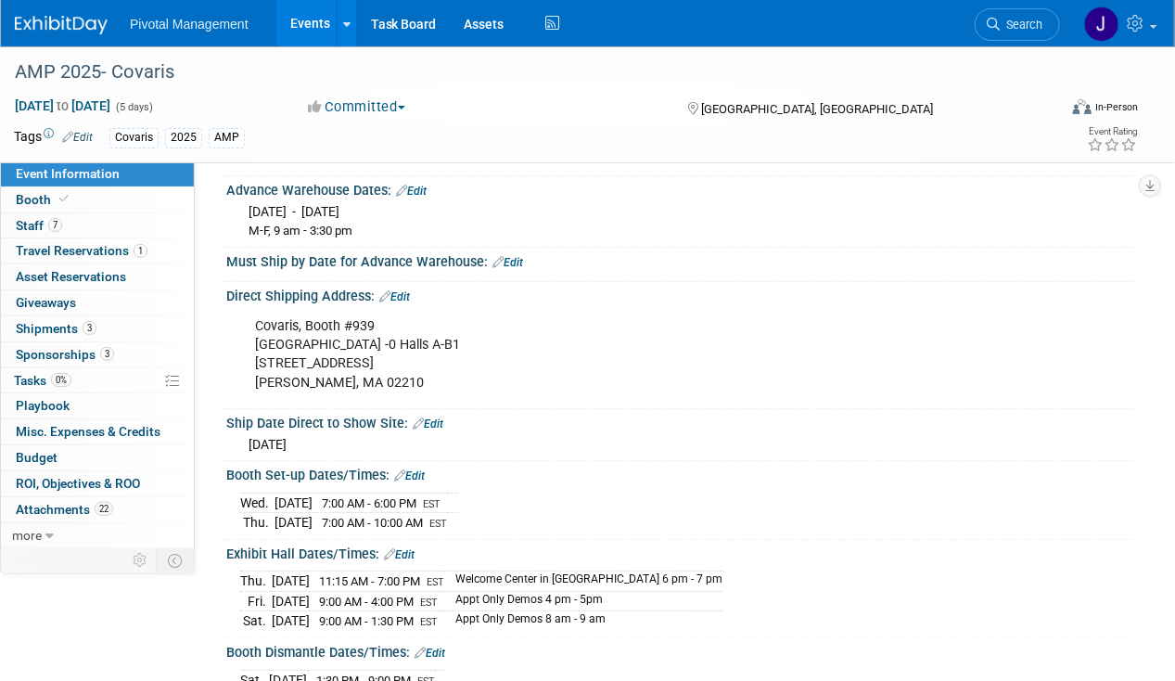
click at [583, 483] on div "Wed. Nov 12, 2025 7:00 AM - 6:00 PM EST Thu. Nov 13, 2025 7:00 AM - 10:00 AM EST" at bounding box center [682, 508] width 912 height 51
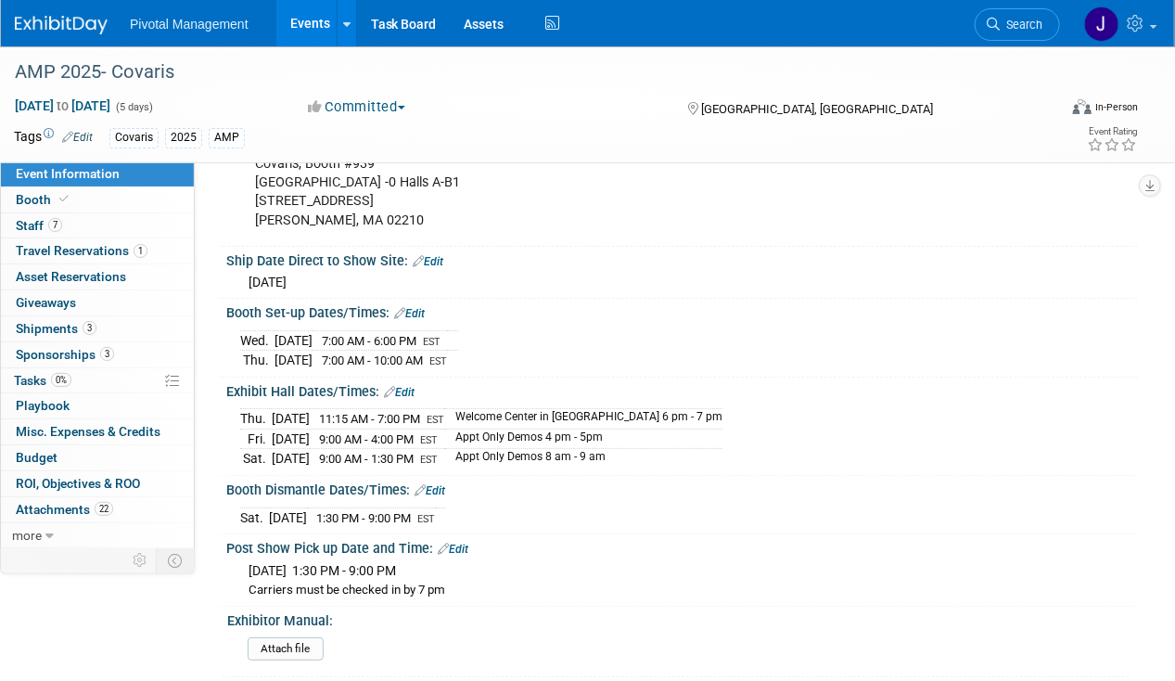
scroll to position [2609, 0]
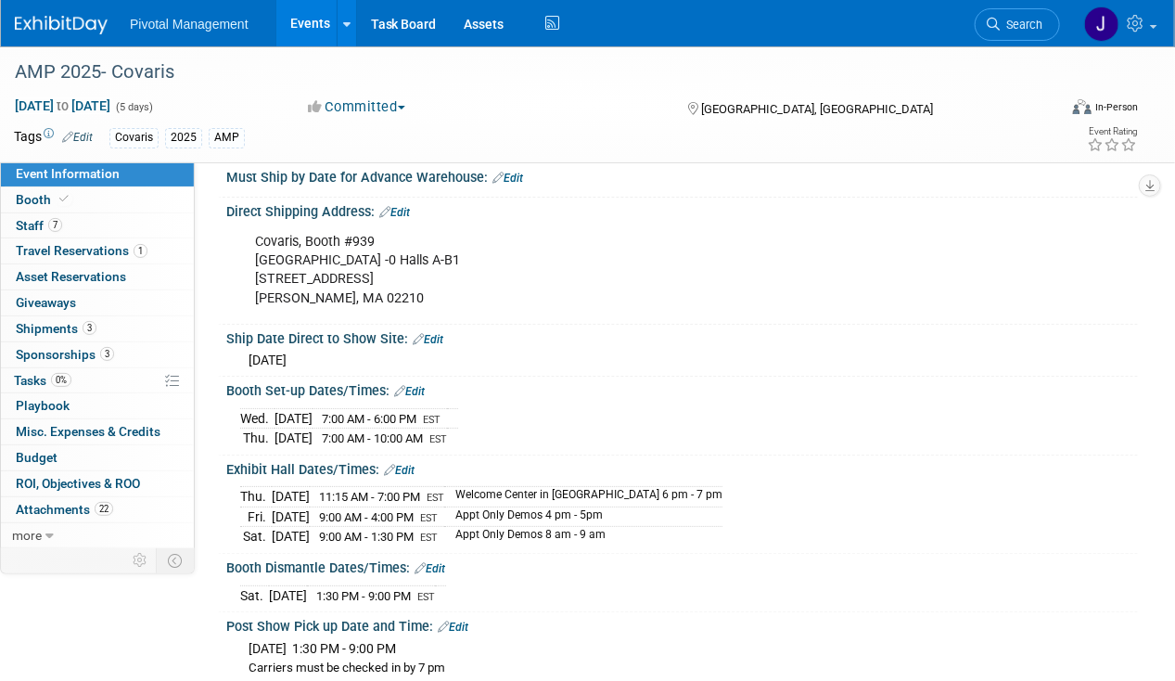
drag, startPoint x: 245, startPoint y: 327, endPoint x: 390, endPoint y: 324, distance: 144.8
click at [390, 346] on div "Wed. Nov 12, 2025" at bounding box center [682, 357] width 884 height 23
click at [668, 338] on div "Ship Date Direct to Show Site: Edit Wed. Nov 12, 2025" at bounding box center [678, 351] width 920 height 53
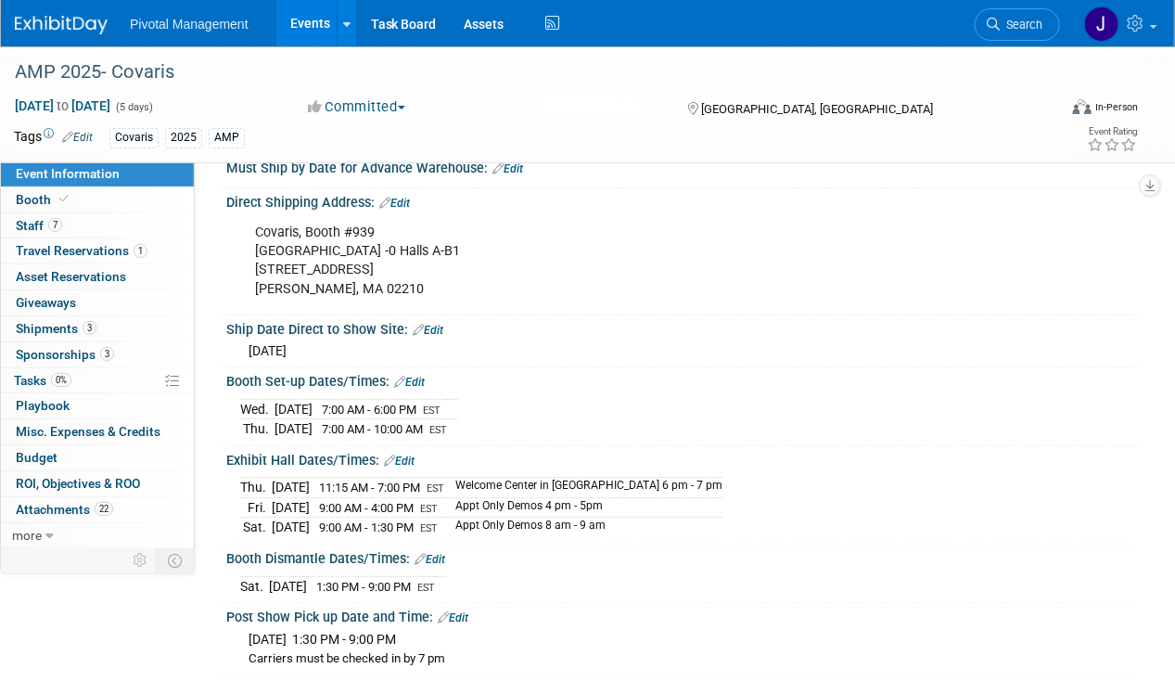
scroll to position [2613, 0]
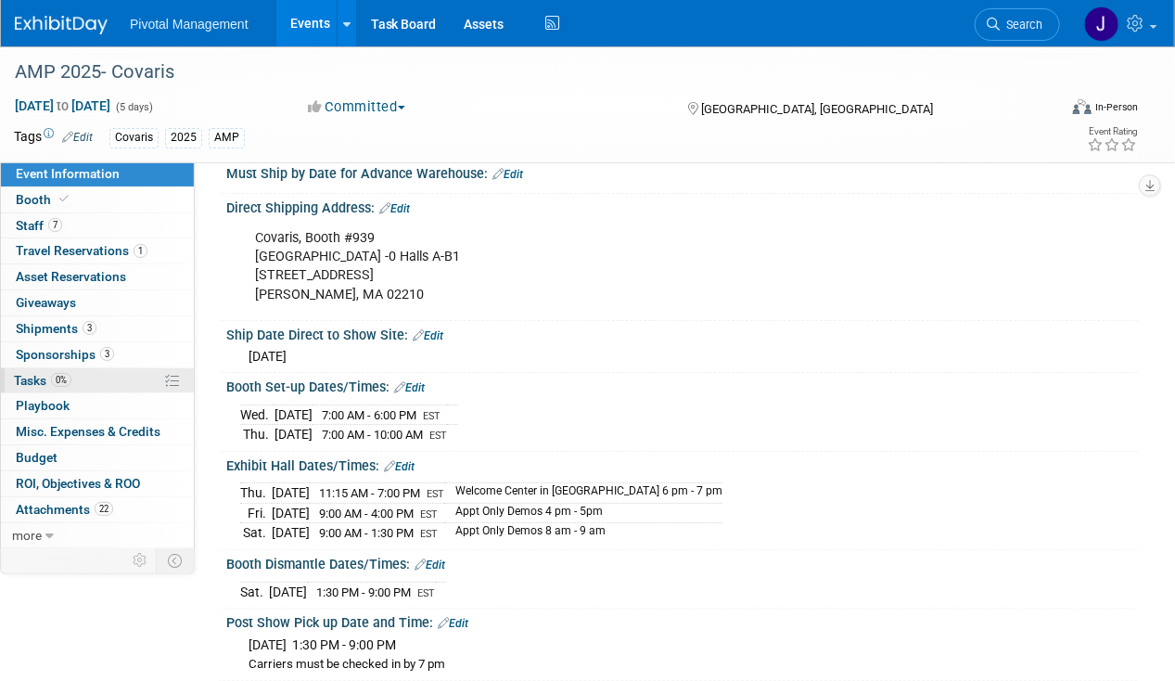
click at [47, 378] on span "Tasks 0%" at bounding box center [43, 380] width 58 height 15
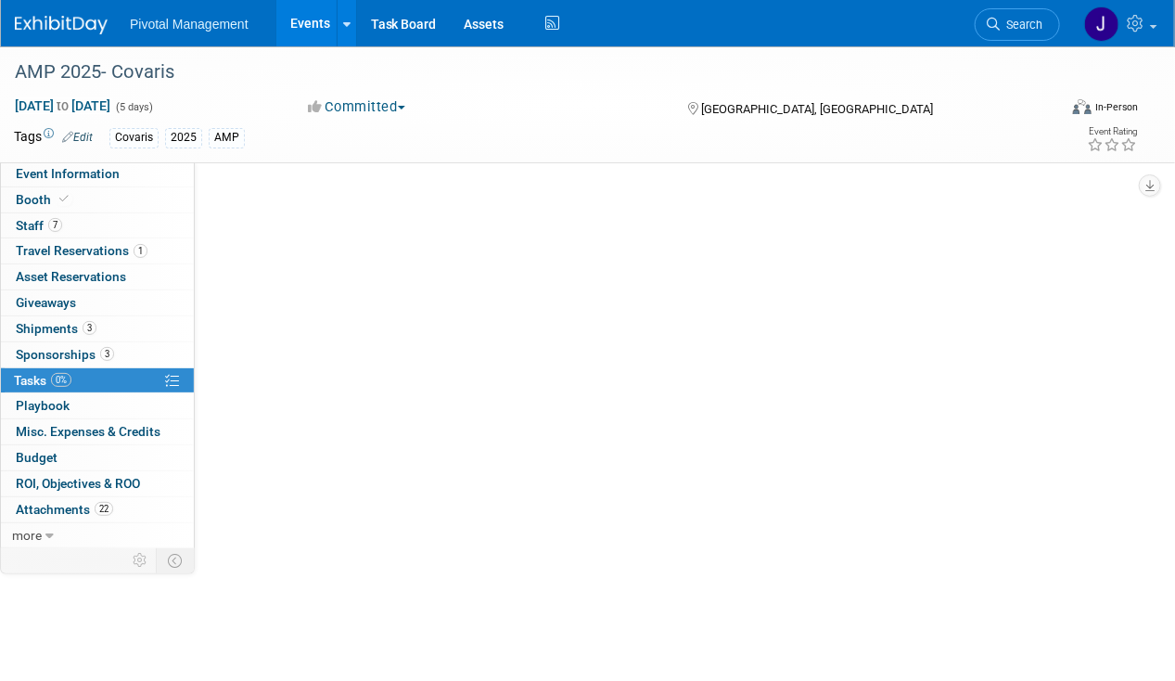
scroll to position [0, 0]
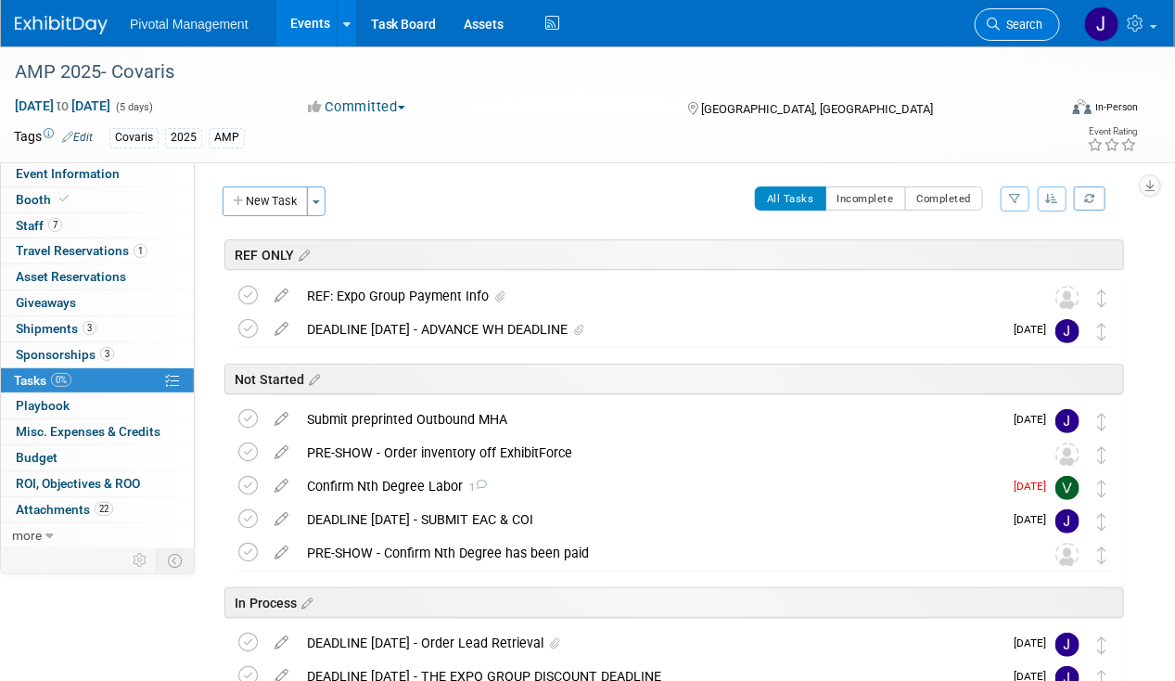
click at [1029, 20] on span "Search" at bounding box center [1021, 25] width 43 height 14
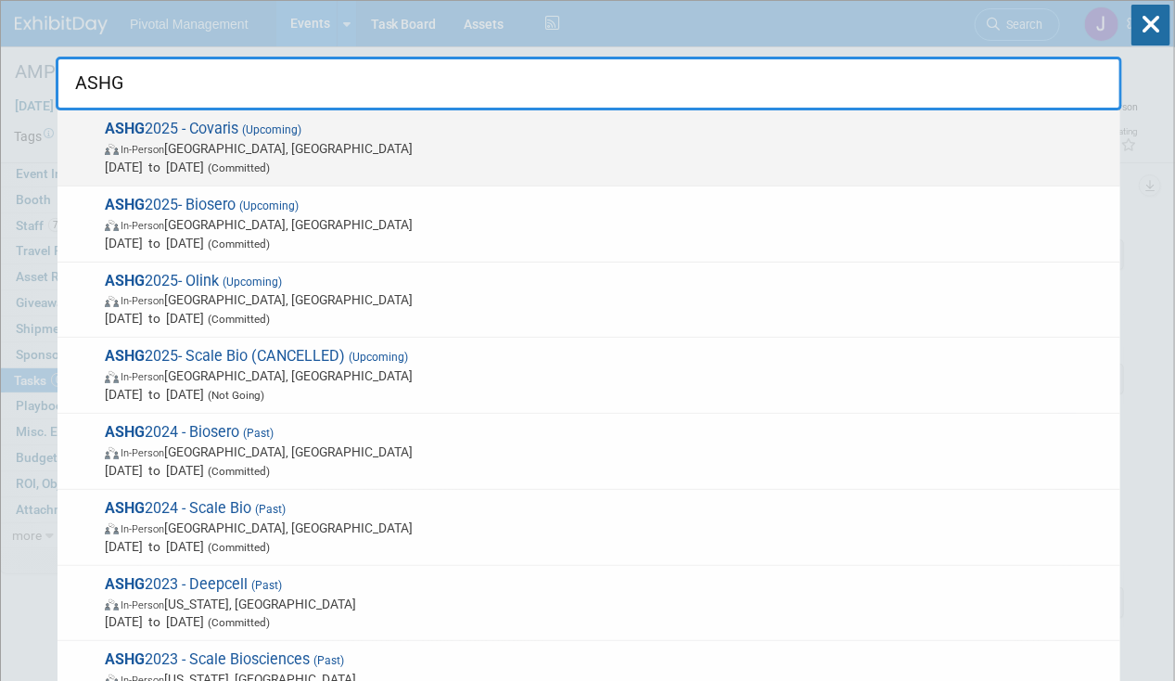
type input "ASHG"
click at [472, 150] on span "In-Person Boston, MA" at bounding box center [608, 148] width 1007 height 19
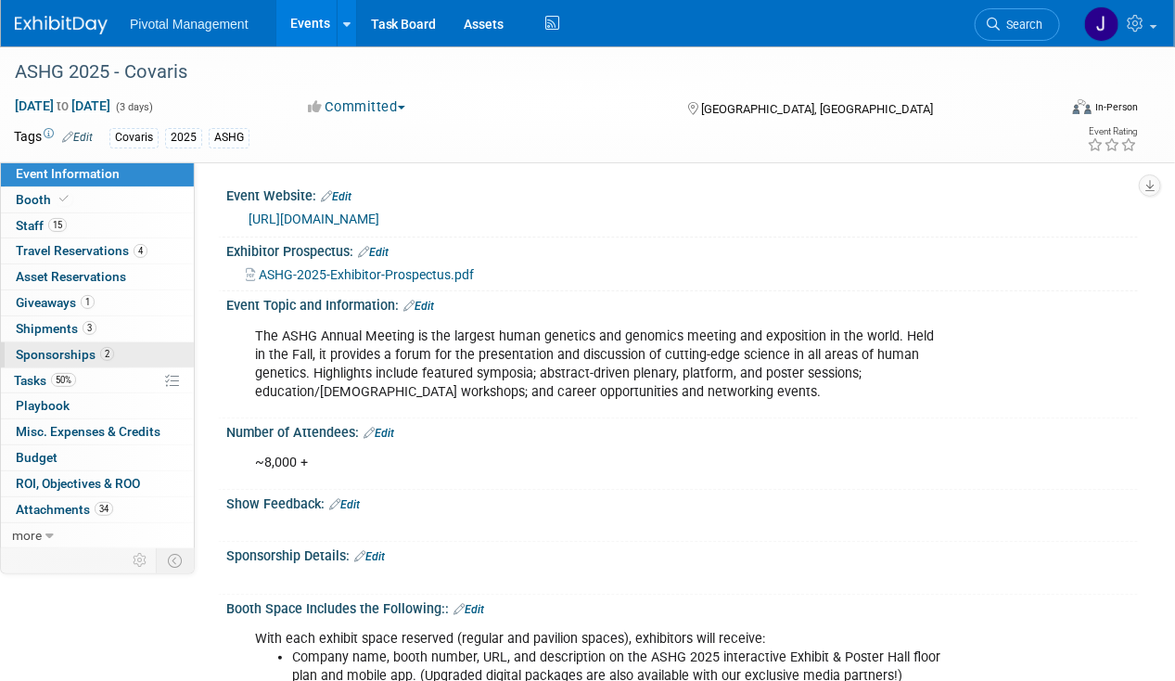
click at [112, 354] on link "2 Sponsorships 2" at bounding box center [97, 354] width 193 height 25
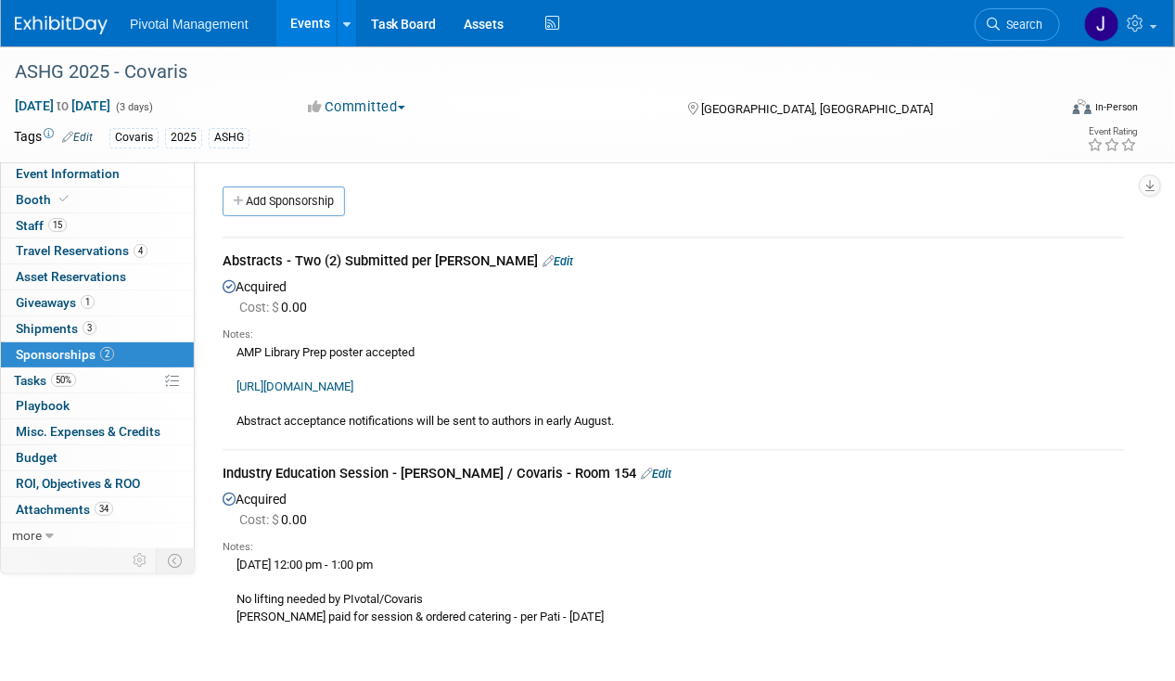
drag, startPoint x: 236, startPoint y: 355, endPoint x: 475, endPoint y: 352, distance: 239.4
click at [475, 352] on div "AMP Library Prep poster accepted https://www.ashg.org/meetings/2025meeting/pres…" at bounding box center [674, 386] width 902 height 88
copy div "AMP Library Prep poster accepted"
drag, startPoint x: 41, startPoint y: 170, endPoint x: 180, endPoint y: 174, distance: 139.2
click at [41, 170] on span "Event Information" at bounding box center [68, 173] width 104 height 15
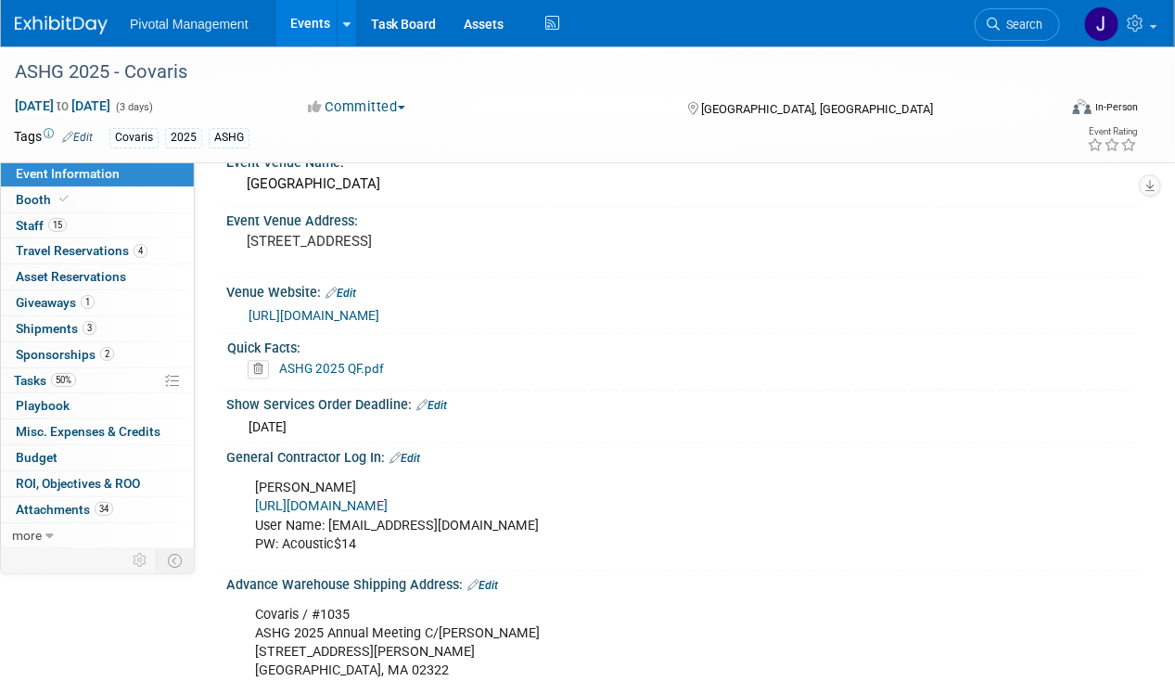
scroll to position [1259, 0]
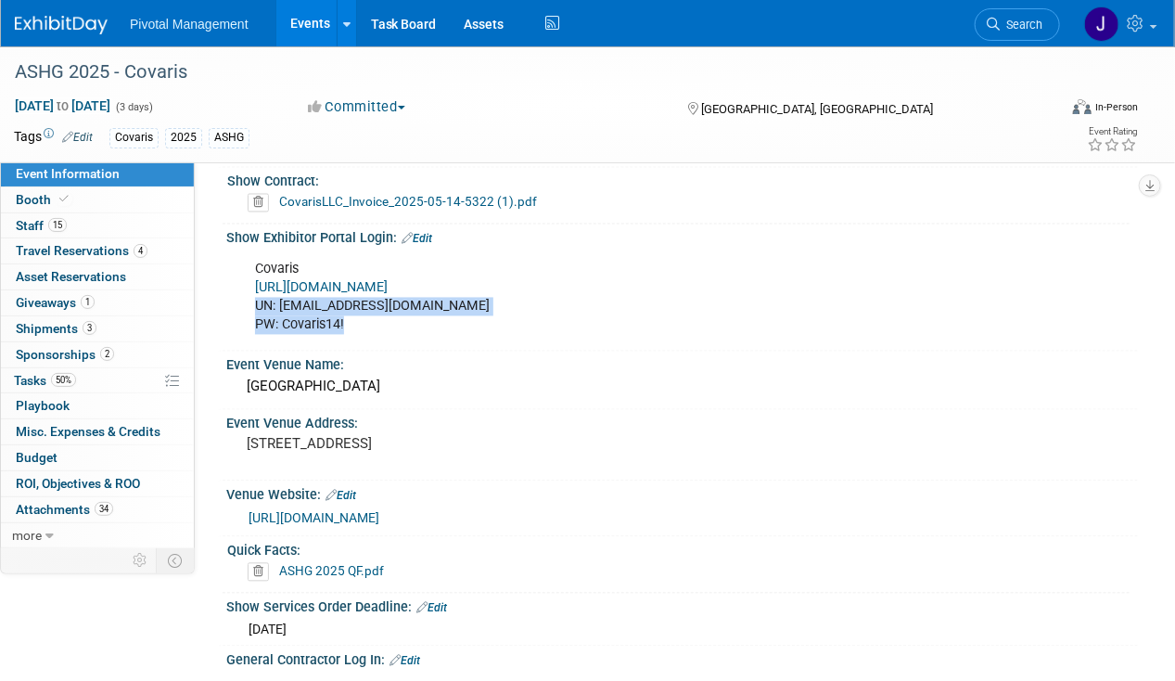
drag, startPoint x: 354, startPoint y: 318, endPoint x: 258, endPoint y: 295, distance: 99.2
click at [258, 295] on div "Covaris https://ASHG25.exh.mapyourshow.com/ UN: jgatton@pivotalmgt.com PW: Cova…" at bounding box center [600, 297] width 716 height 93
copy div "UN: jgatton@pivotalmgt.com PW: Covaris14!"
click at [288, 61] on div "ASHG 2025 - Covaris" at bounding box center [525, 72] width 1034 height 33
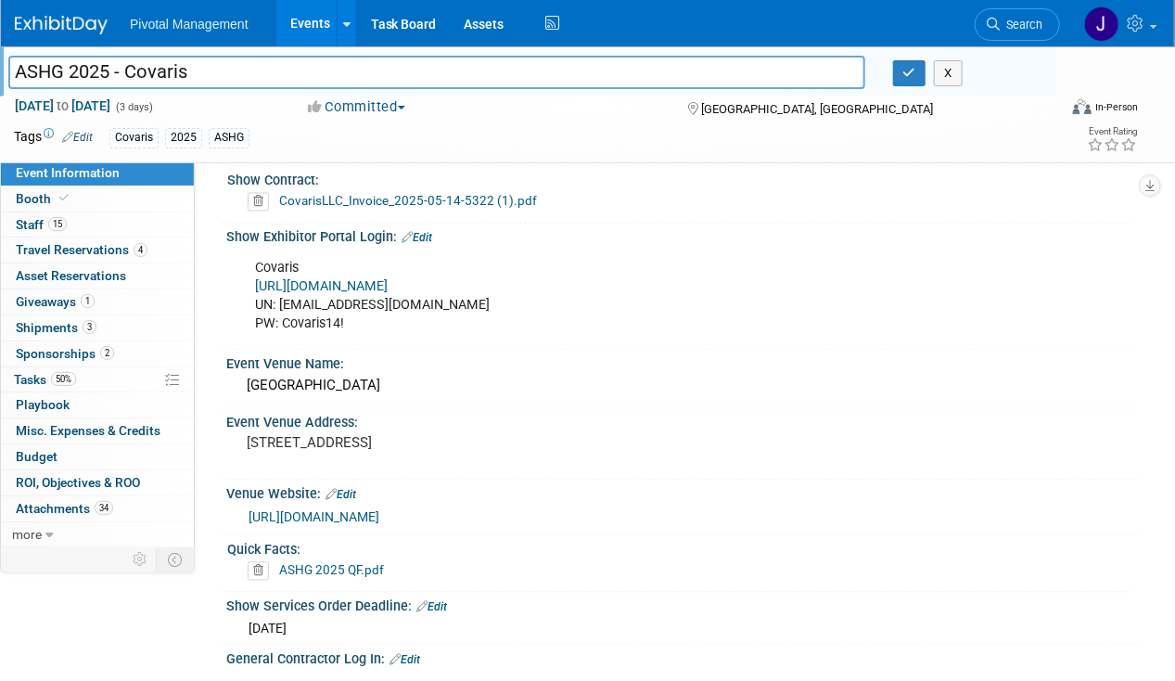
drag, startPoint x: 302, startPoint y: 35, endPoint x: 321, endPoint y: 37, distance: 18.6
click at [302, 35] on link "Events" at bounding box center [310, 23] width 68 height 46
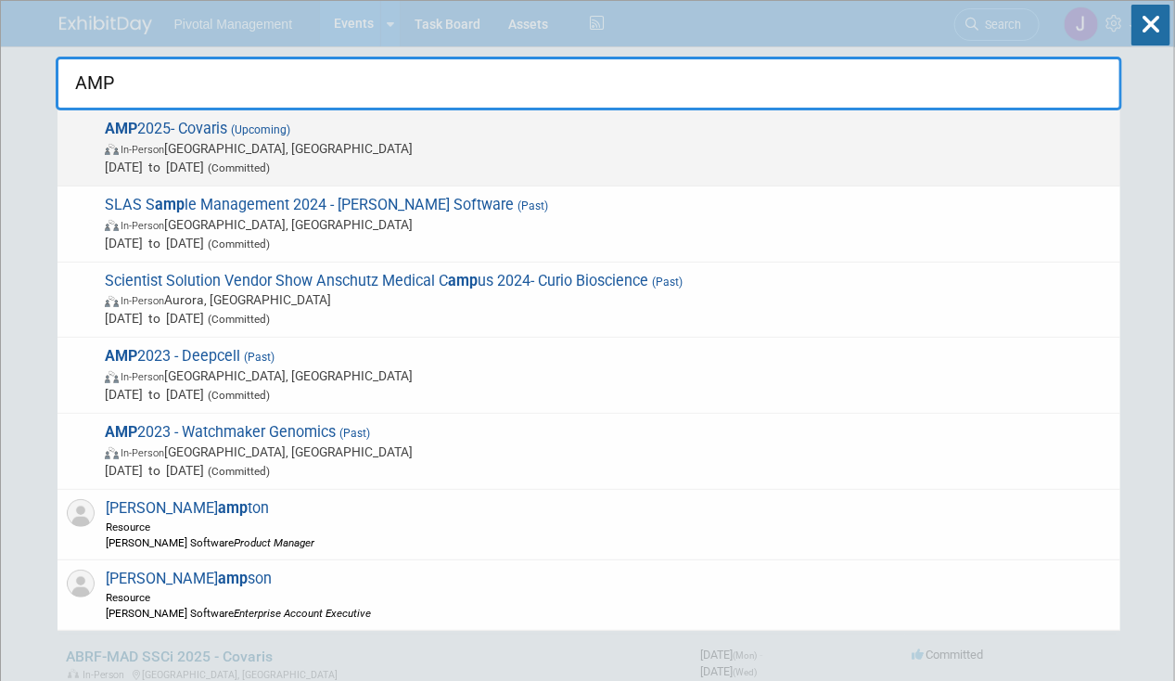
type input "AMP"
click at [292, 137] on span "AMP 2025- Covaris (Upcoming) In-Person [GEOGRAPHIC_DATA], [GEOGRAPHIC_DATA] [DA…" at bounding box center [605, 148] width 1012 height 57
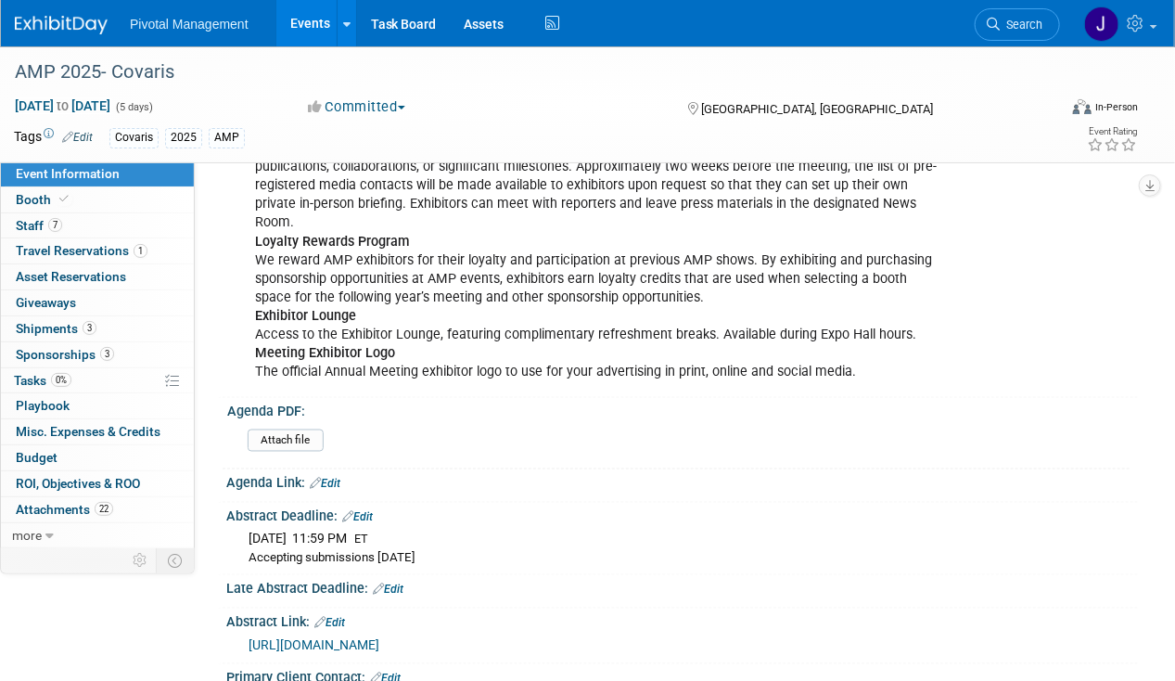
scroll to position [1369, 0]
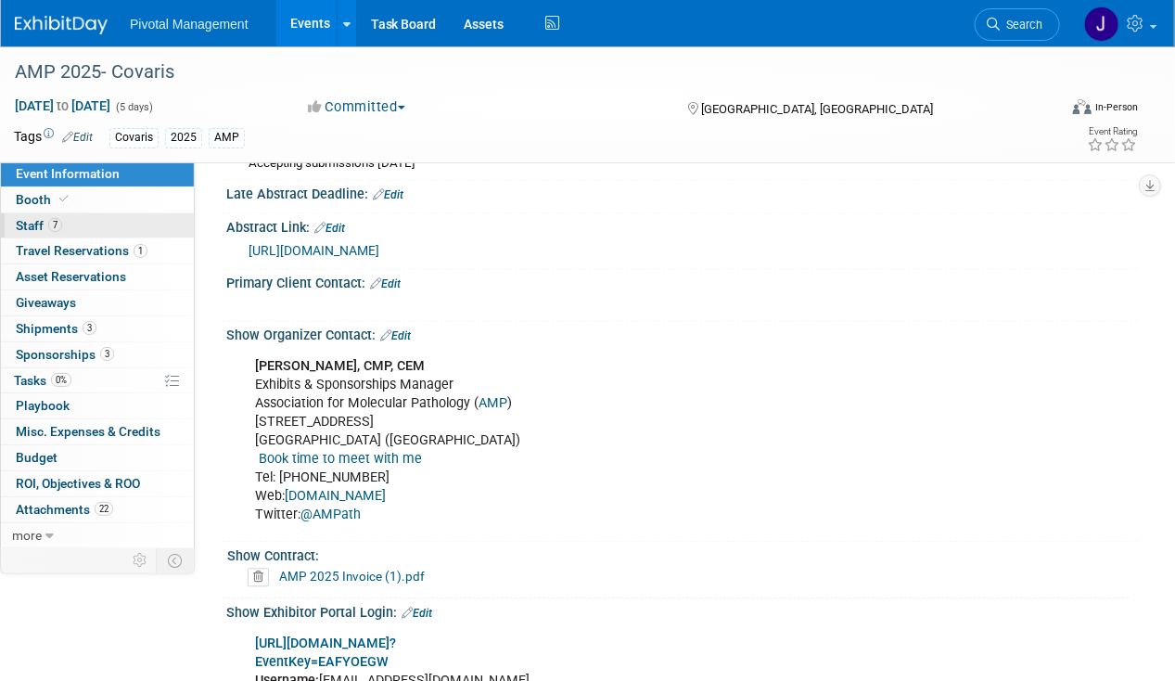
click at [19, 223] on span "Staff 7" at bounding box center [39, 225] width 46 height 15
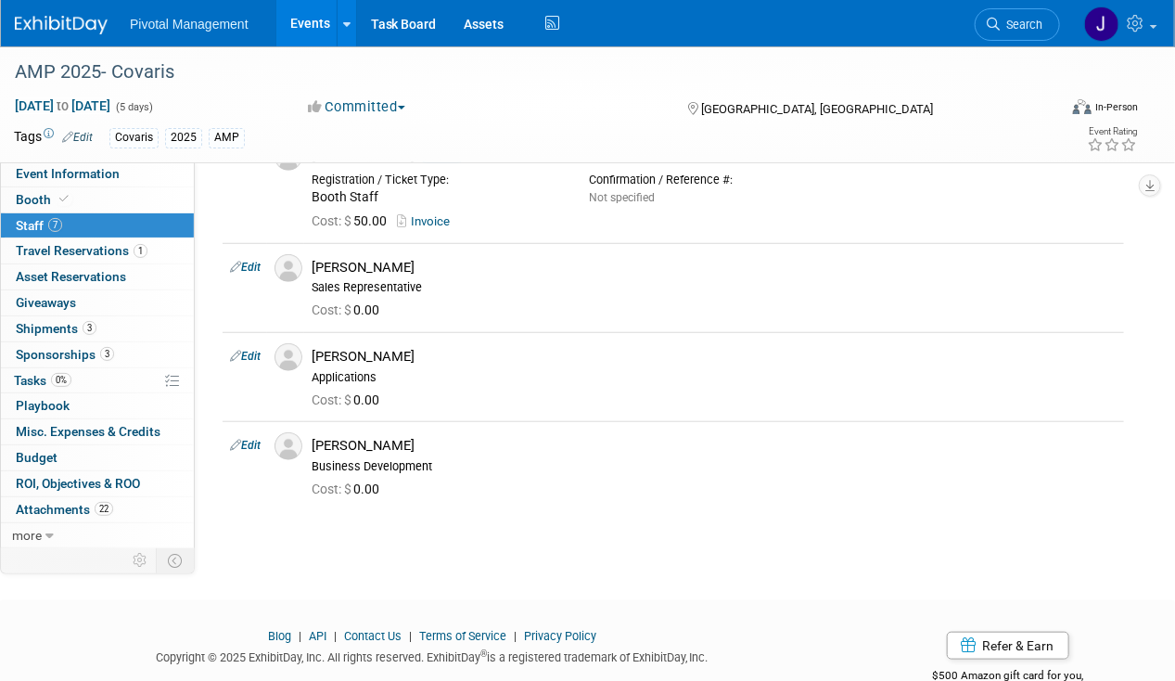
scroll to position [398, 0]
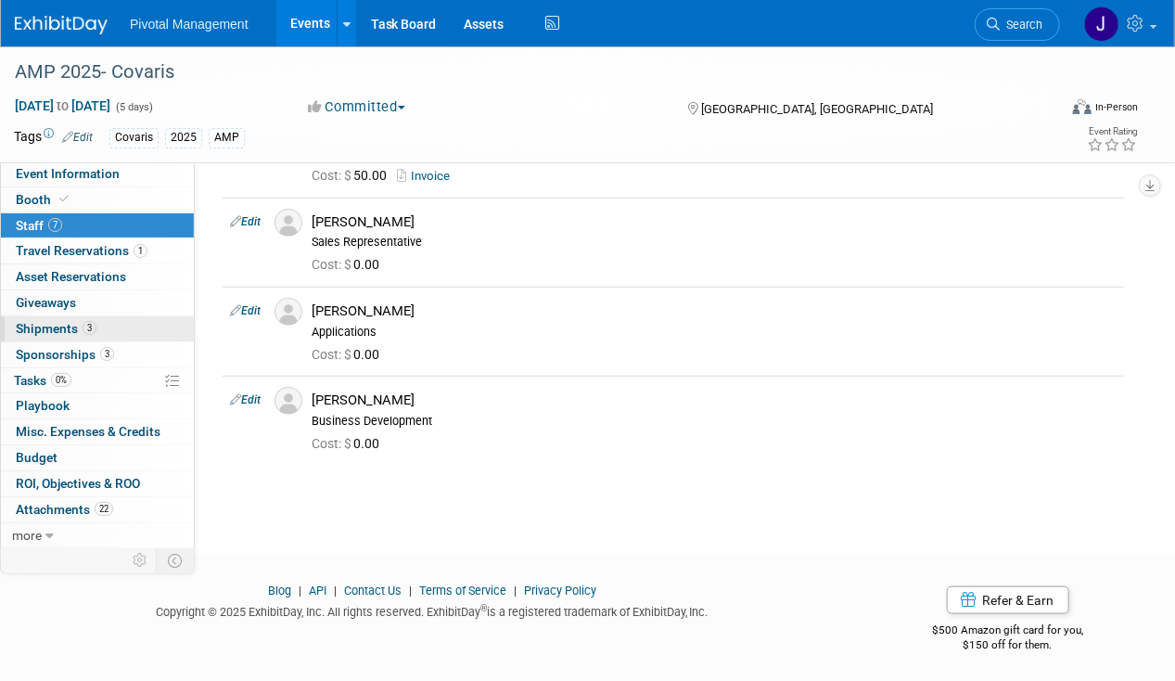
click at [54, 329] on span "Shipments 3" at bounding box center [56, 328] width 81 height 15
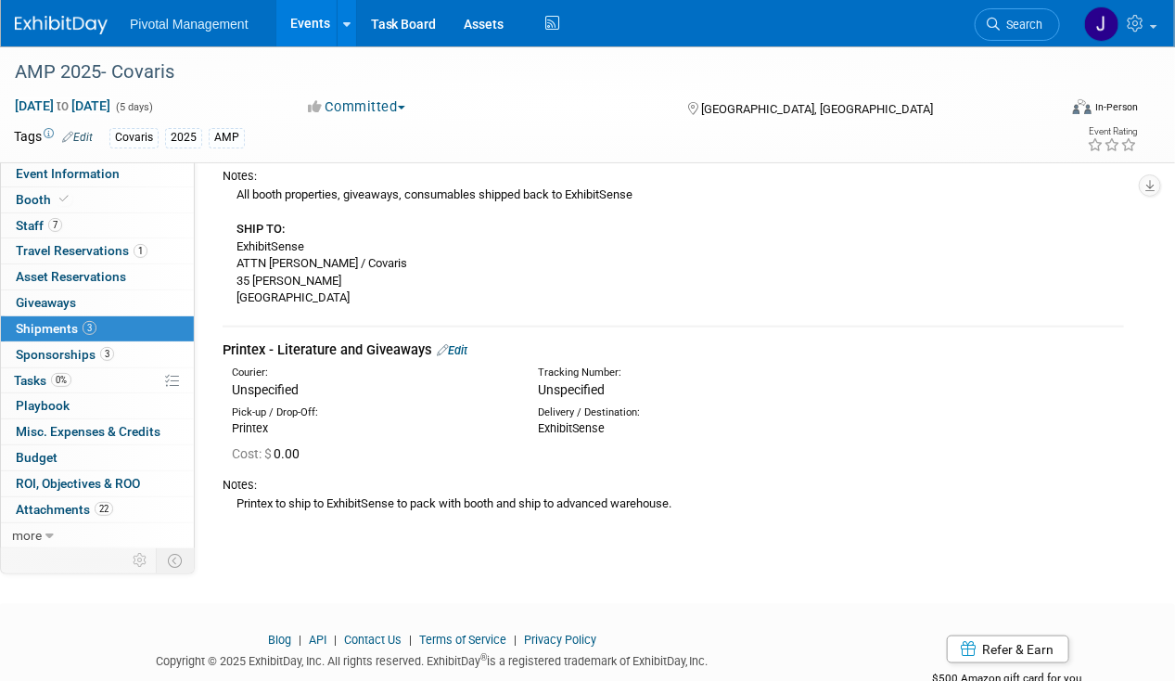
scroll to position [520, 0]
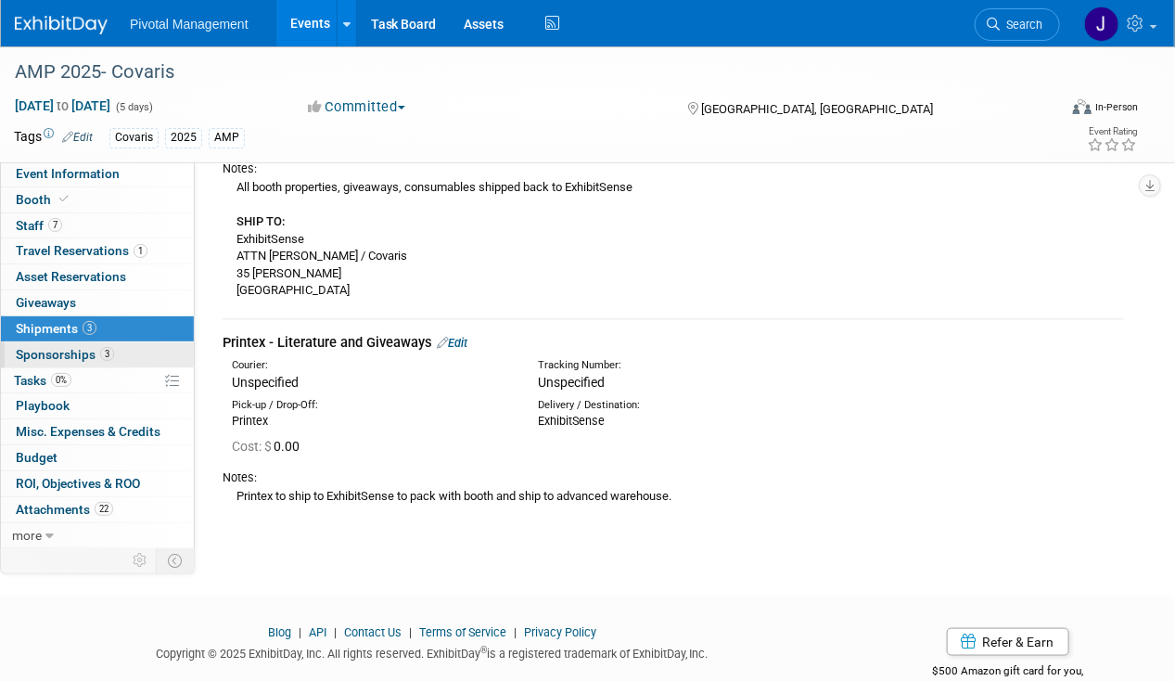
click at [147, 342] on link "3 Sponsorships 3" at bounding box center [97, 354] width 193 height 25
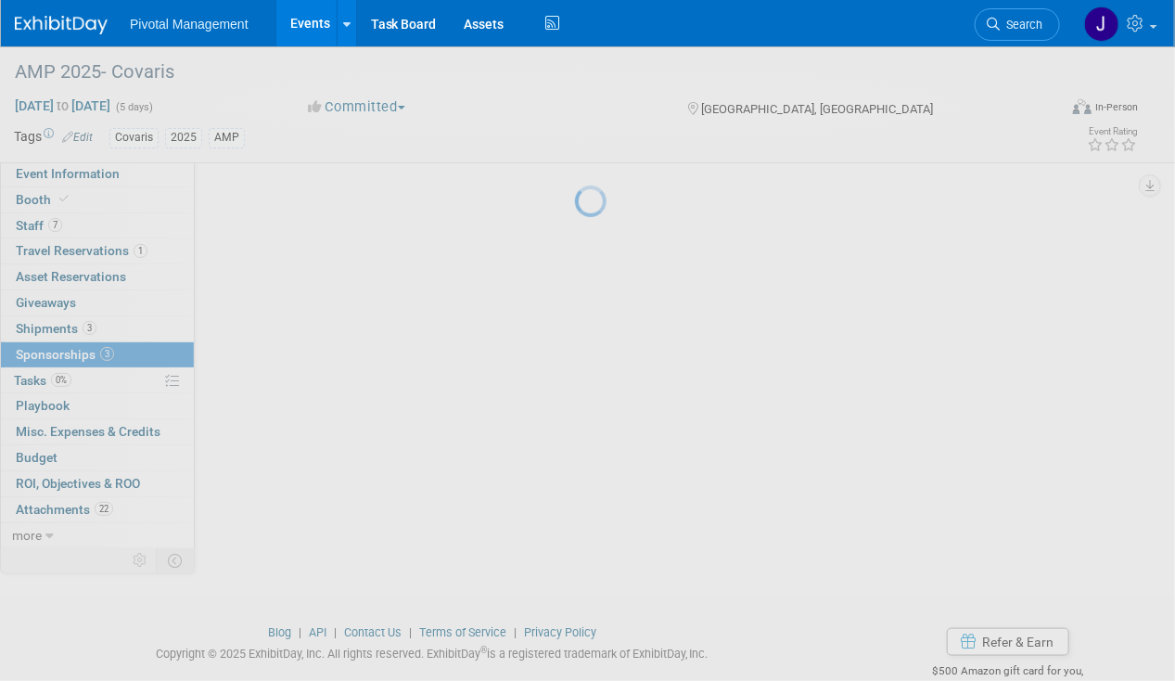
scroll to position [0, 0]
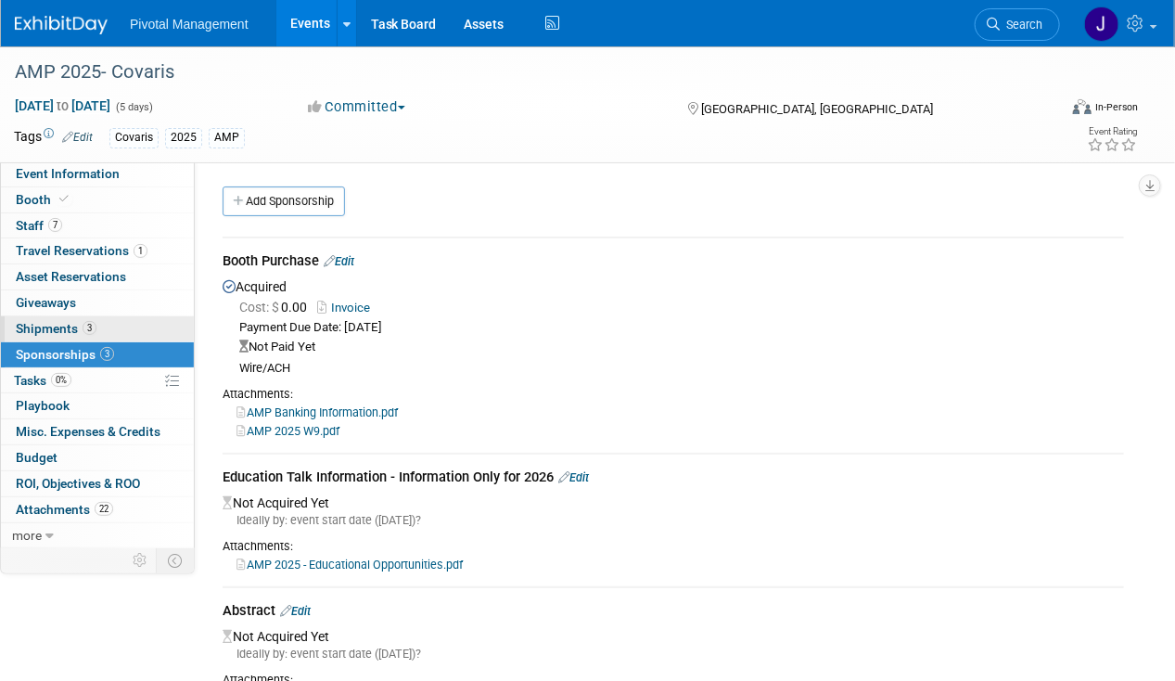
click at [110, 327] on link "3 Shipments 3" at bounding box center [97, 328] width 193 height 25
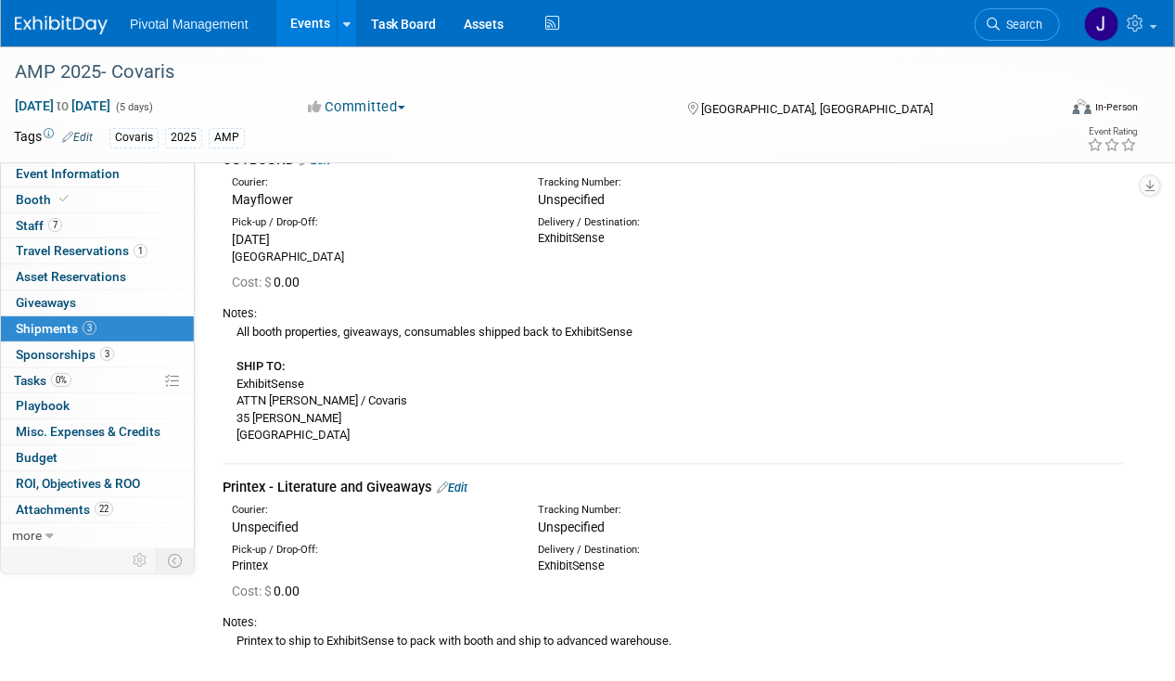
scroll to position [563, 0]
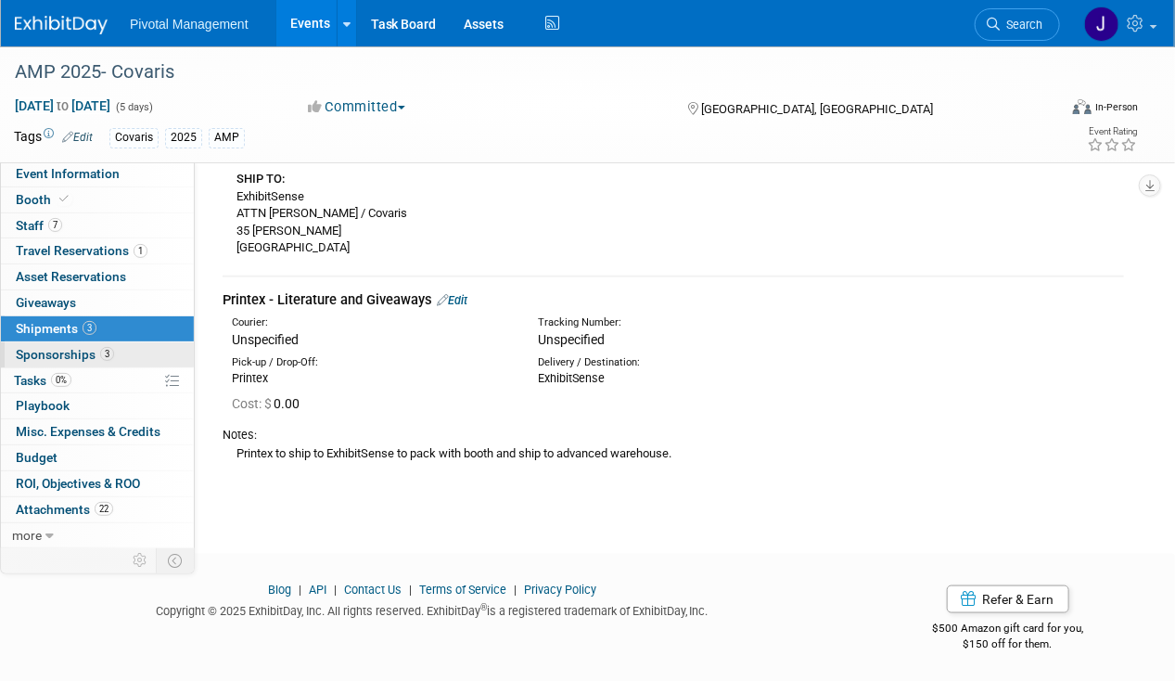
click at [54, 342] on link "3 Sponsorships 3" at bounding box center [97, 354] width 193 height 25
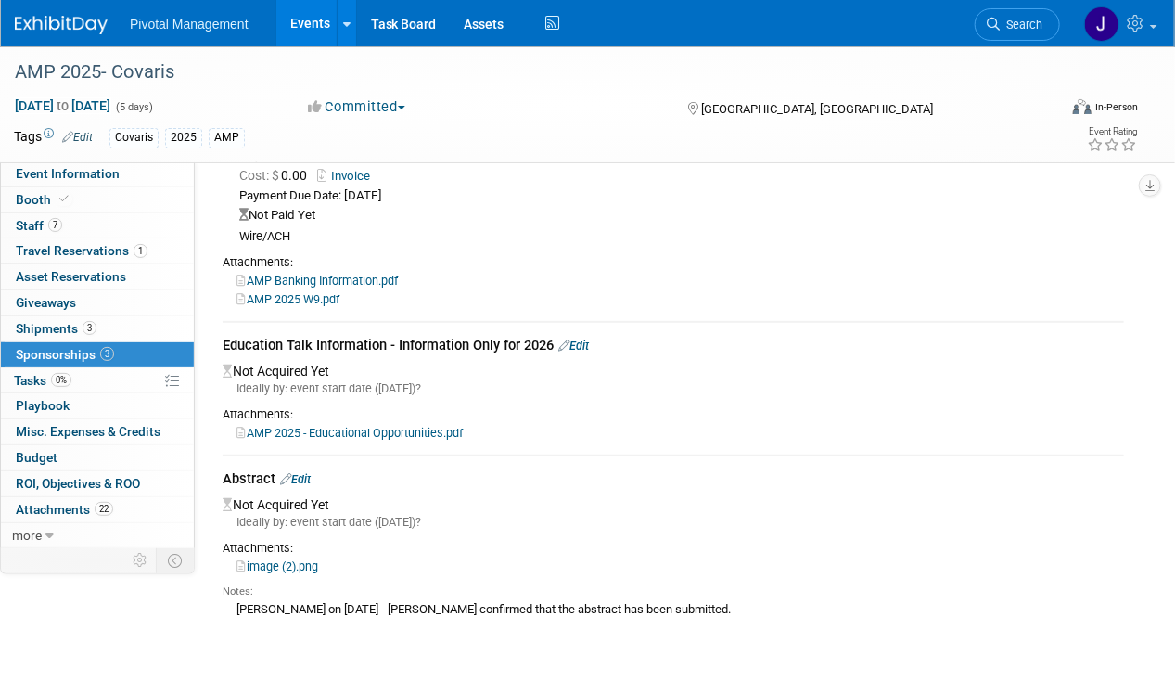
scroll to position [183, 0]
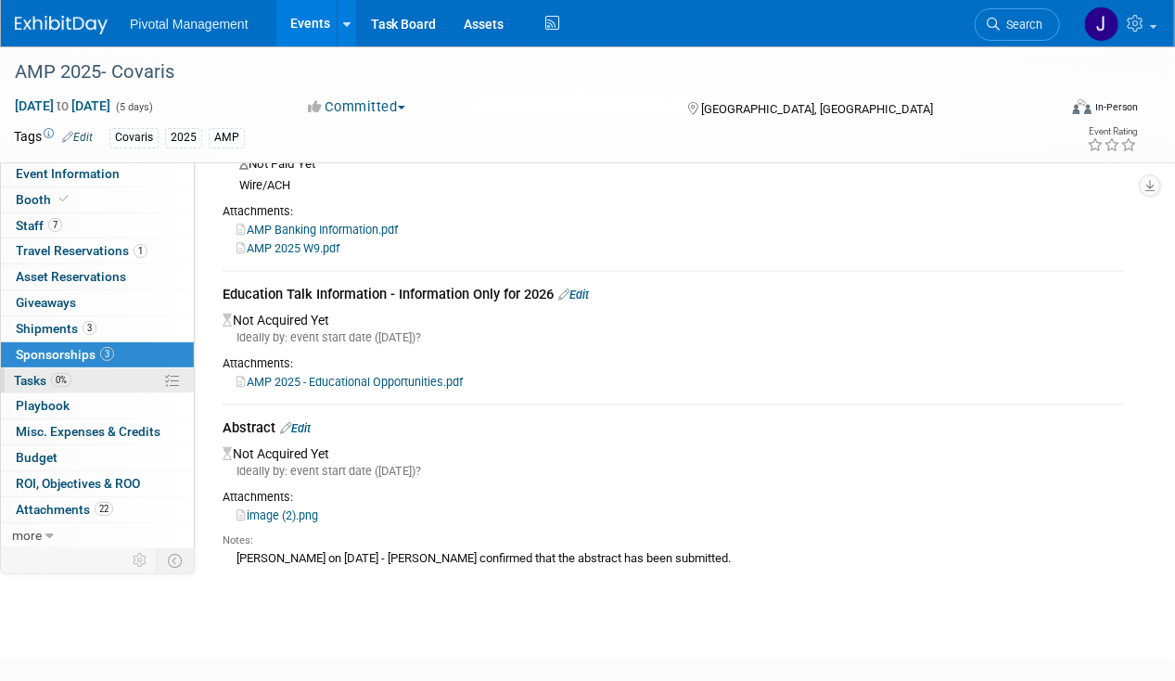
click at [89, 385] on link "0% Tasks 0%" at bounding box center [97, 380] width 193 height 25
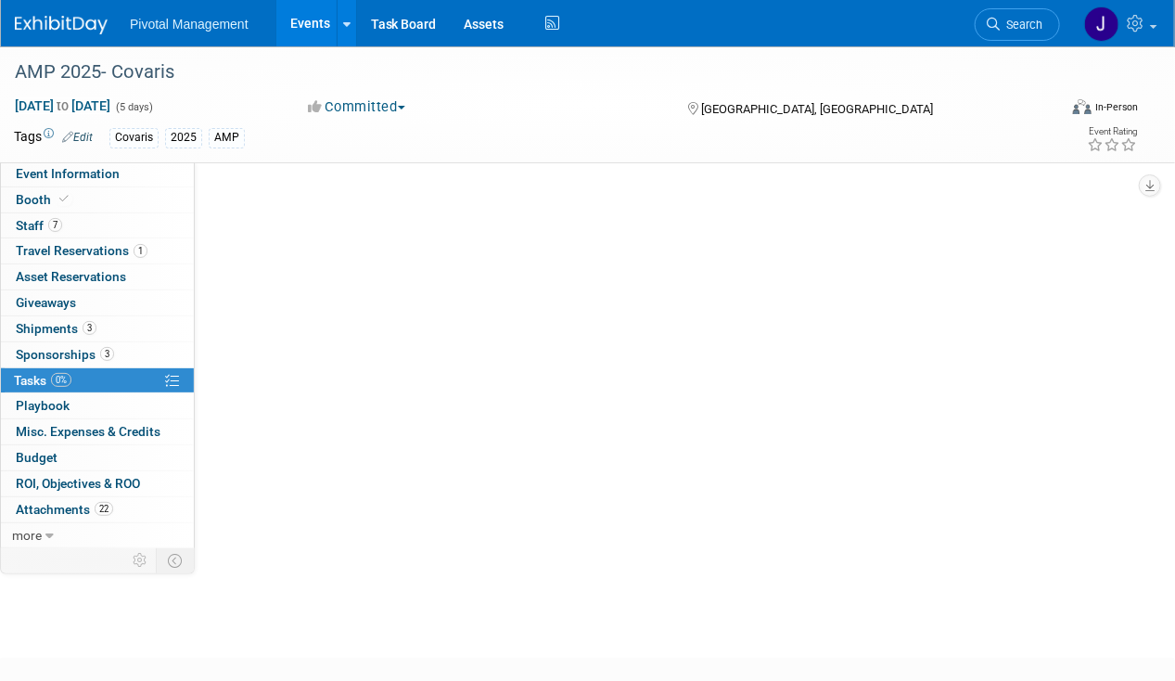
scroll to position [0, 0]
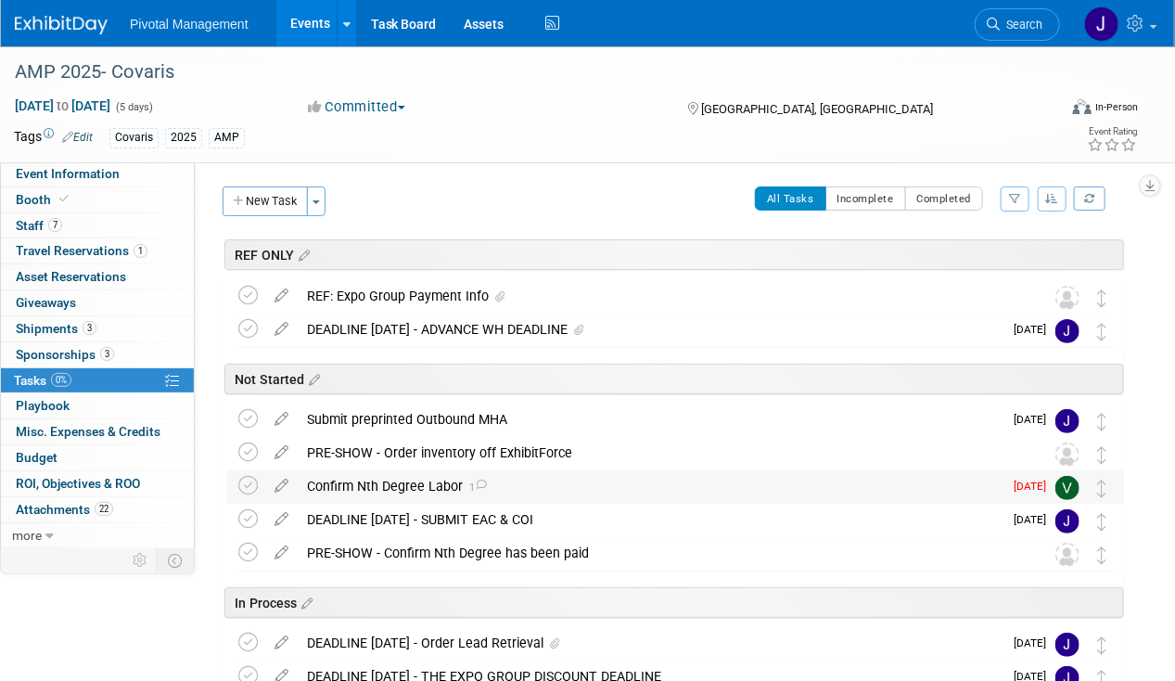
click at [445, 479] on div "Confirm Nth Degree Labor 1" at bounding box center [650, 486] width 705 height 32
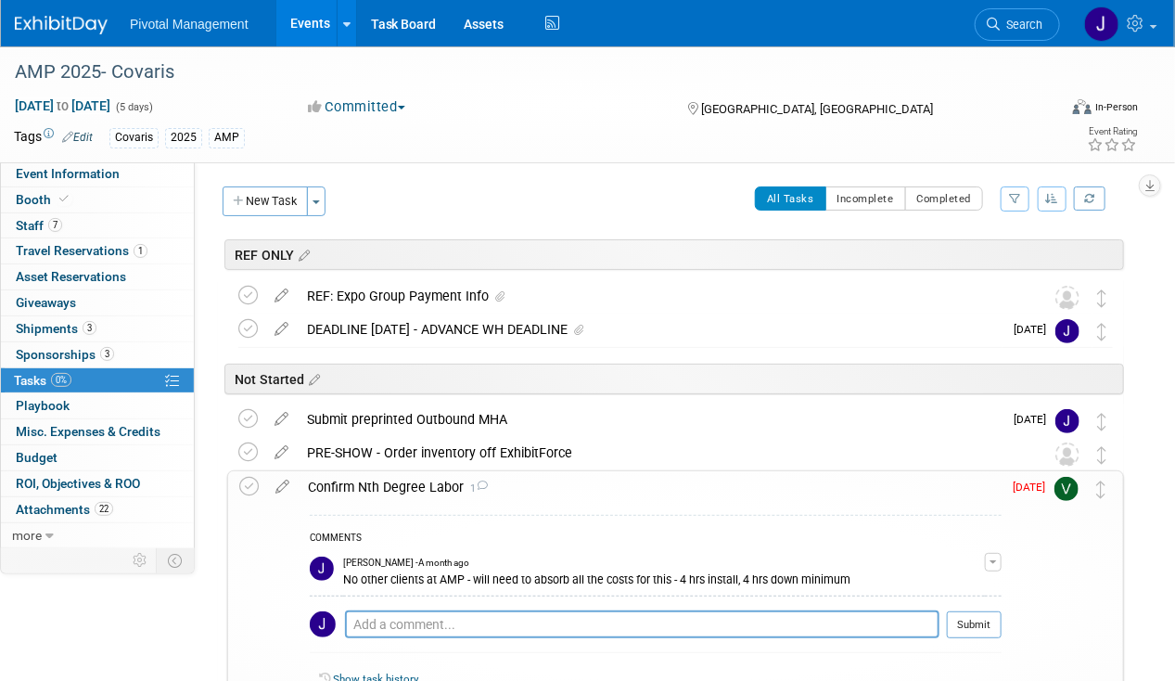
click at [445, 479] on div "Confirm Nth Degree Labor 1" at bounding box center [650, 487] width 703 height 32
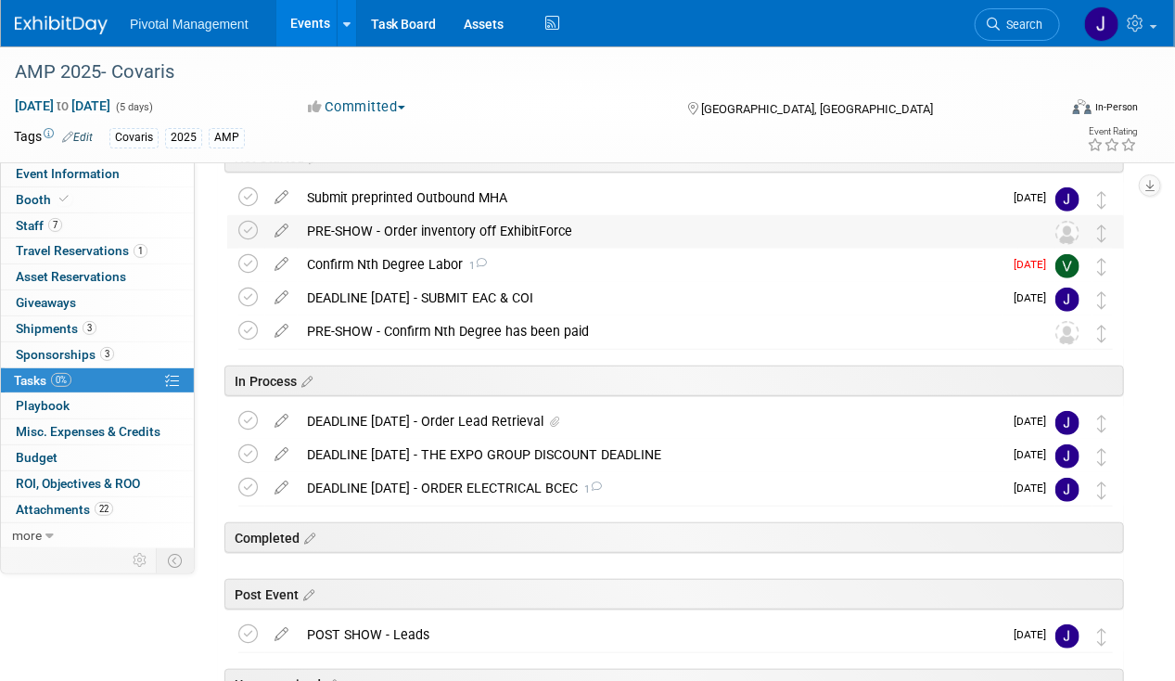
scroll to position [229, 0]
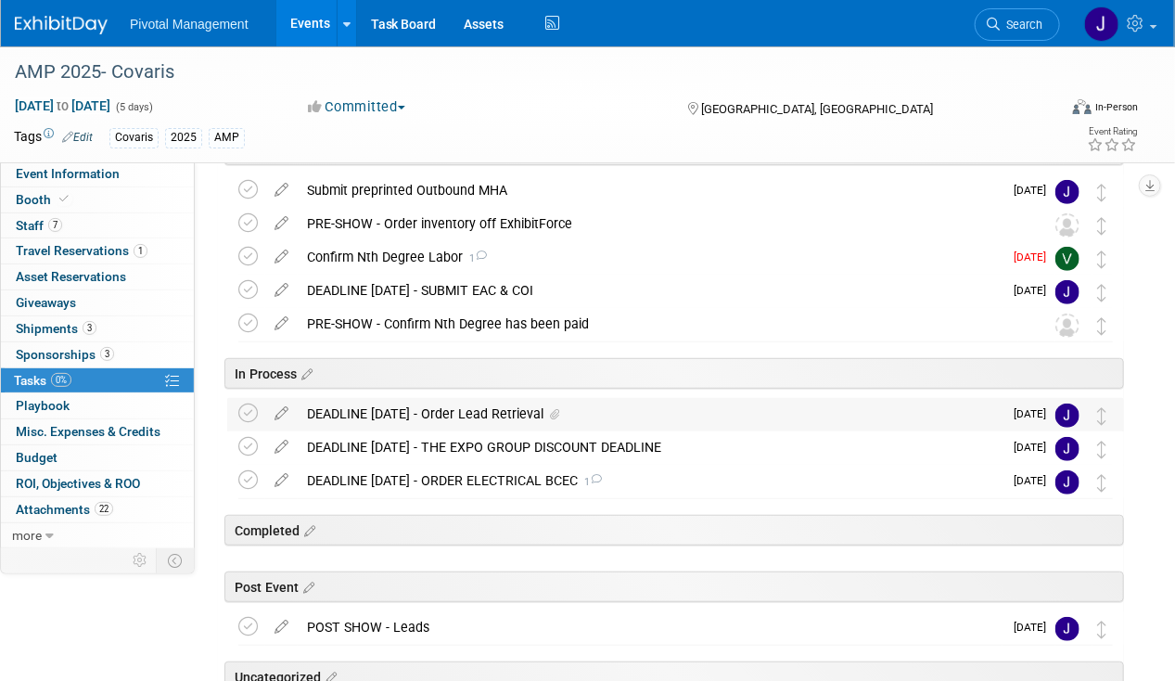
click at [524, 418] on div "DEADLINE OCT 10 - Order Lead Retrieval" at bounding box center [650, 414] width 705 height 32
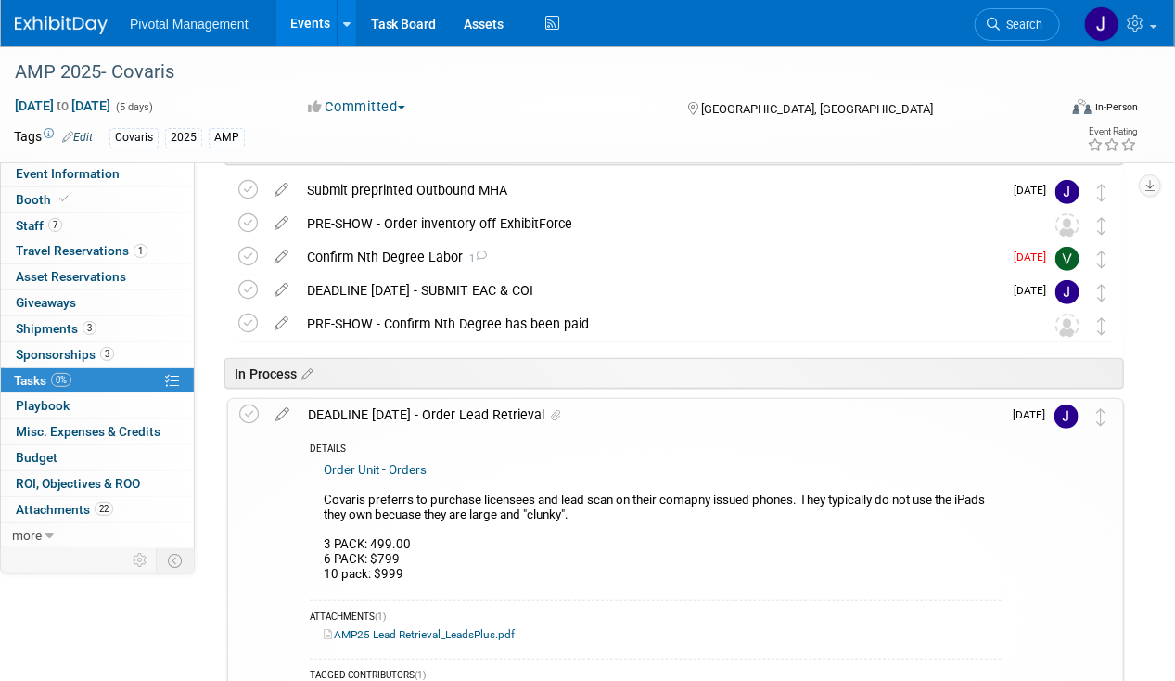
click at [524, 418] on div "DEADLINE OCT 10 - Order Lead Retrieval" at bounding box center [650, 415] width 703 height 32
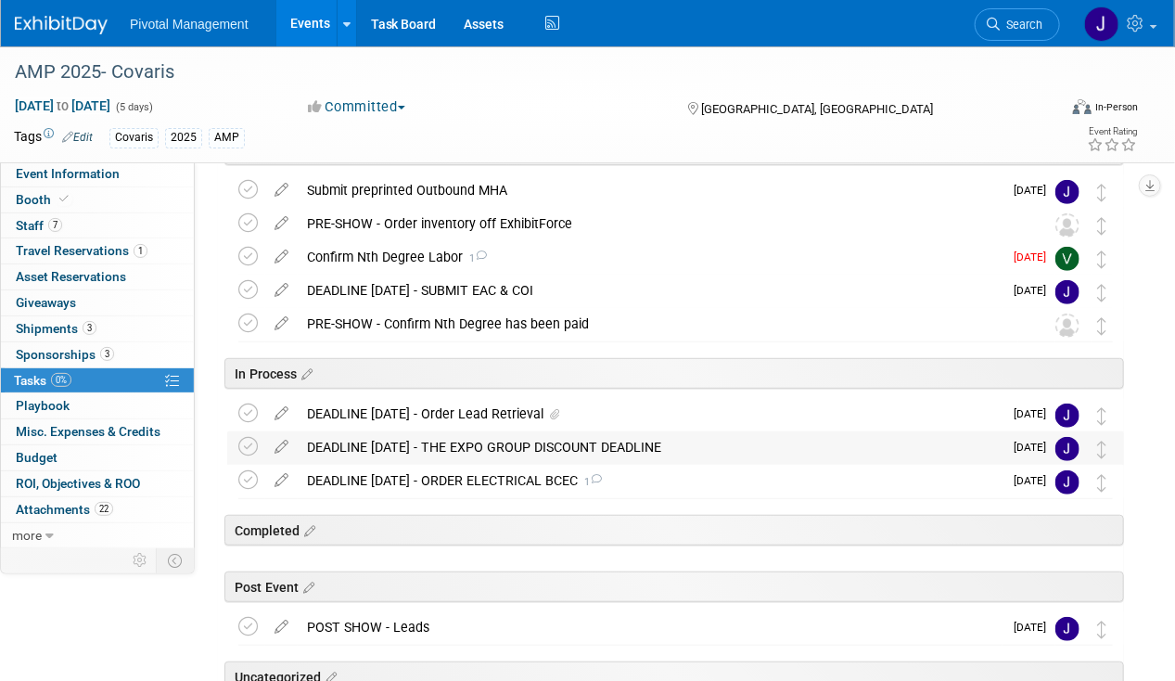
drag, startPoint x: 524, startPoint y: 418, endPoint x: 519, endPoint y: 442, distance: 23.9
click at [519, 442] on div "DEADLINE OCT 13 - THE EXPO GROUP DISCOUNT DEADLINE" at bounding box center [650, 447] width 705 height 32
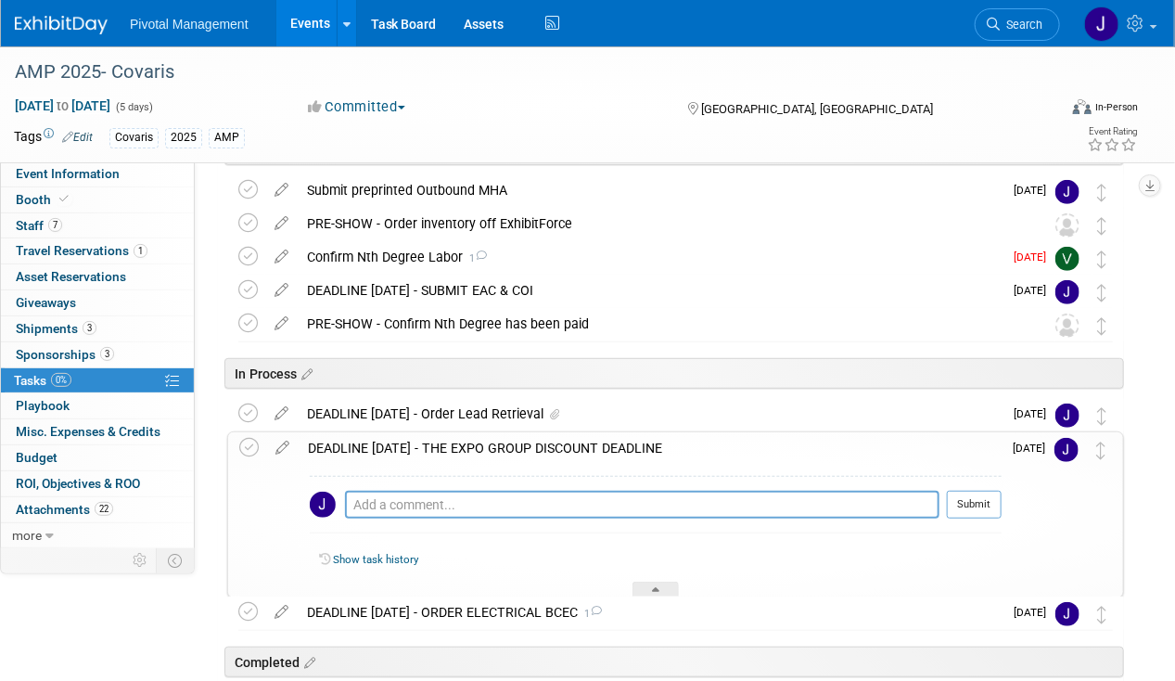
click at [519, 442] on div "DEADLINE OCT 13 - THE EXPO GROUP DISCOUNT DEADLINE" at bounding box center [650, 448] width 703 height 32
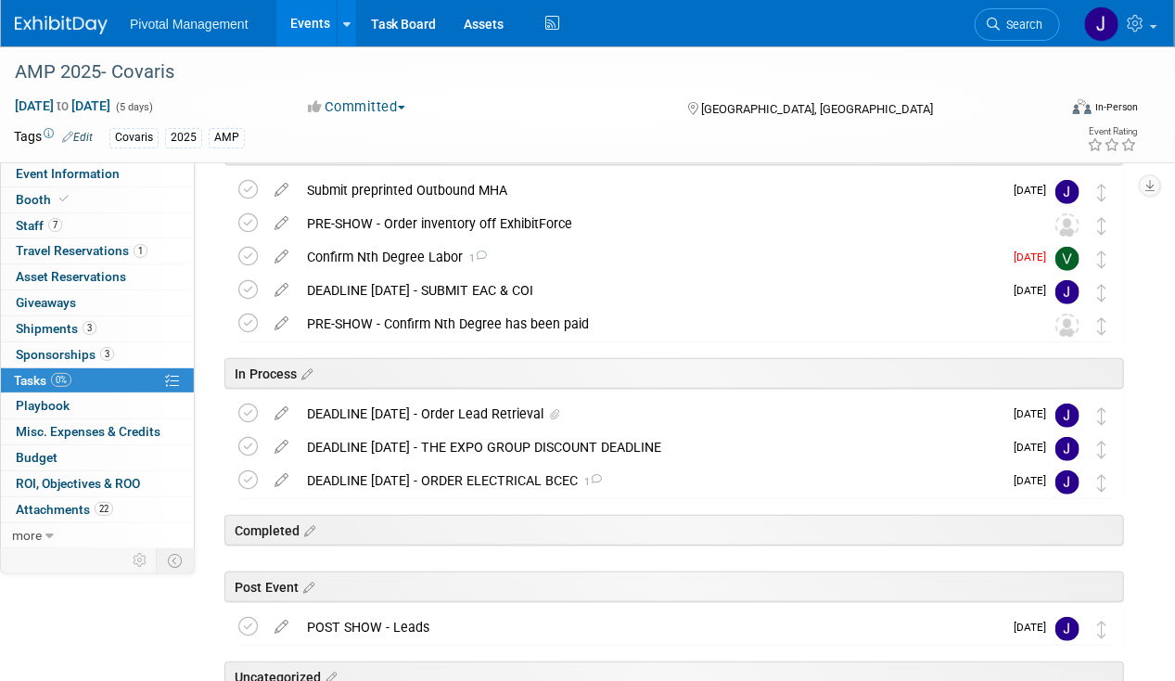
click at [319, 33] on link "Events" at bounding box center [310, 23] width 68 height 46
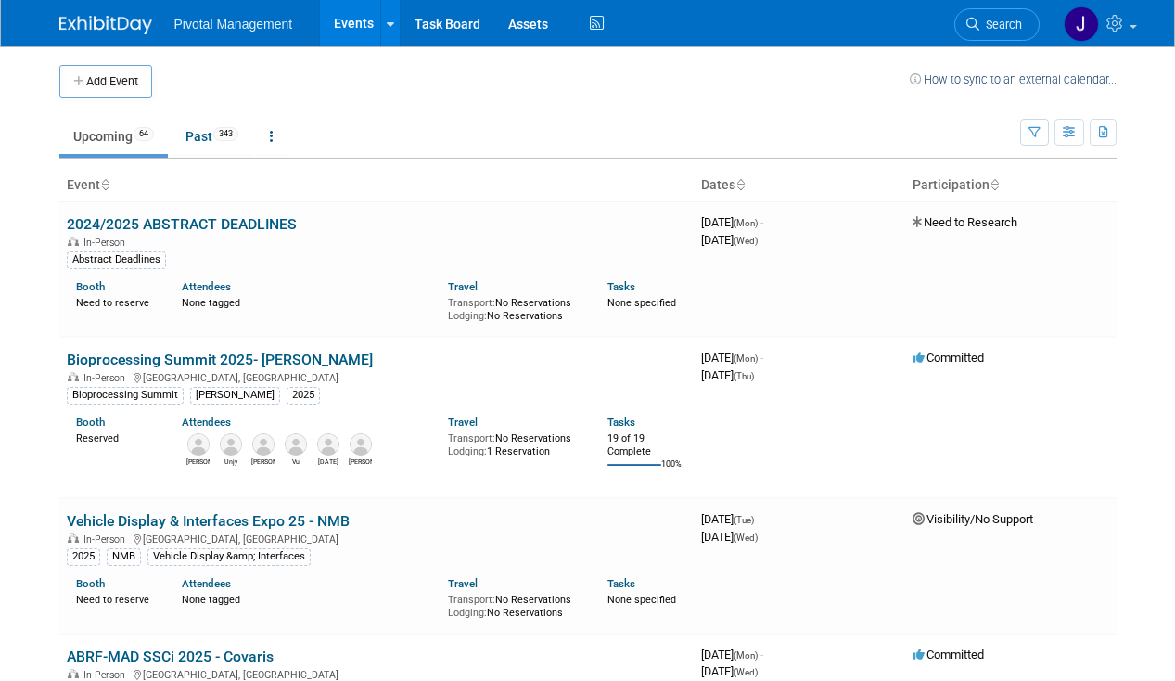
drag, startPoint x: 0, startPoint y: 0, endPoint x: 1015, endPoint y: 18, distance: 1015.1
click at [1017, 12] on link "Search" at bounding box center [997, 24] width 85 height 32
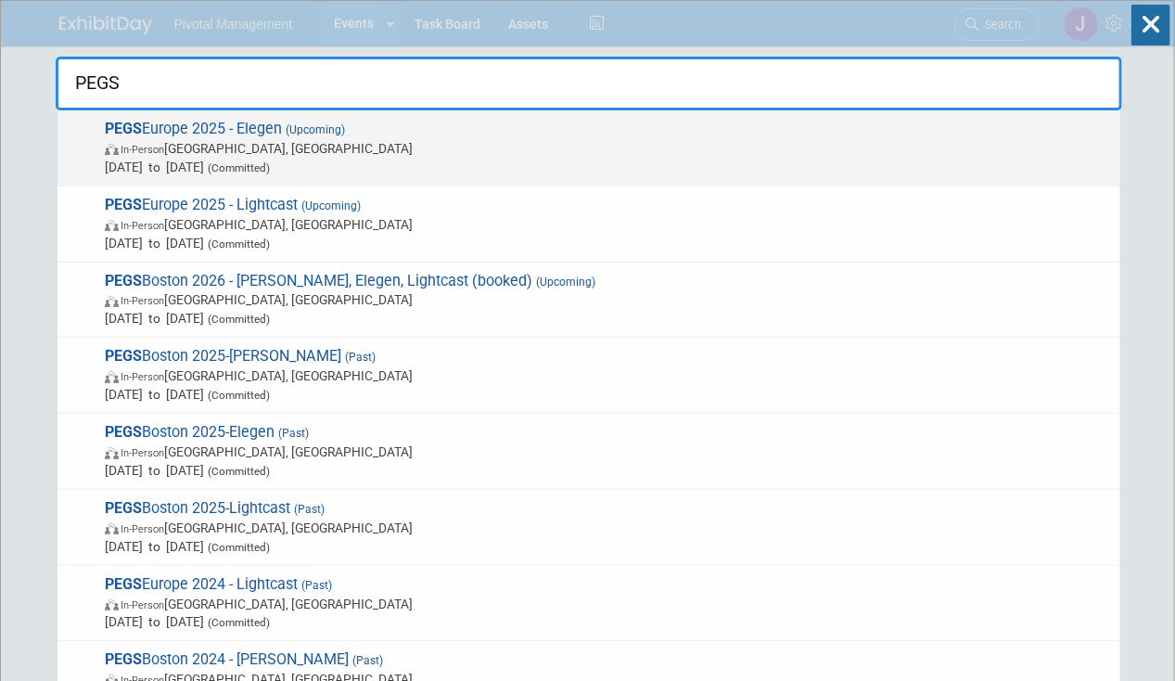
type input "PEGS"
click at [421, 152] on span "In-Person [GEOGRAPHIC_DATA], [GEOGRAPHIC_DATA]" at bounding box center [608, 148] width 1007 height 19
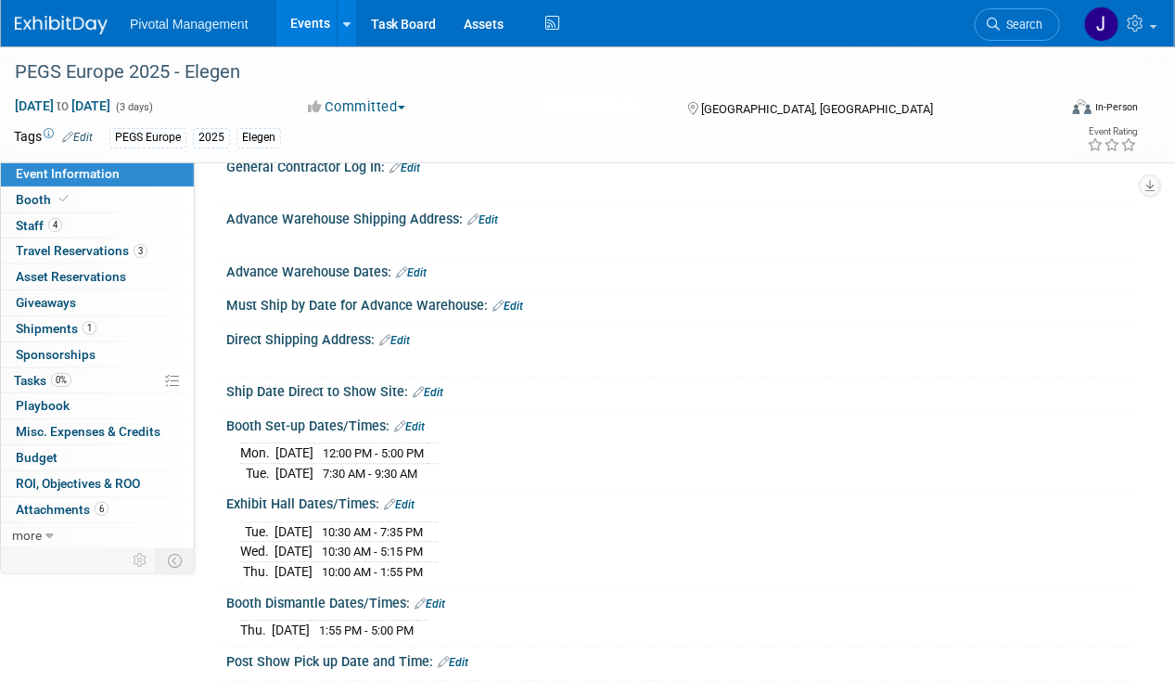
scroll to position [1703, 0]
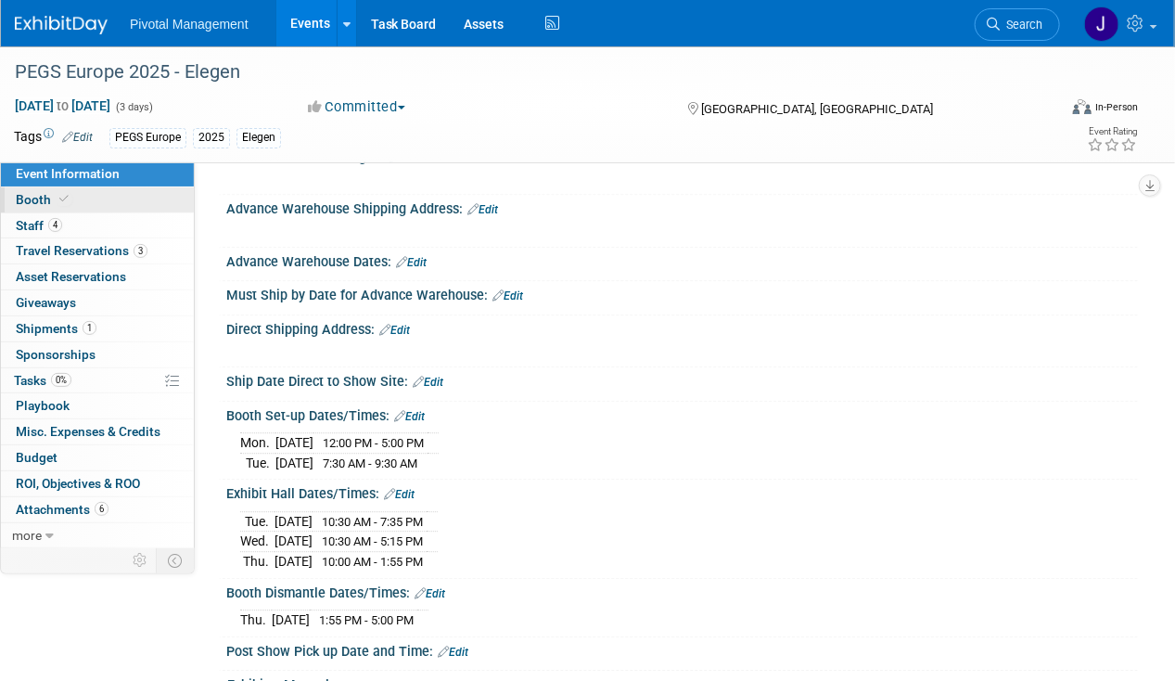
click at [46, 205] on span "Booth" at bounding box center [44, 199] width 57 height 15
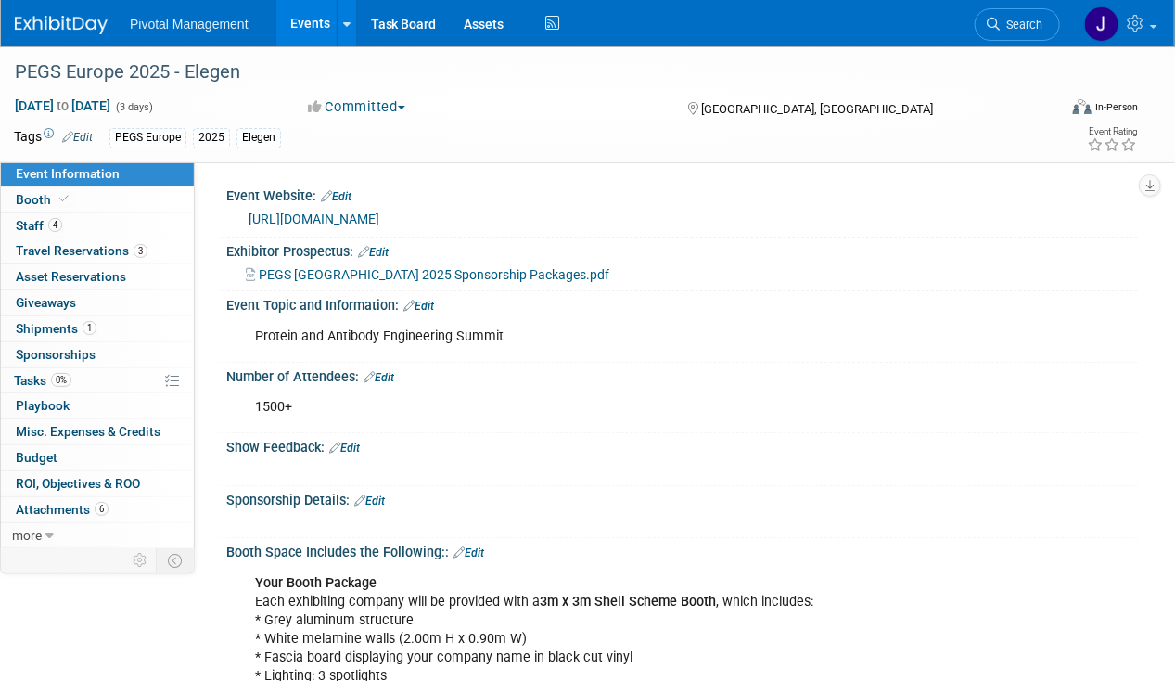
select select "Yes"
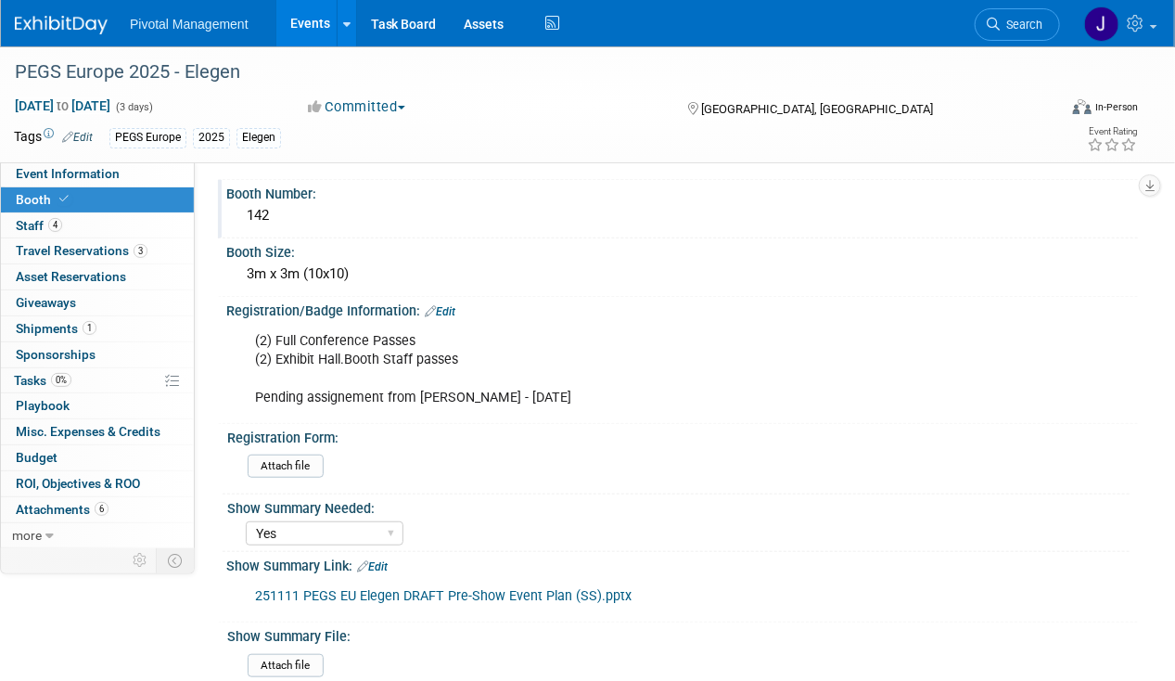
scroll to position [367, 0]
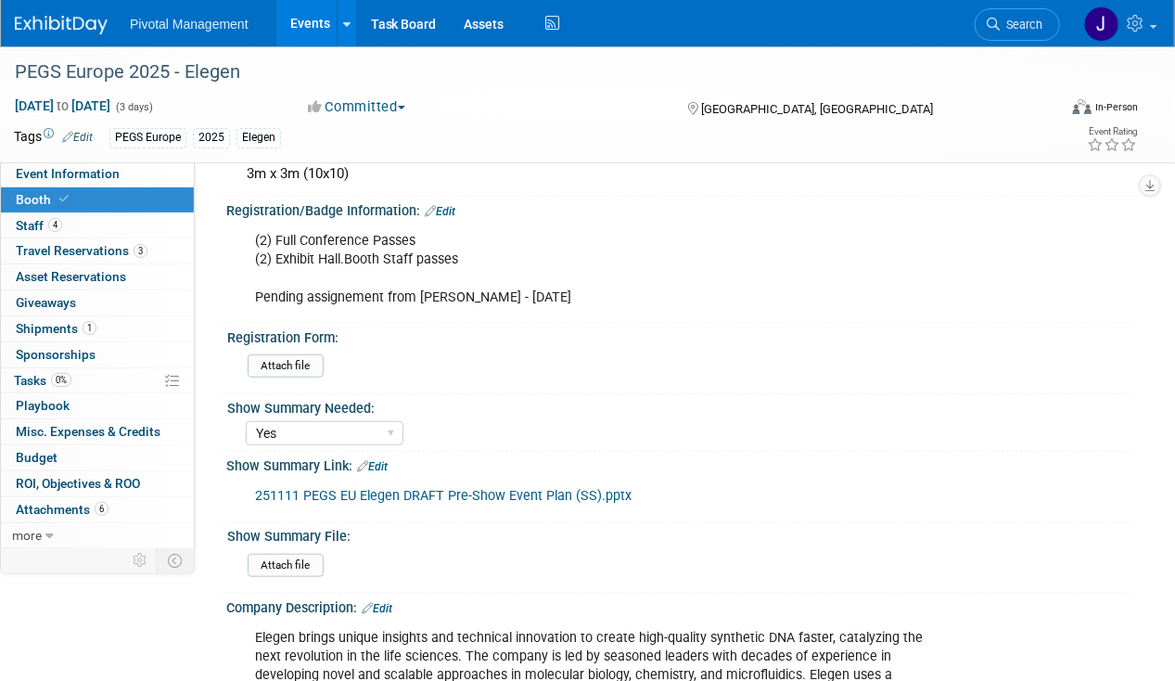
click at [445, 205] on link "Edit" at bounding box center [440, 211] width 31 height 13
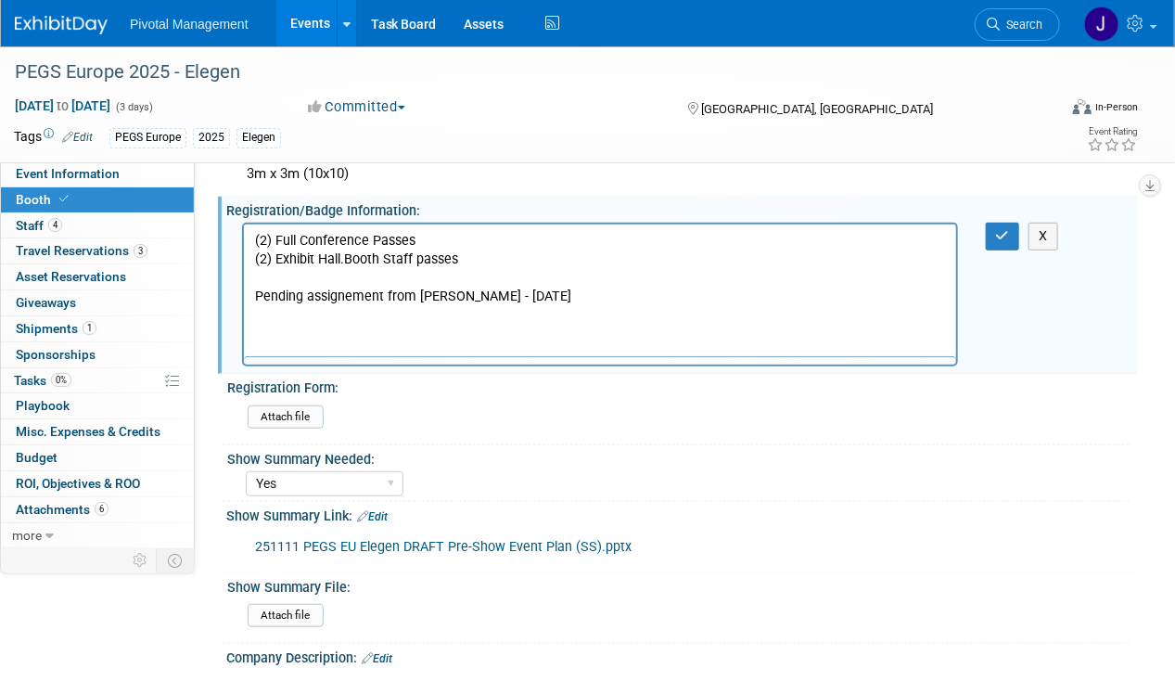
scroll to position [0, 0]
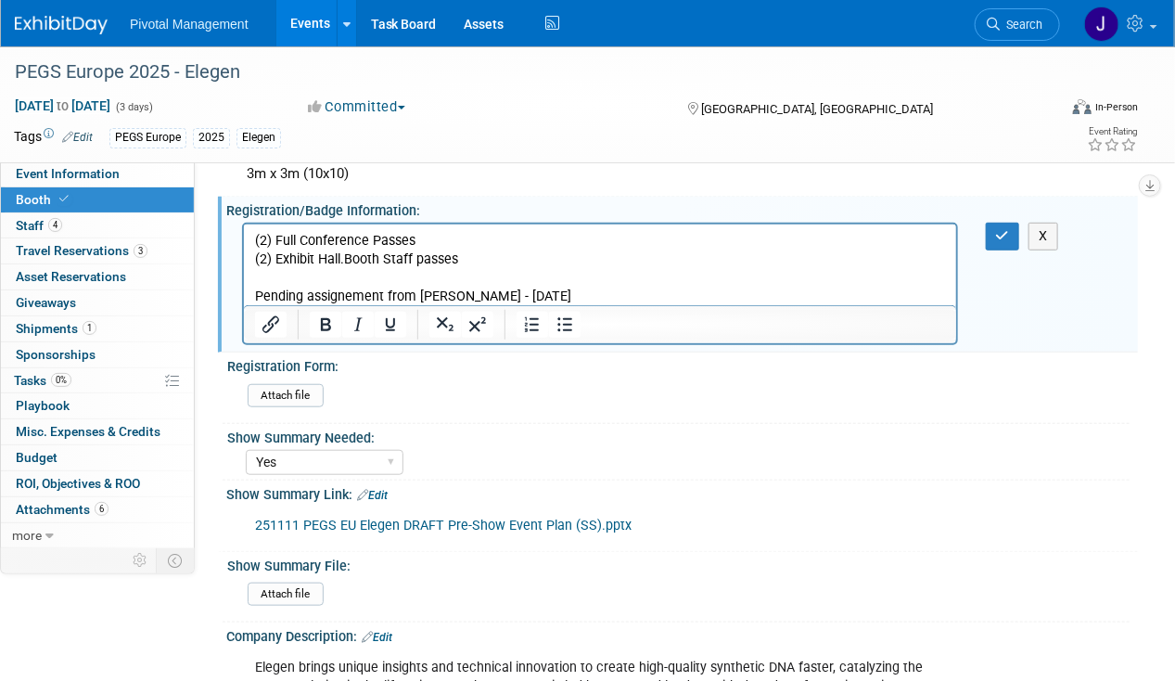
click at [454, 238] on p "(2) Full Conference Passes (2) Exhibit Hall.Booth Staff passes Pending assignem…" at bounding box center [599, 269] width 691 height 74
click at [441, 238] on p "(2) Full Conference Passes - Gl;ait & Ross (2) Exhibit Hall.Booth Staff passes …" at bounding box center [599, 269] width 691 height 74
drag, startPoint x: 438, startPoint y: 237, endPoint x: 565, endPoint y: 255, distance: 128.4
click at [439, 239] on p "(2) Full Conference Passes - Gait & Ross (2) Exhibit Hall.Booth Staff passes Pe…" at bounding box center [599, 269] width 691 height 74
click at [545, 265] on p "(2) Full Conference Passes - Galit & Ross (2) Exhibit Hall.Booth Staff passes P…" at bounding box center [599, 269] width 691 height 74
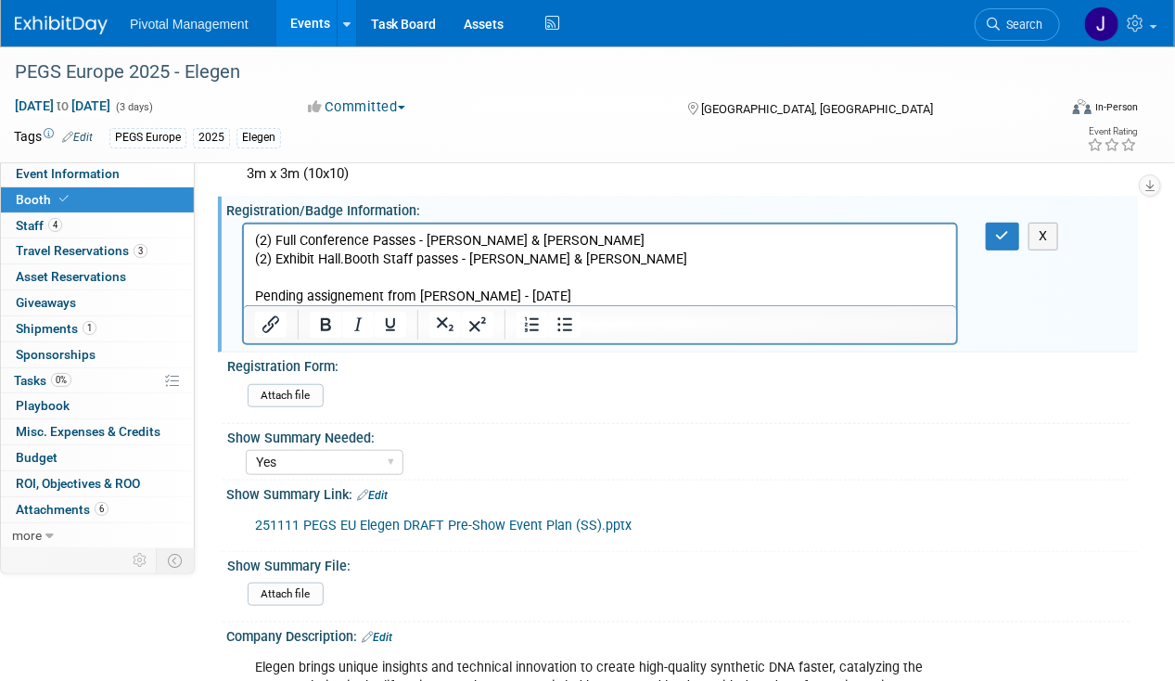
click at [341, 256] on p "(2) Full Conference Passes - Galit & Ross (2) Exhibit Hall.Booth Staff passes -…" at bounding box center [599, 269] width 691 height 74
click at [344, 256] on p "(2) Full Conference Passes - Galit & Ross (2) Exhibit Hall.Booth Staff passes -…" at bounding box center [599, 269] width 691 height 74
click at [441, 295] on p "(2) Full Conference Passes - Galit & Ross (2) Exhibit Hall/Booth Staff passes -…" at bounding box center [599, 269] width 691 height 74
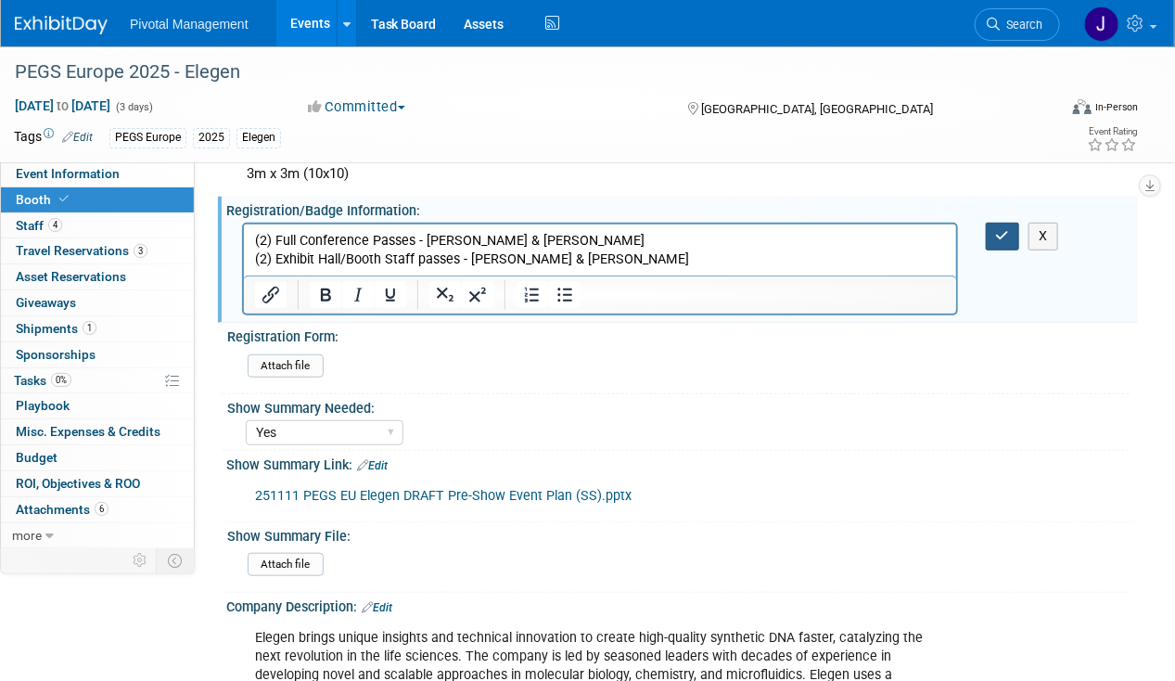
click at [993, 237] on button "button" at bounding box center [1003, 236] width 34 height 27
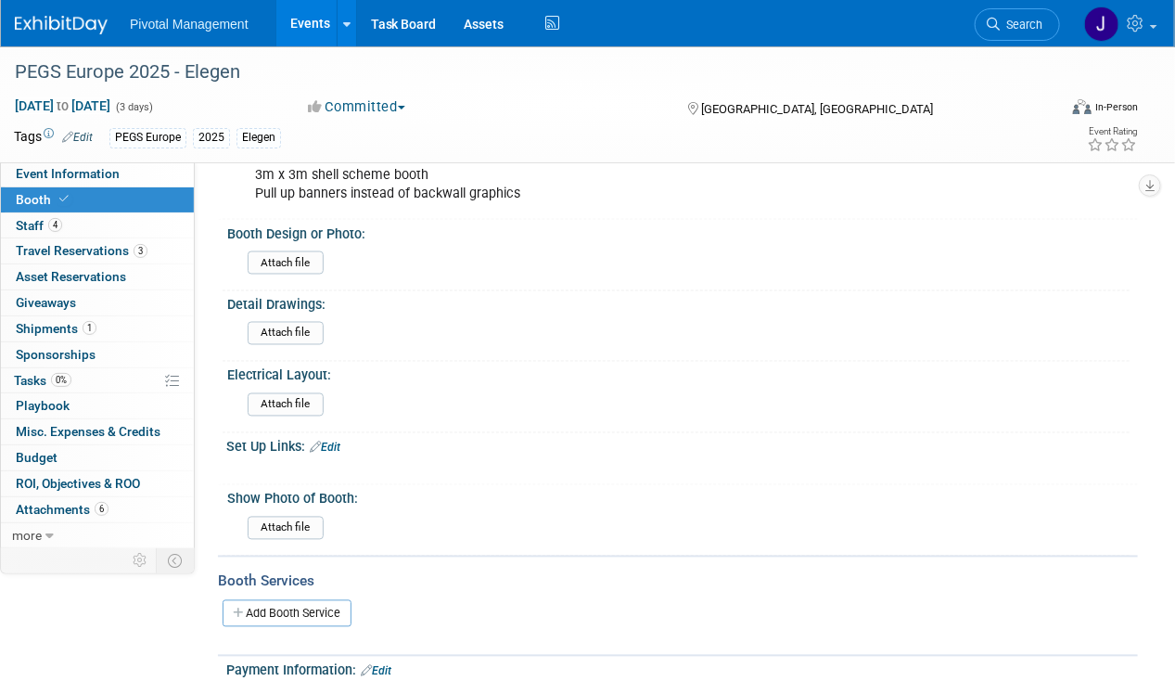
scroll to position [1153, 0]
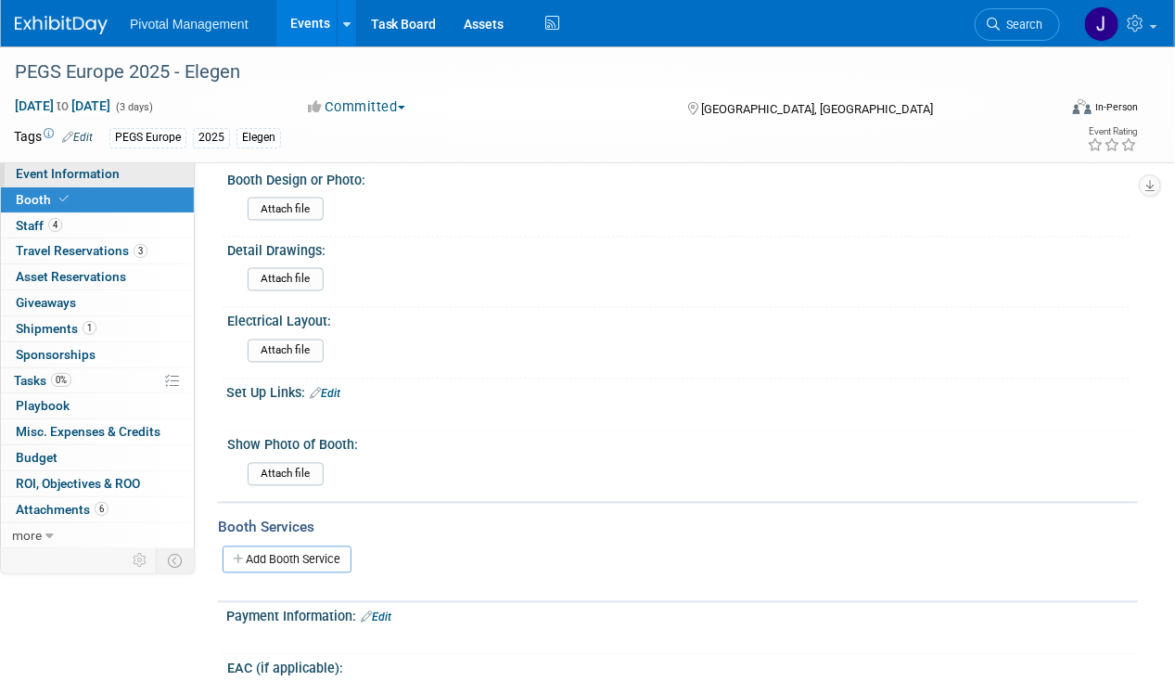
click at [125, 173] on link "Event Information" at bounding box center [97, 173] width 193 height 25
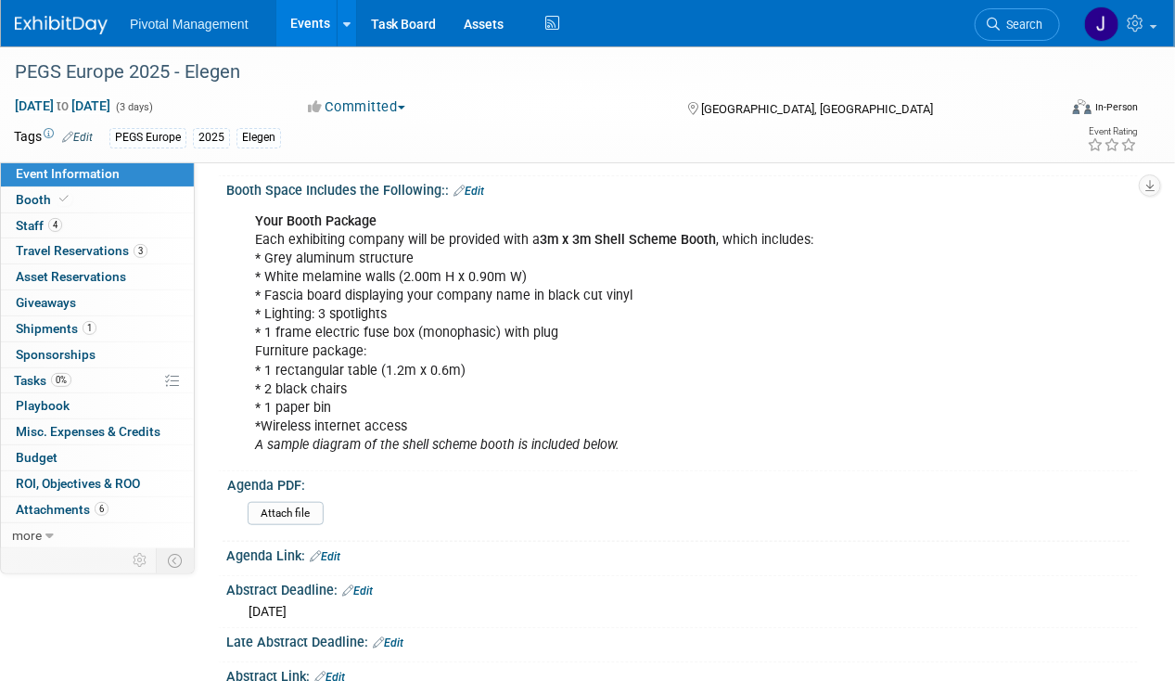
scroll to position [372, 0]
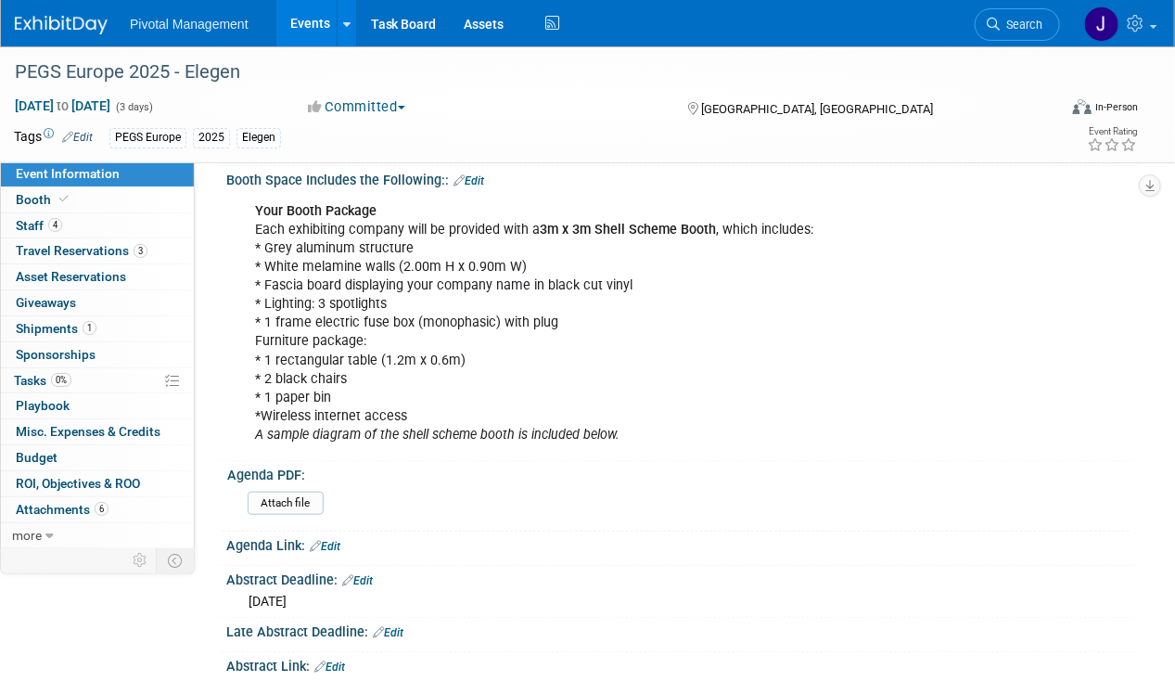
click at [1124, 400] on div "Your Booth Package Each exhibiting company will be provided with a 3m x 3m Shel…" at bounding box center [682, 321] width 912 height 267
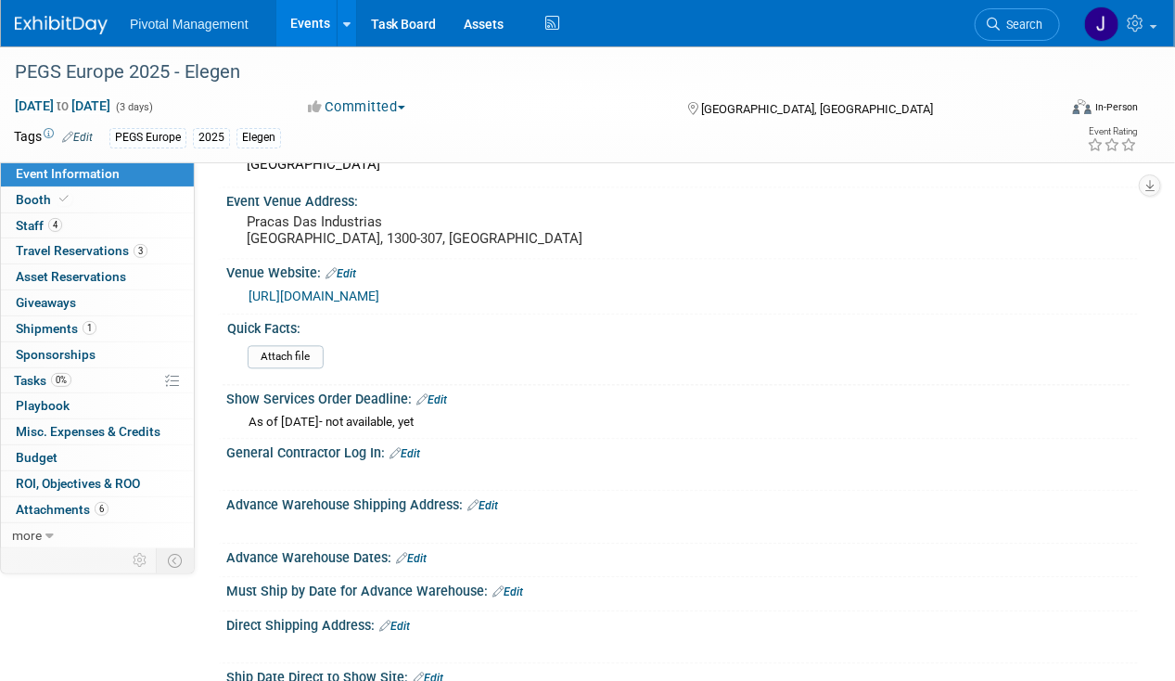
scroll to position [1509, 0]
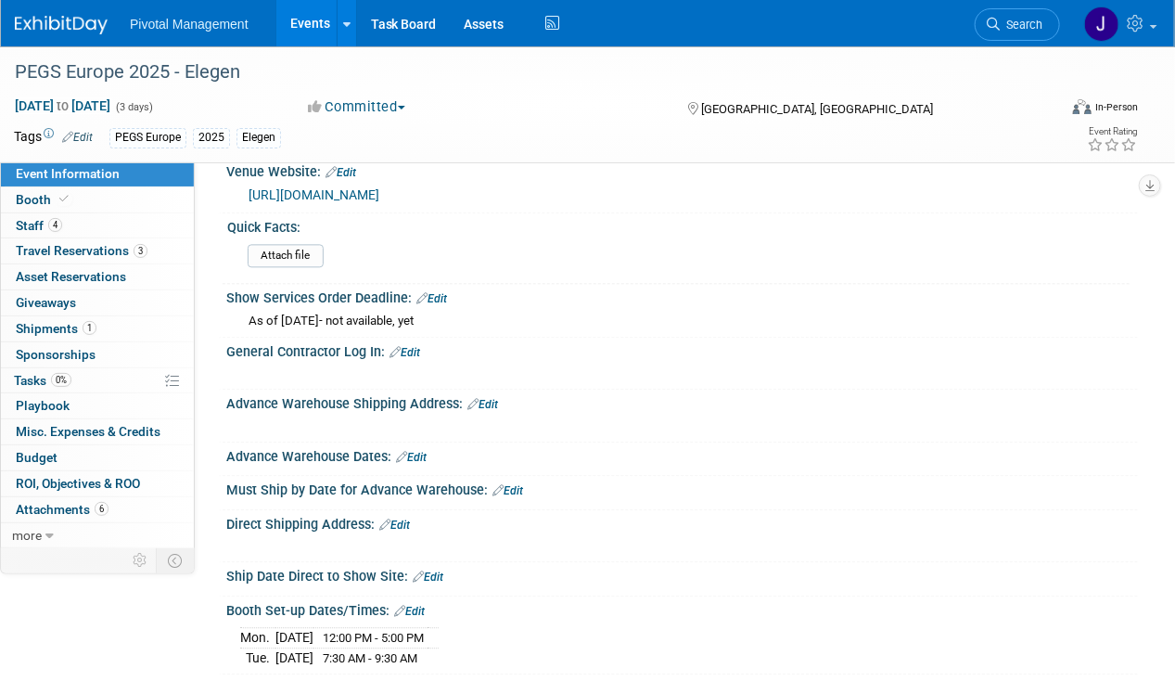
click at [416, 356] on link "Edit" at bounding box center [405, 352] width 31 height 13
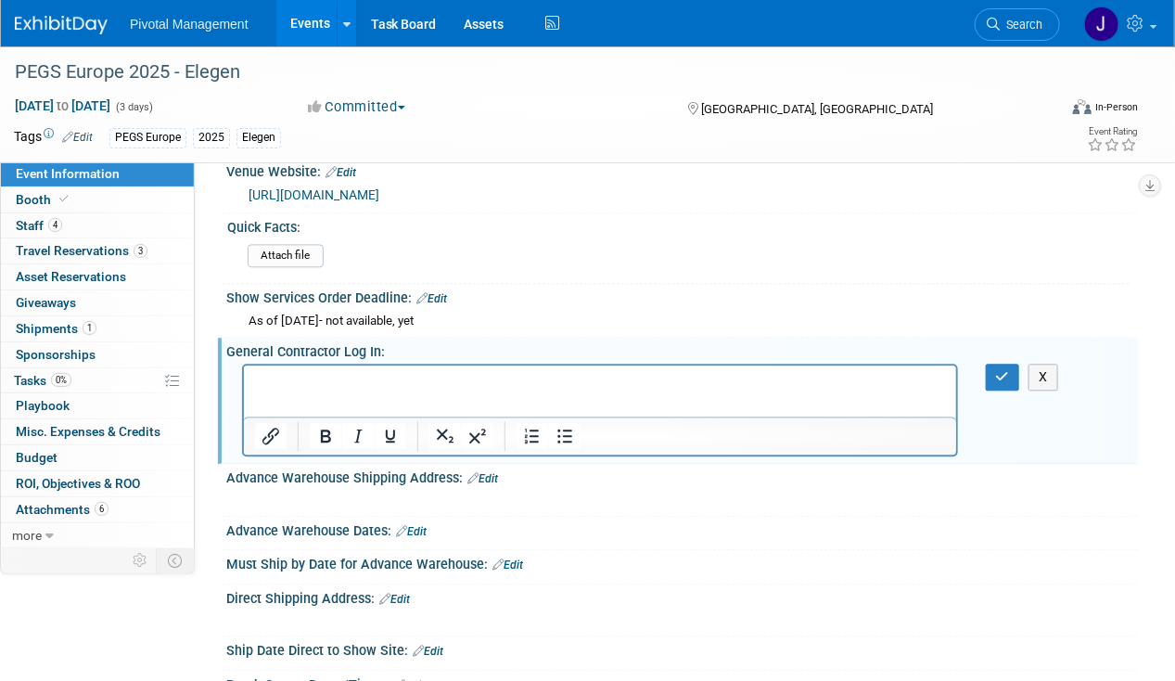
scroll to position [0, 0]
click at [996, 375] on div "X" at bounding box center [1008, 377] width 73 height 27
click at [998, 378] on icon "button" at bounding box center [1003, 376] width 14 height 13
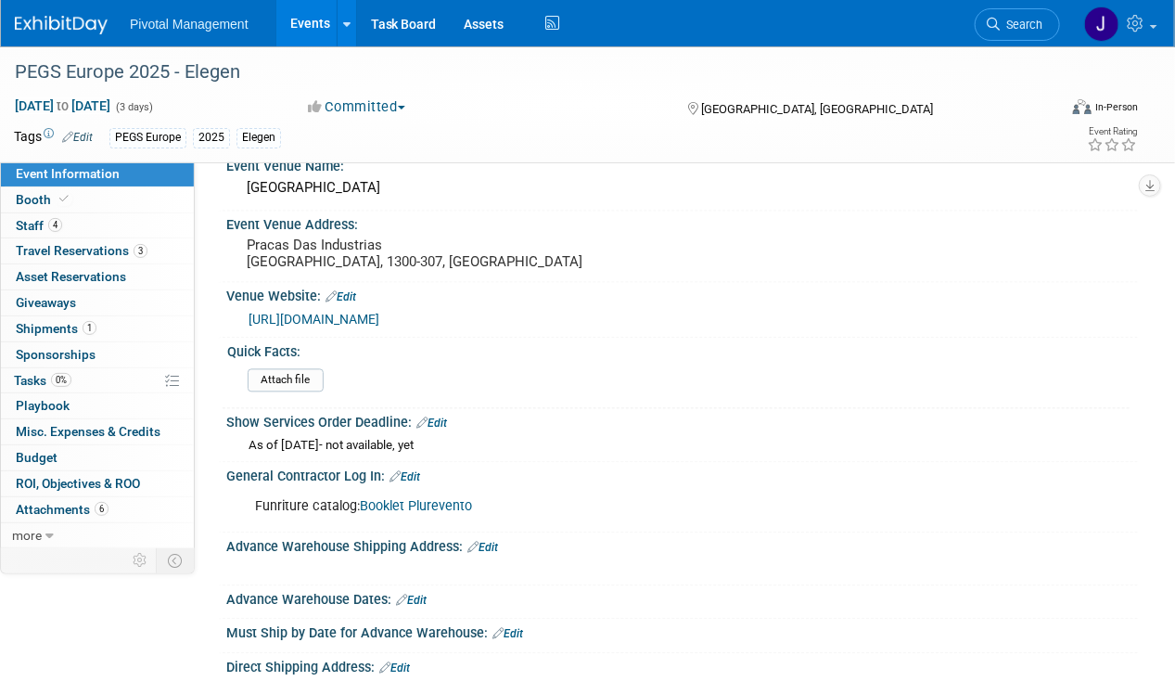
scroll to position [1386, 0]
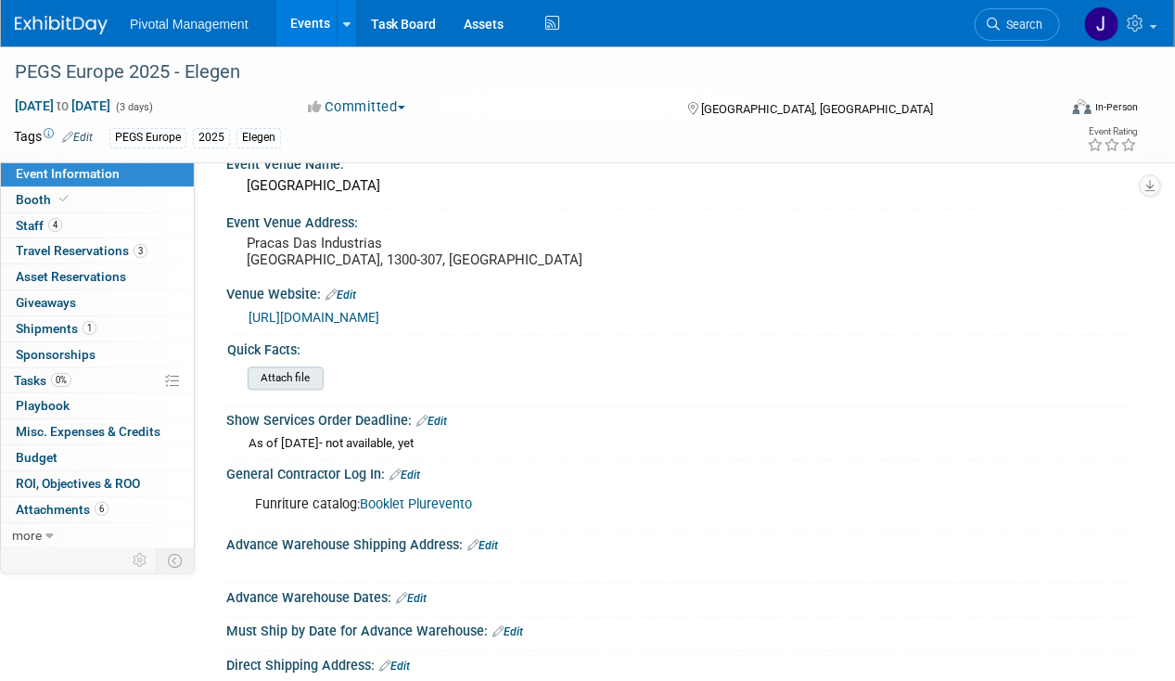
click at [291, 379] on input "file" at bounding box center [197, 377] width 252 height 21
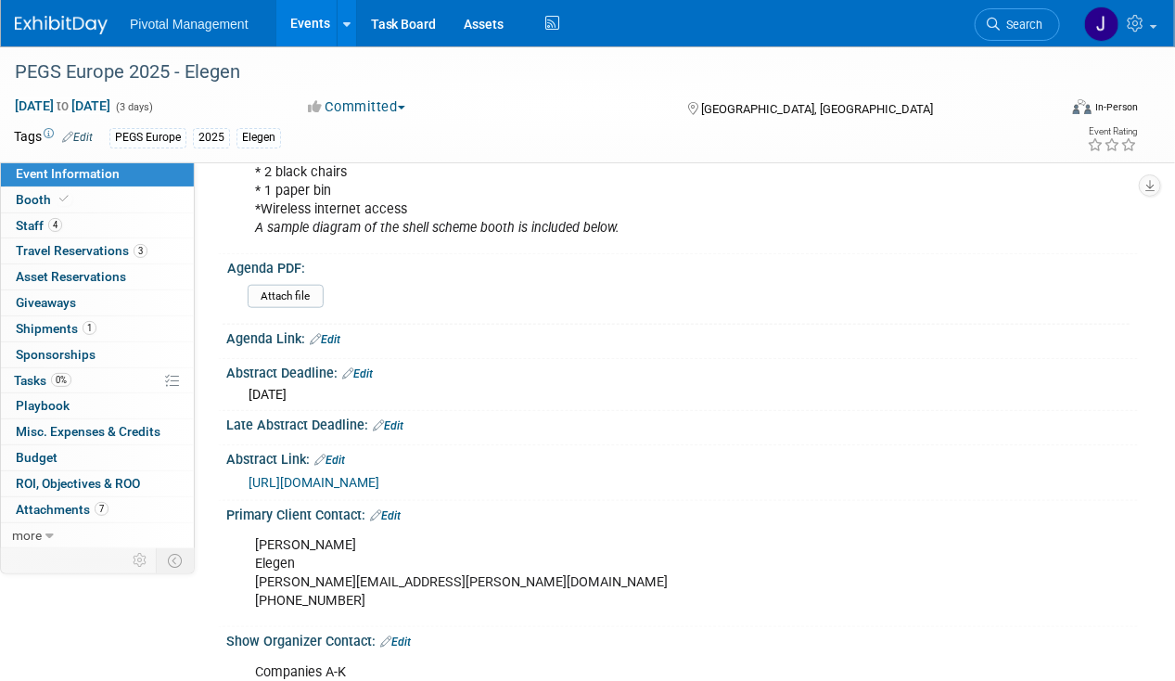
scroll to position [683, 0]
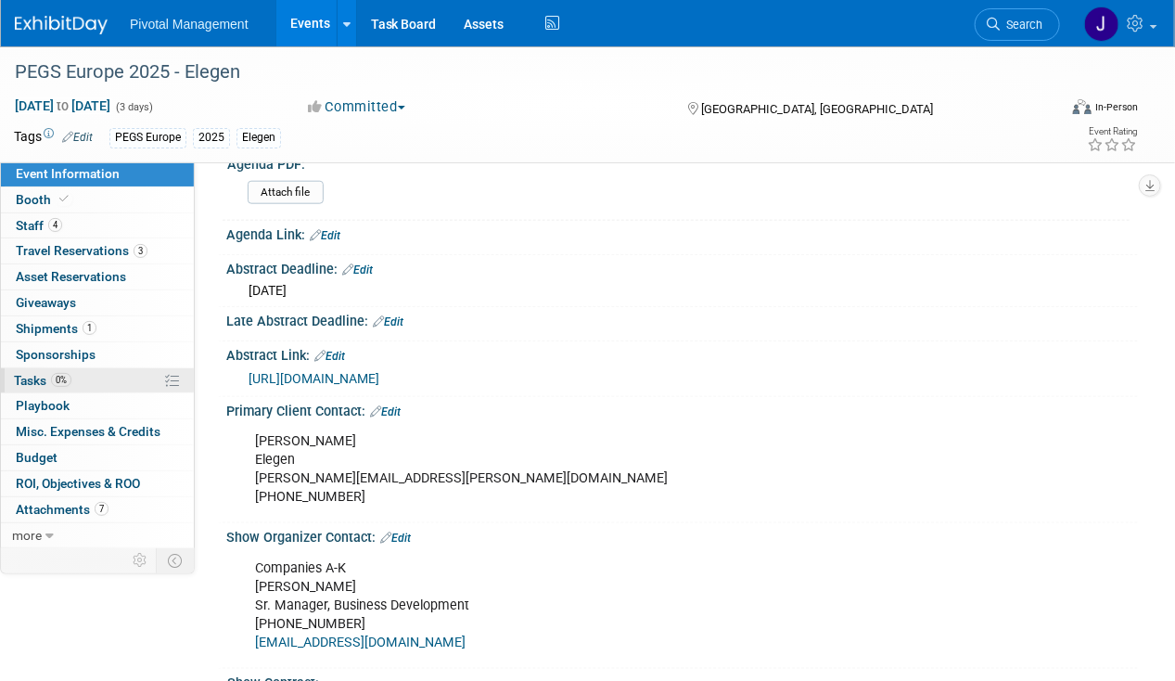
click at [65, 373] on span "Tasks 0%" at bounding box center [43, 380] width 58 height 15
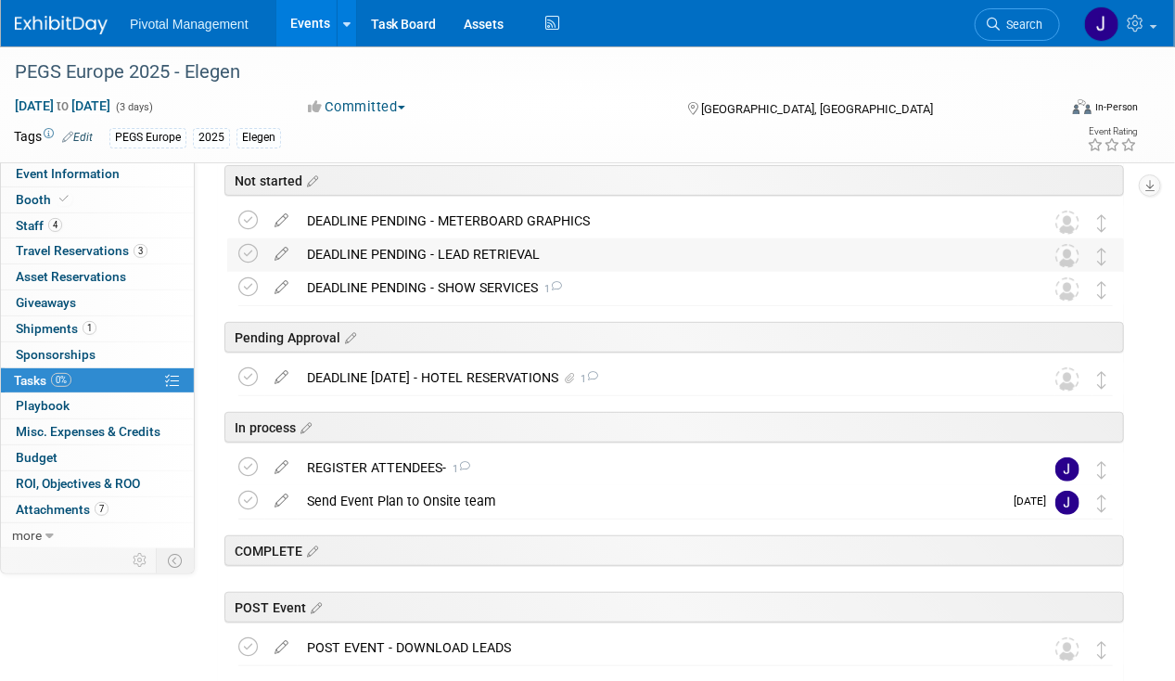
scroll to position [171, 0]
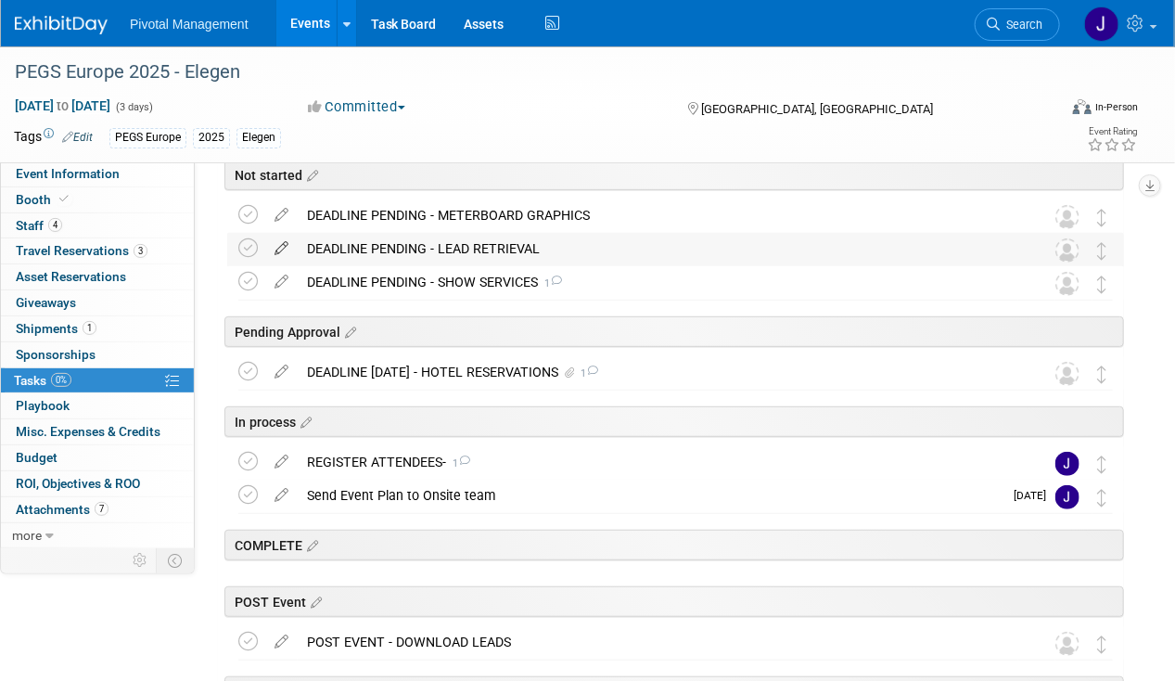
click at [283, 249] on icon at bounding box center [281, 244] width 32 height 23
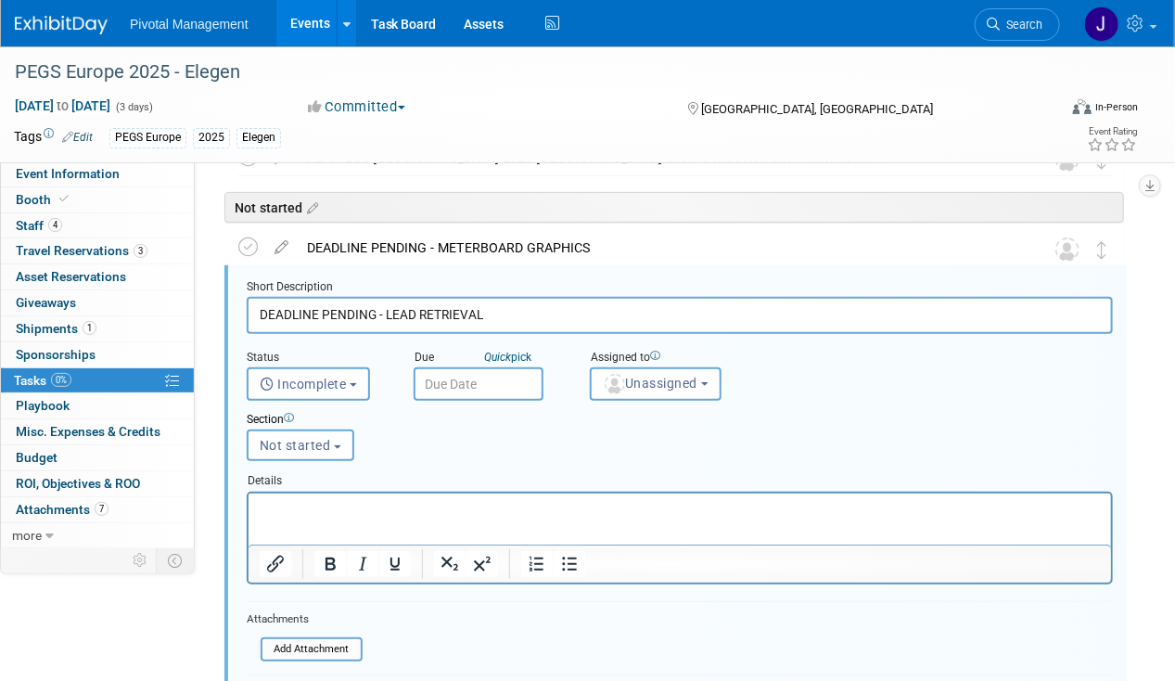
scroll to position [131, 0]
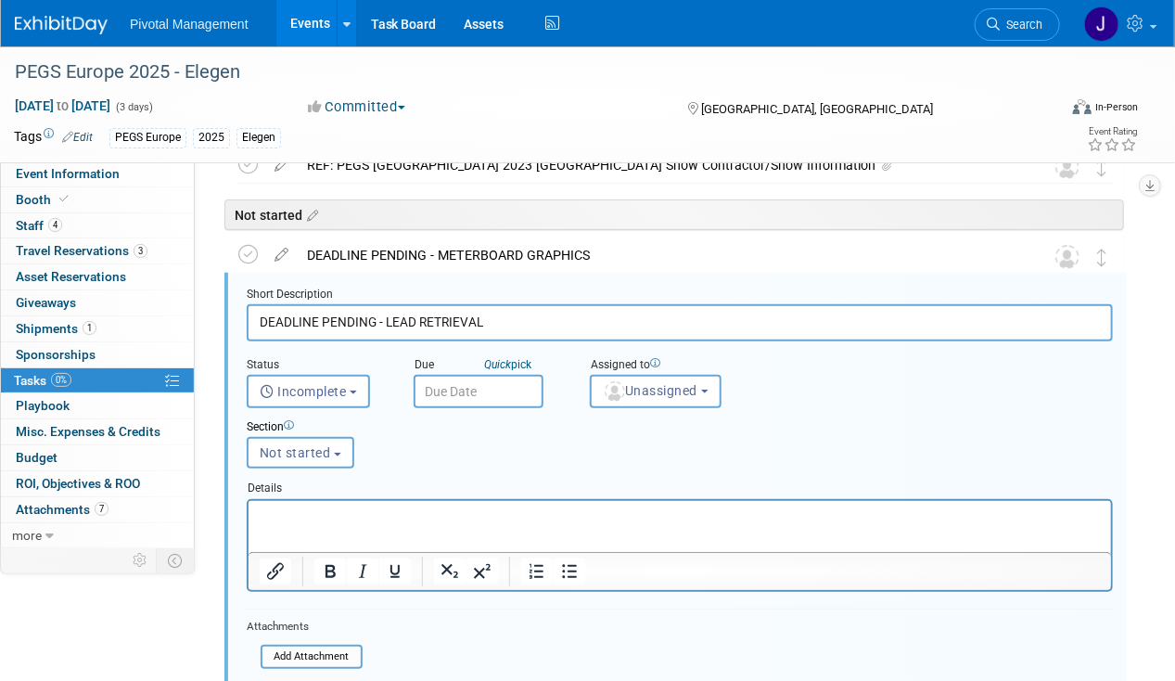
drag, startPoint x: 373, startPoint y: 321, endPoint x: 319, endPoint y: 318, distance: 53.9
click at [319, 318] on input "DEADLINE PENDING - LEAD RETRIEVAL" at bounding box center [680, 322] width 867 height 36
type input "DEADLINE OCT 13 - LEAD RETRIEVAL"
click at [636, 397] on button "Unassigned" at bounding box center [656, 391] width 132 height 33
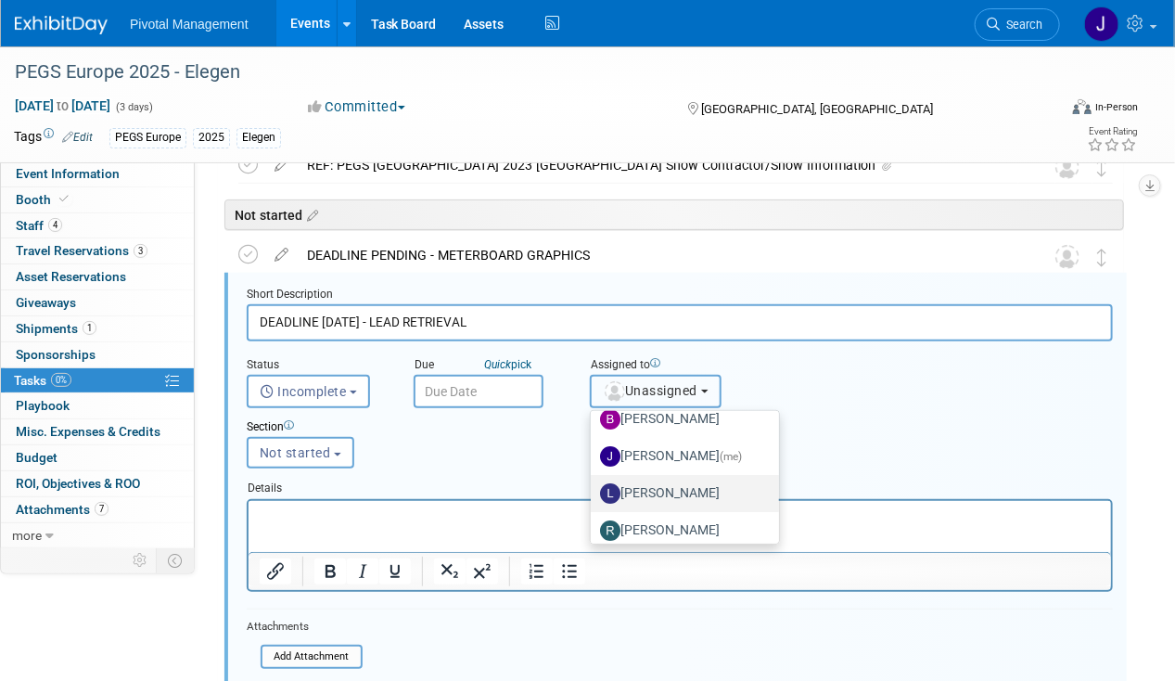
scroll to position [90, 0]
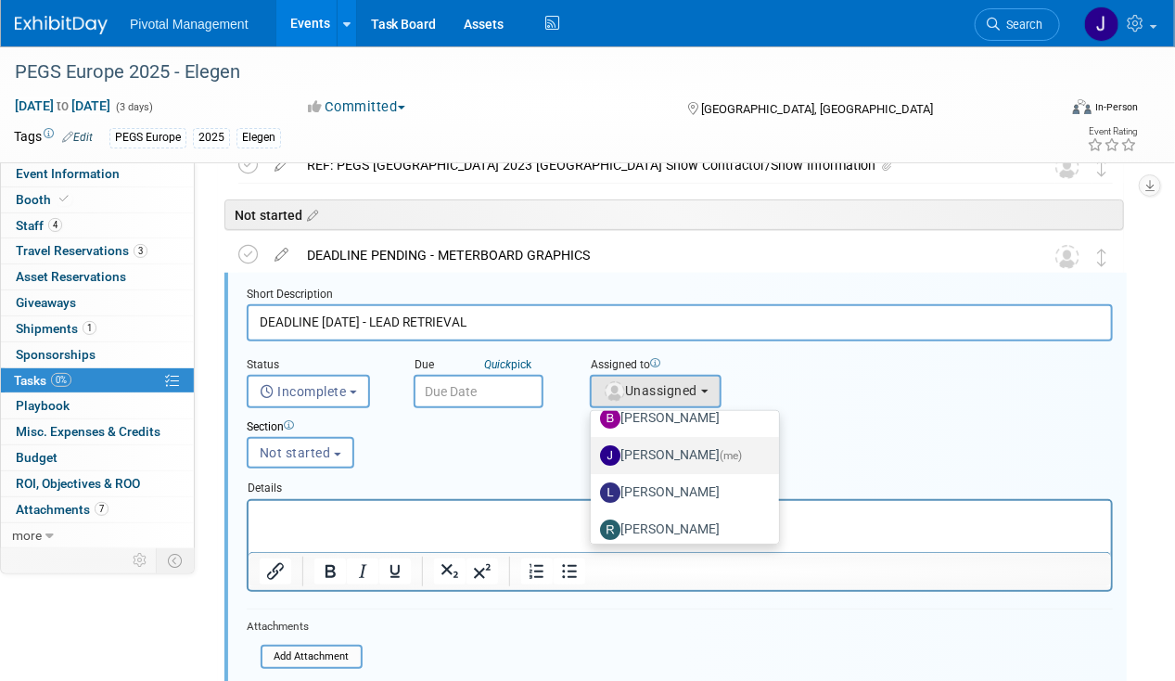
click at [666, 457] on label "Jessica Gatton (me)" at bounding box center [680, 456] width 161 height 30
click at [594, 457] on input "Jessica Gatton (me)" at bounding box center [588, 453] width 12 height 12
select select "497b41a6-53ff-4b84-8c73-e588064afe10"
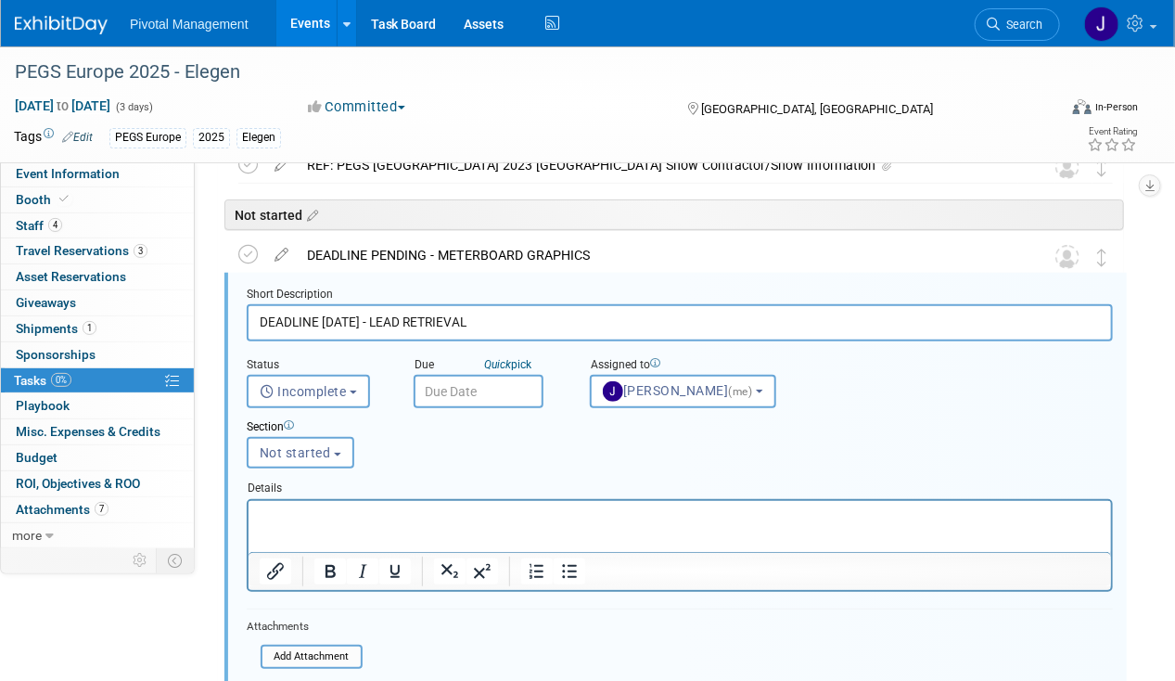
click at [475, 390] on input "text" at bounding box center [479, 391] width 130 height 33
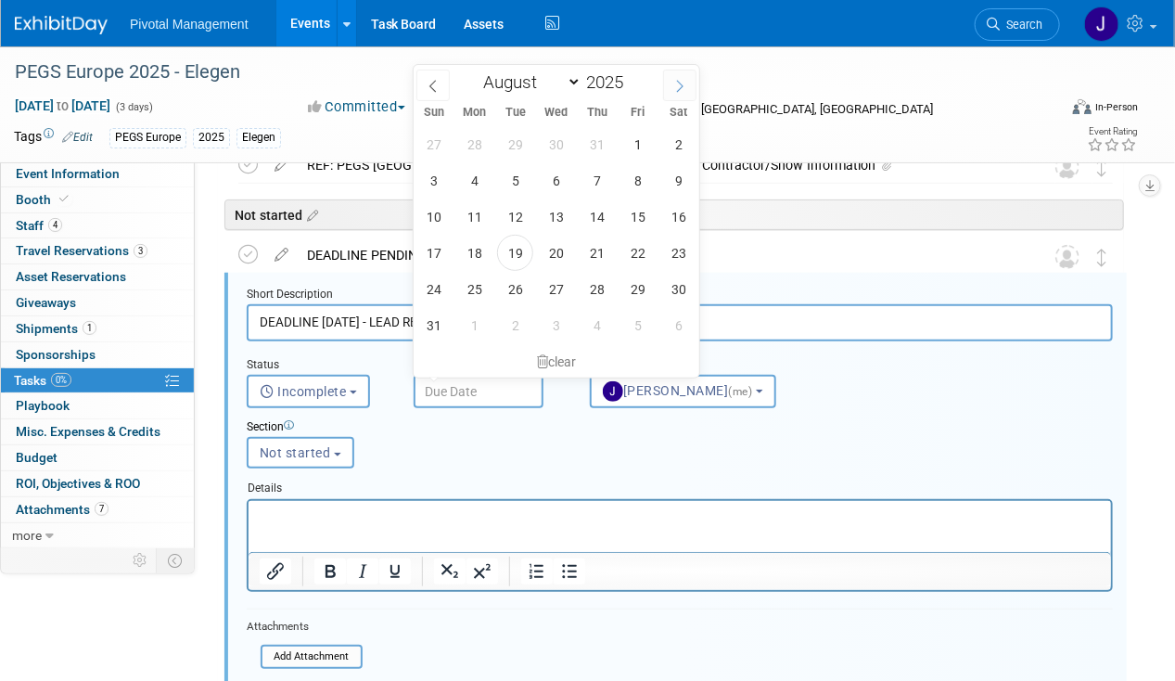
click at [670, 82] on span at bounding box center [679, 86] width 33 height 32
select select "9"
click at [480, 222] on span "13" at bounding box center [474, 217] width 36 height 36
type input "Oct 13, 2025"
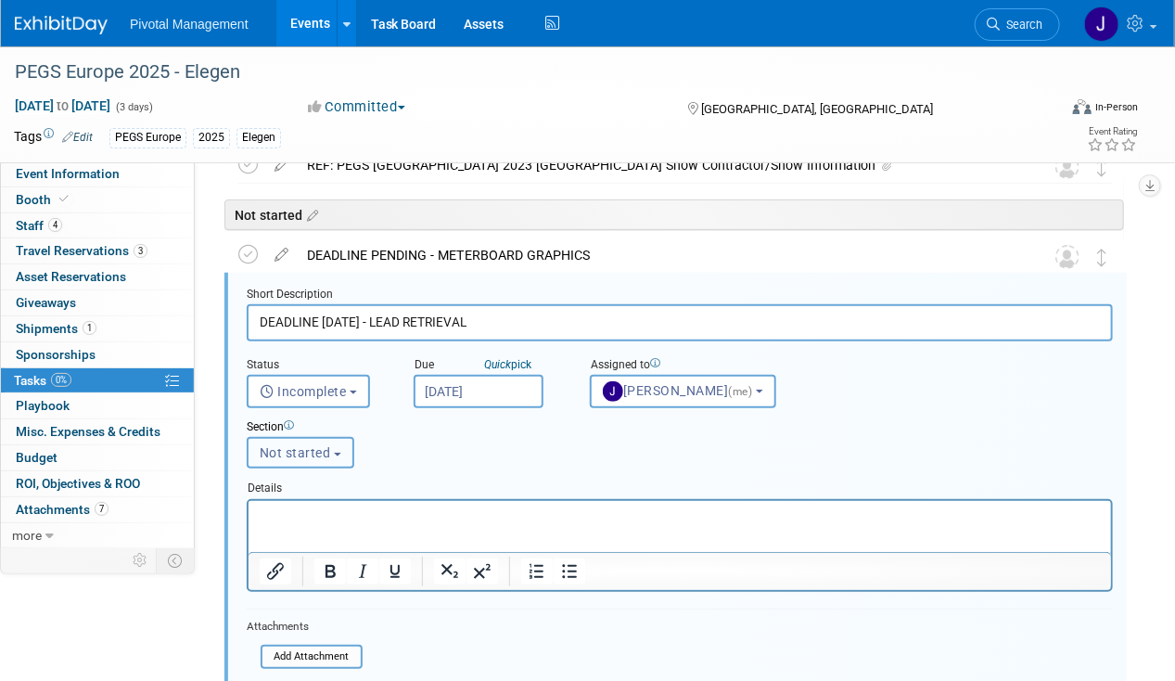
click at [312, 453] on span "Not started" at bounding box center [295, 452] width 71 height 15
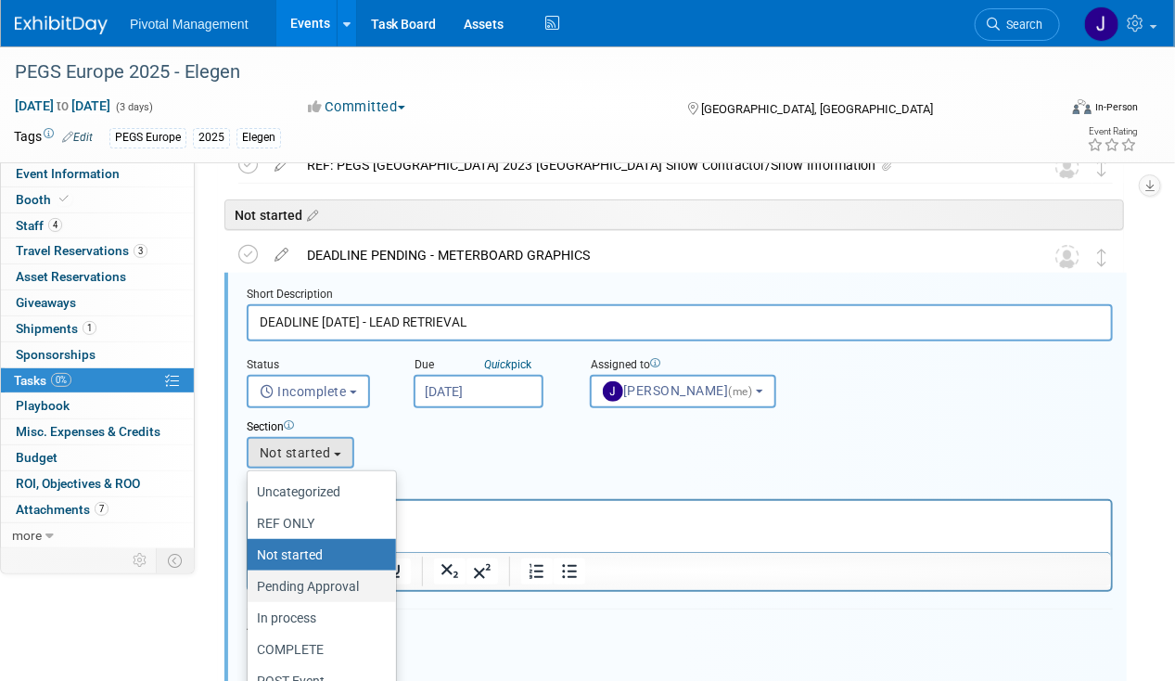
click at [306, 579] on label "Pending Approval" at bounding box center [317, 586] width 121 height 24
click at [250, 581] on input "Pending Approval" at bounding box center [244, 587] width 12 height 12
select select "11273657"
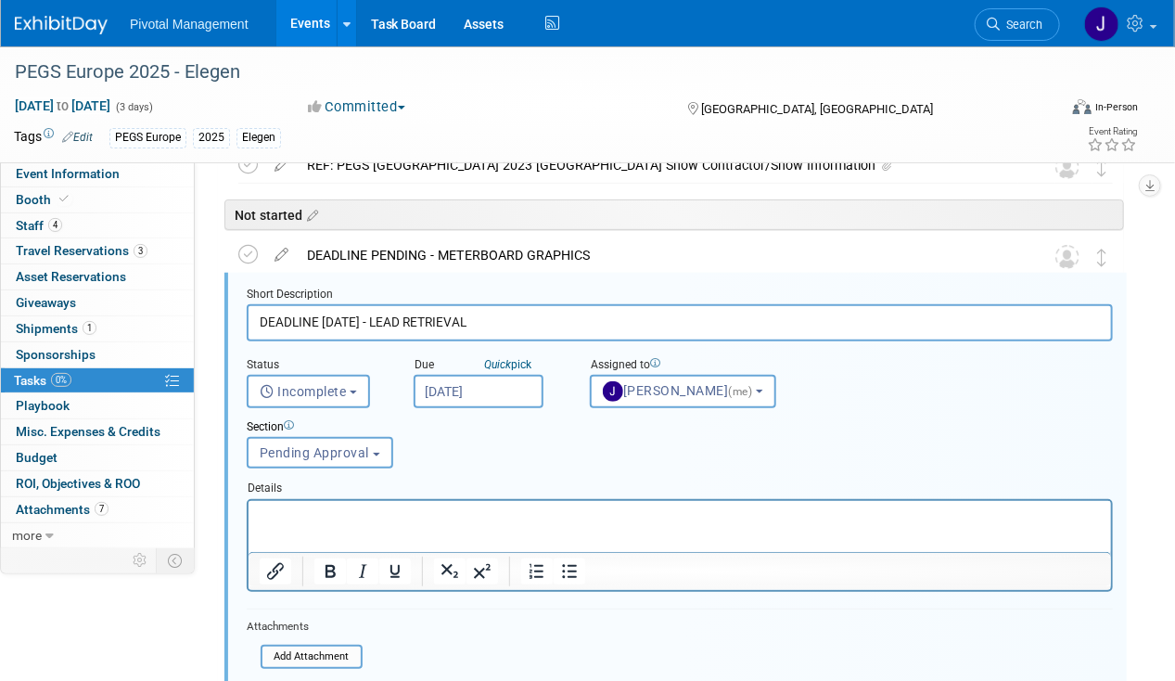
click at [307, 525] on html at bounding box center [679, 512] width 863 height 25
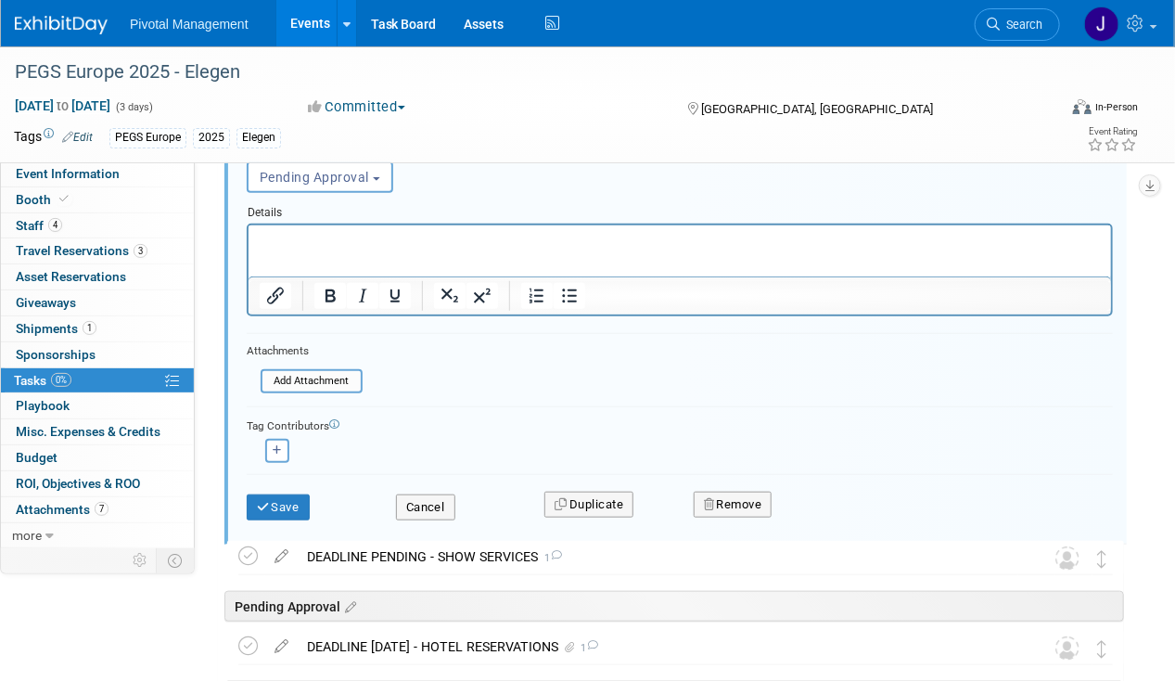
scroll to position [406, 0]
paste body "Rich Text Area. Press ALT-0 for help."
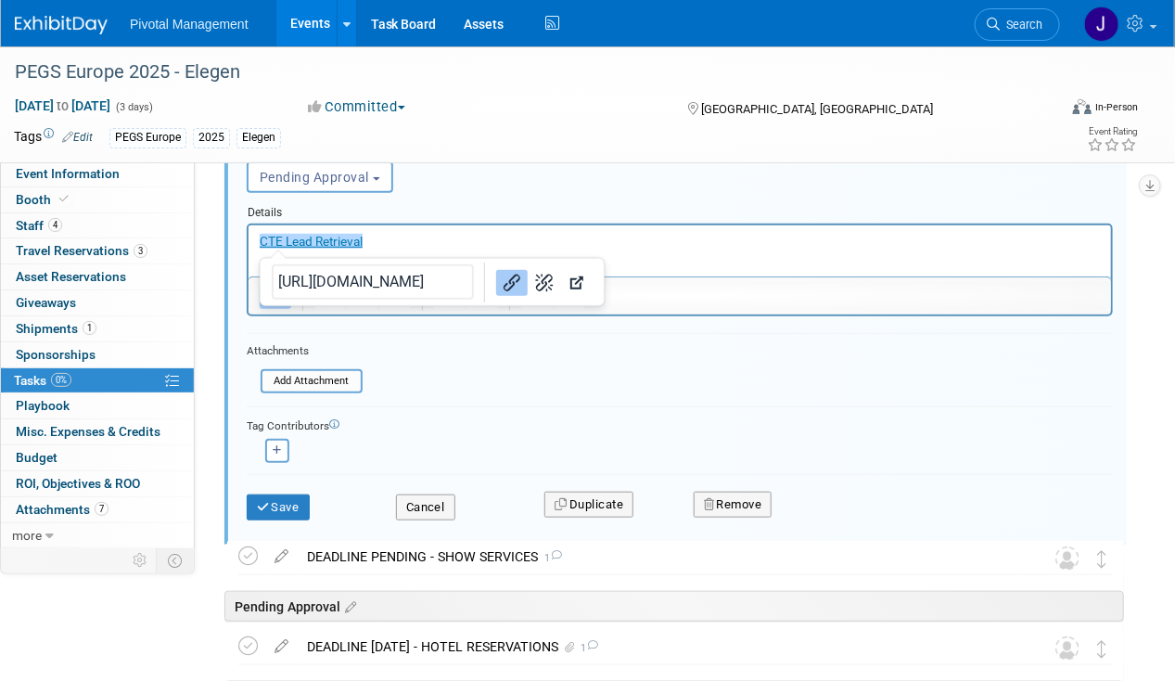
click at [497, 353] on form "Short Description DEADLINE OCT 13 - LEAD RETRIEVAL Status <i class="far fa-cloc…" at bounding box center [680, 275] width 894 height 528
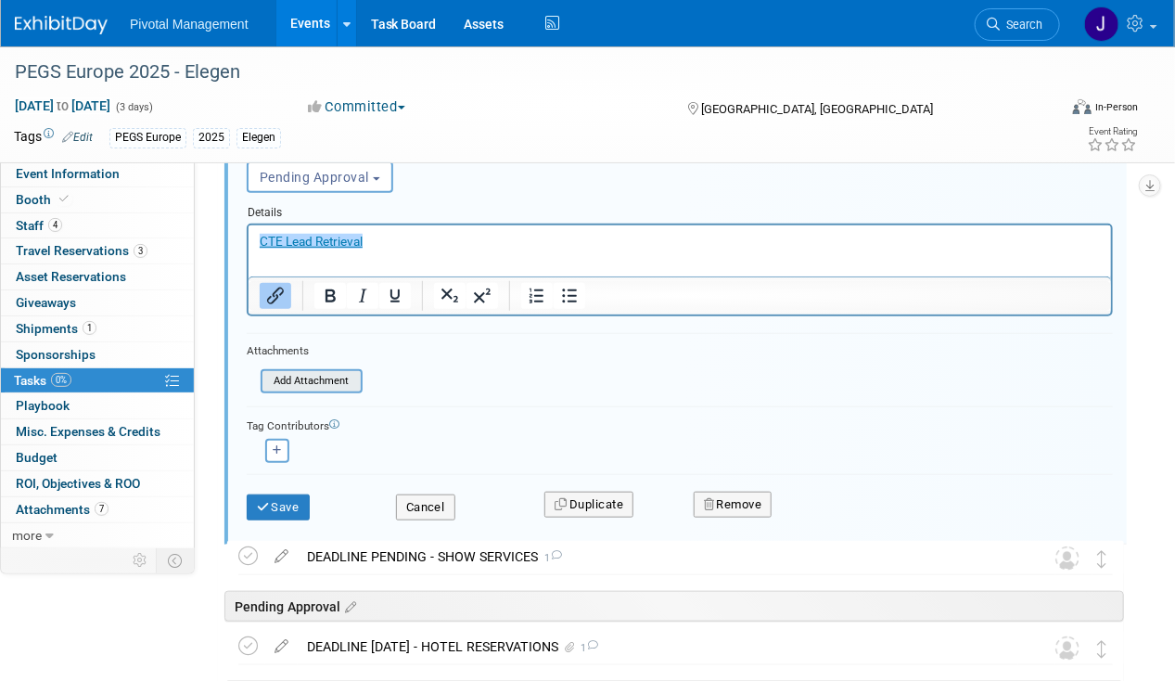
click at [327, 375] on input "file" at bounding box center [266, 381] width 189 height 20
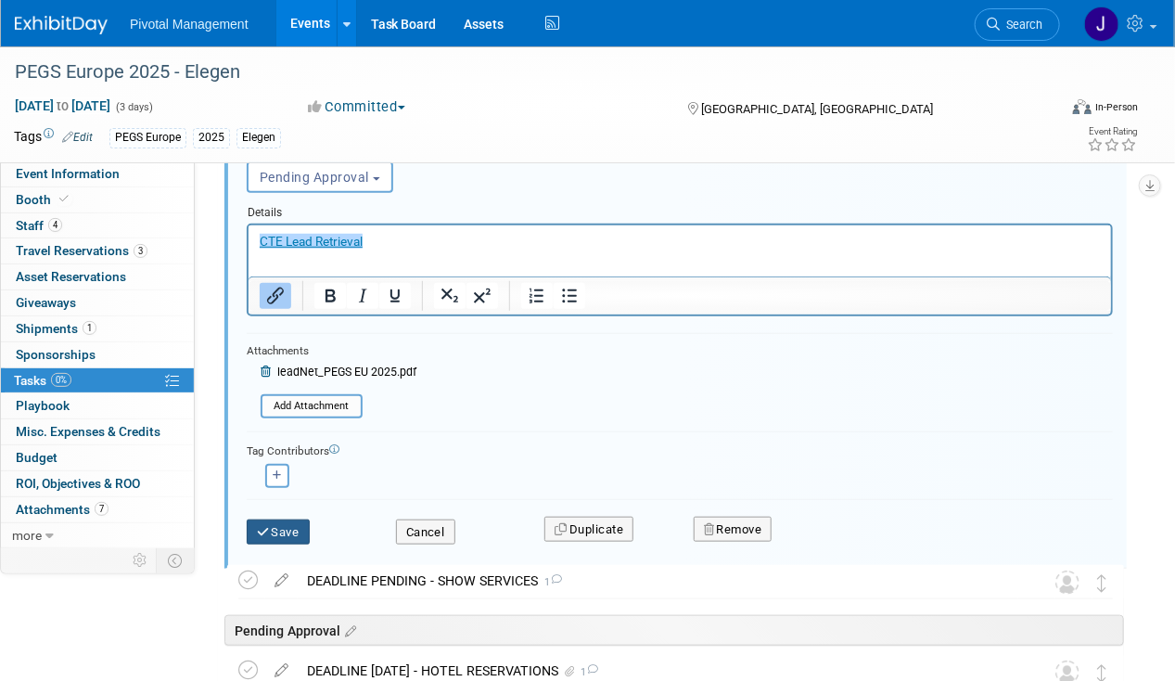
click at [302, 520] on button "Save" at bounding box center [278, 533] width 63 height 26
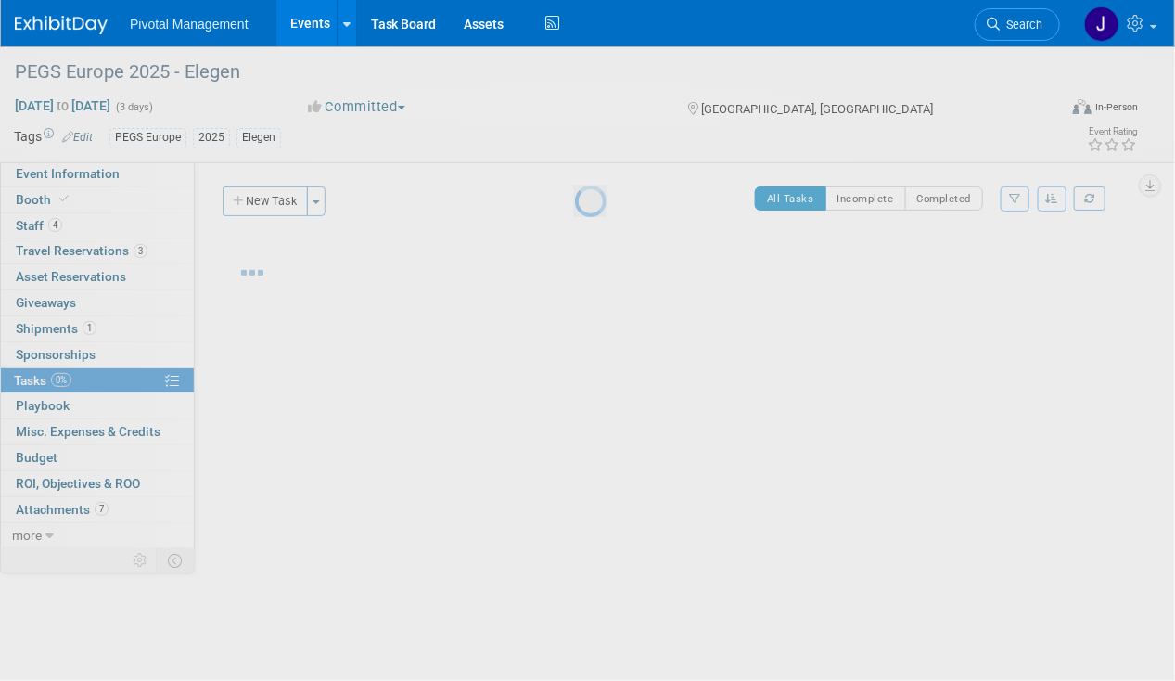
scroll to position [0, 0]
